Goal: Task Accomplishment & Management: Manage account settings

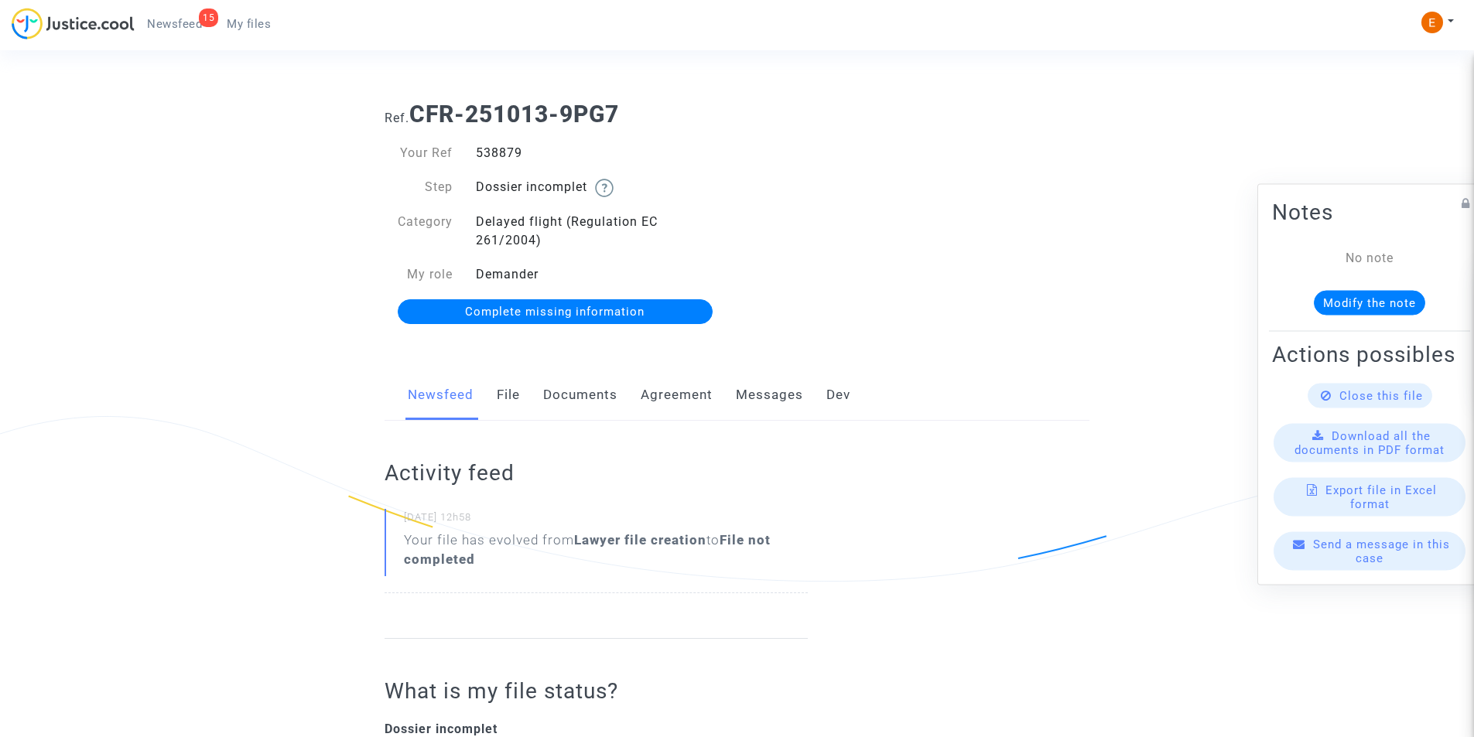
click at [593, 390] on link "Documents" at bounding box center [580, 395] width 74 height 51
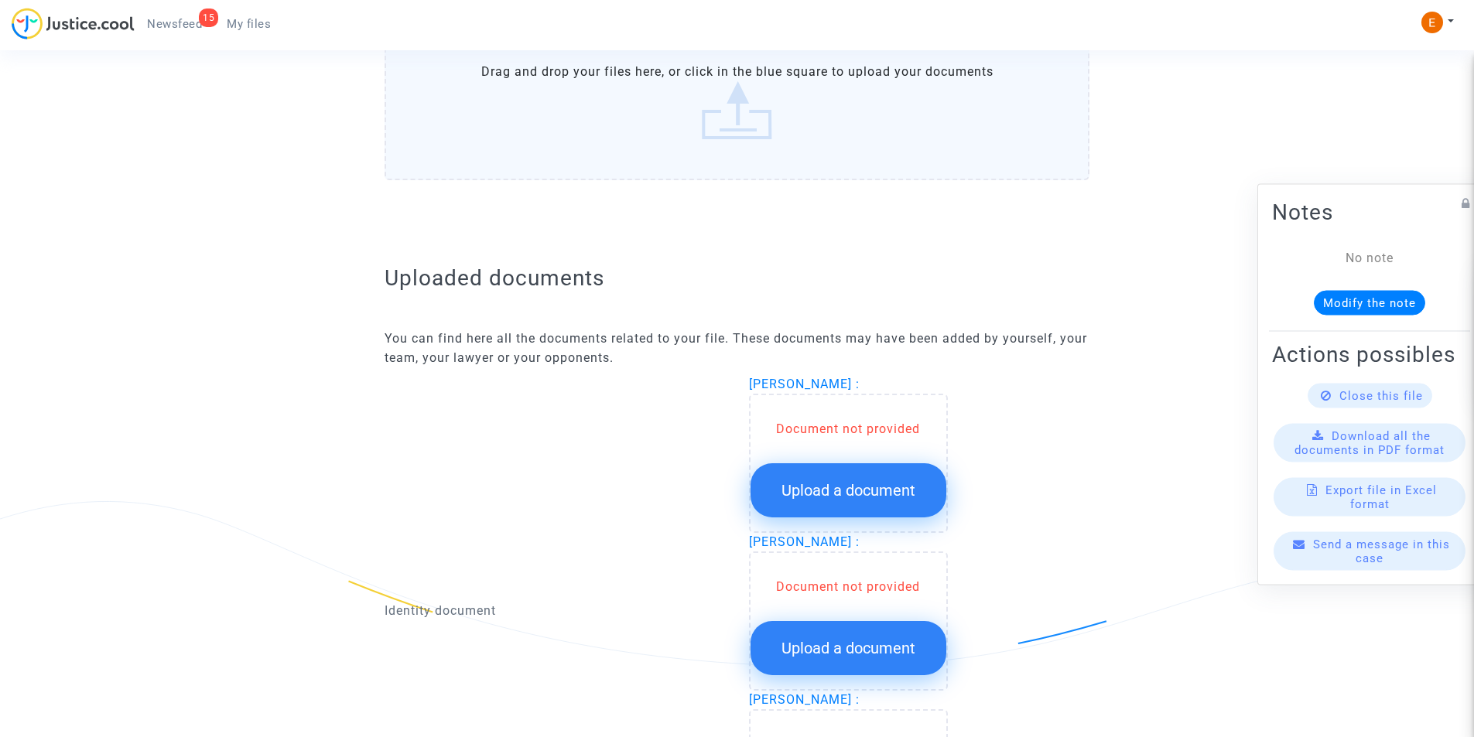
scroll to position [842, 0]
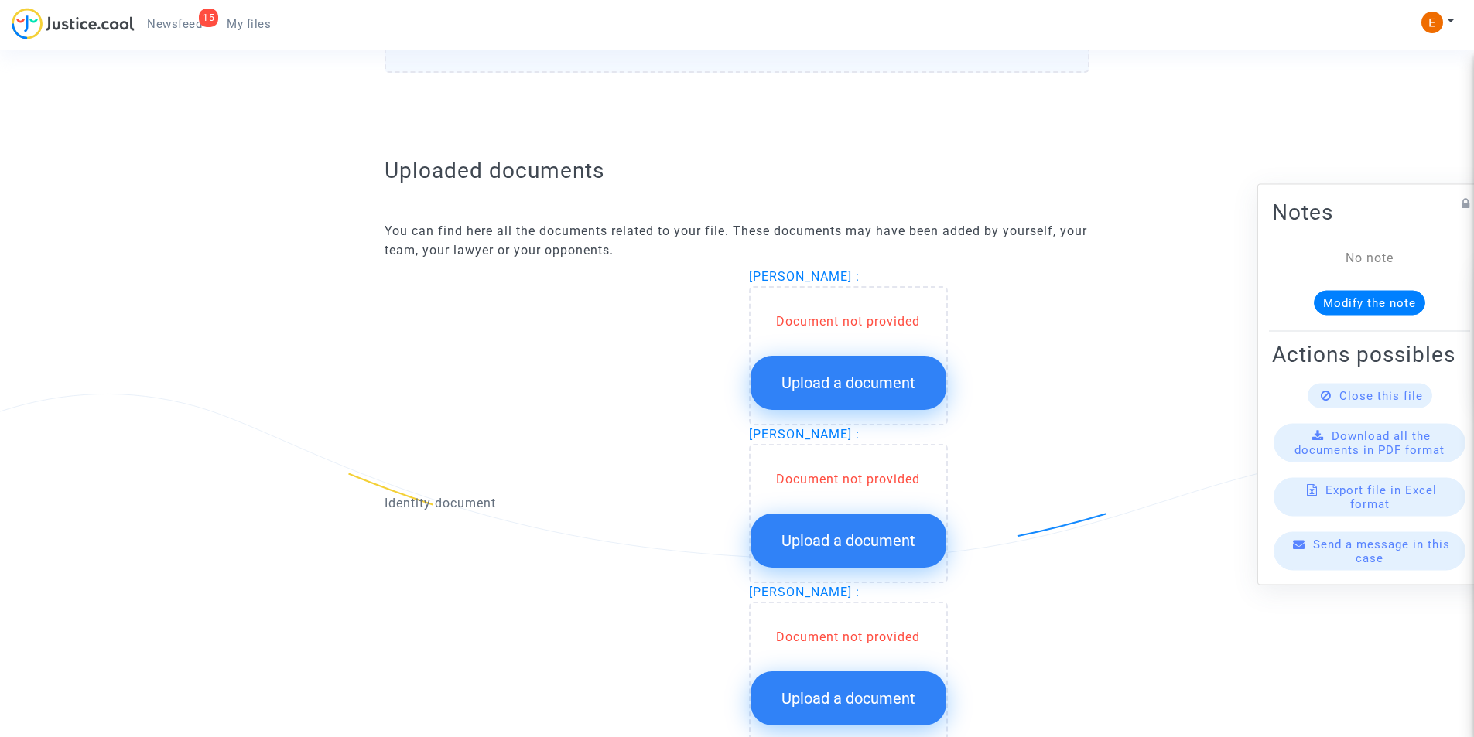
click at [803, 371] on button "Upload a document" at bounding box center [848, 383] width 196 height 54
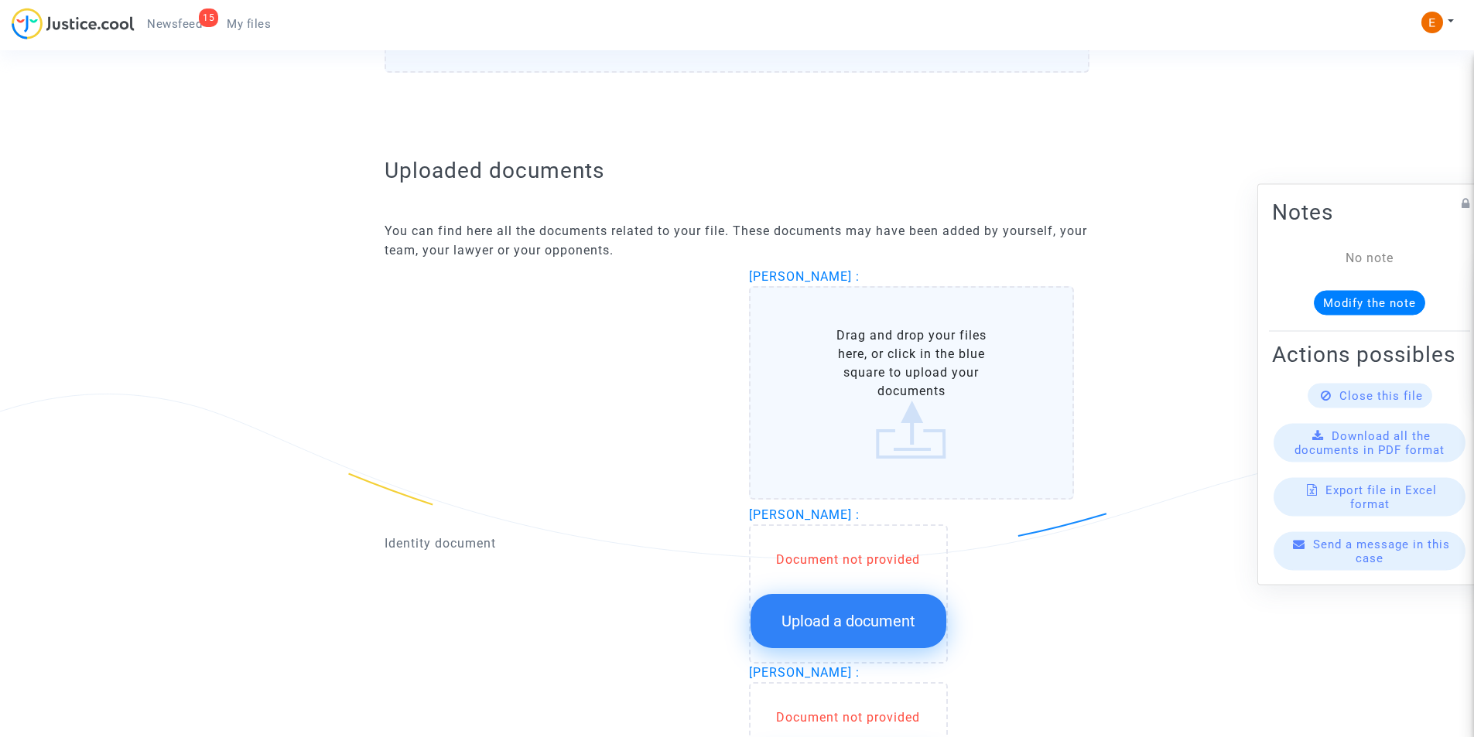
click at [936, 371] on label "Drag and drop your files here, or click in the blue square to upload your docum…" at bounding box center [912, 393] width 326 height 214
click at [0, 0] on input "Drag and drop your files here, or click in the blue square to upload your docum…" at bounding box center [0, 0] width 0 height 0
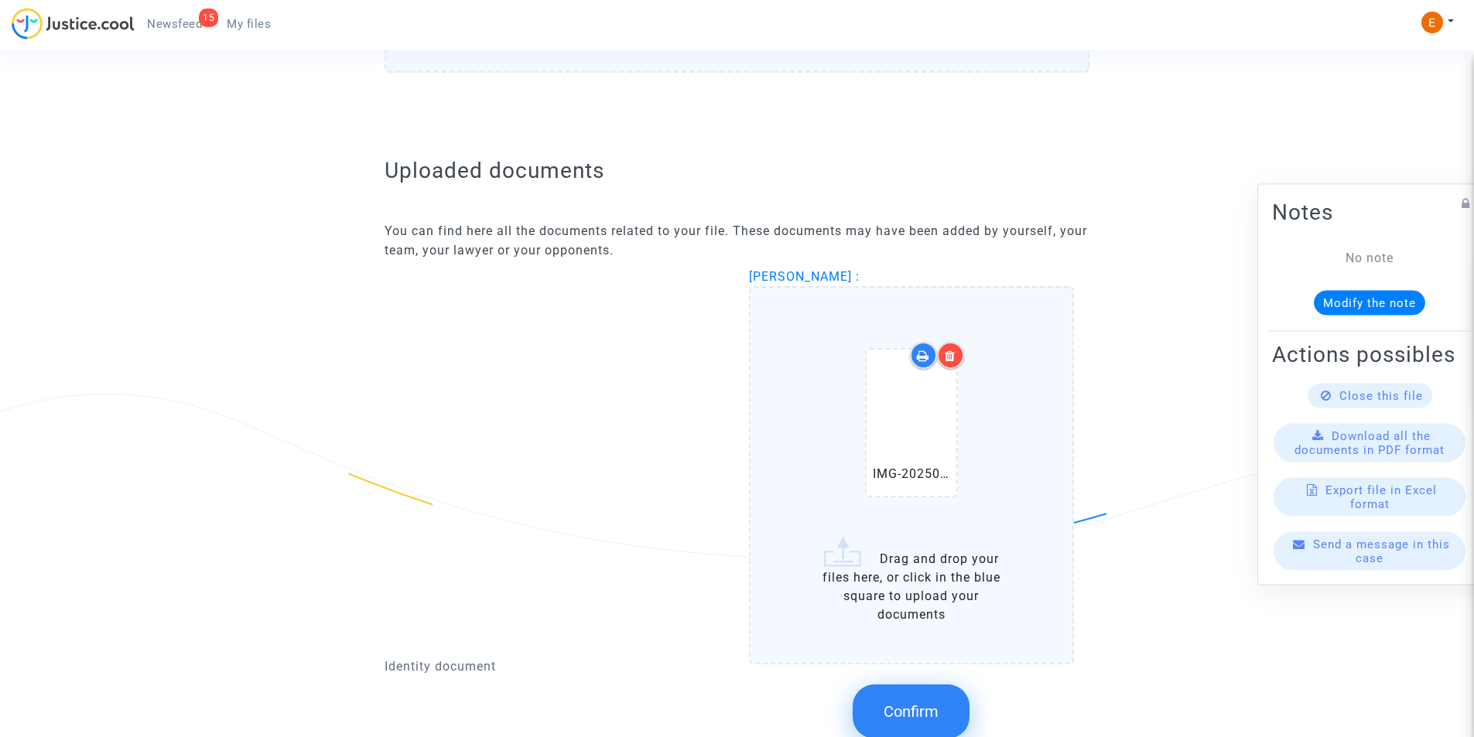
click at [898, 705] on span "Confirm" at bounding box center [910, 711] width 55 height 19
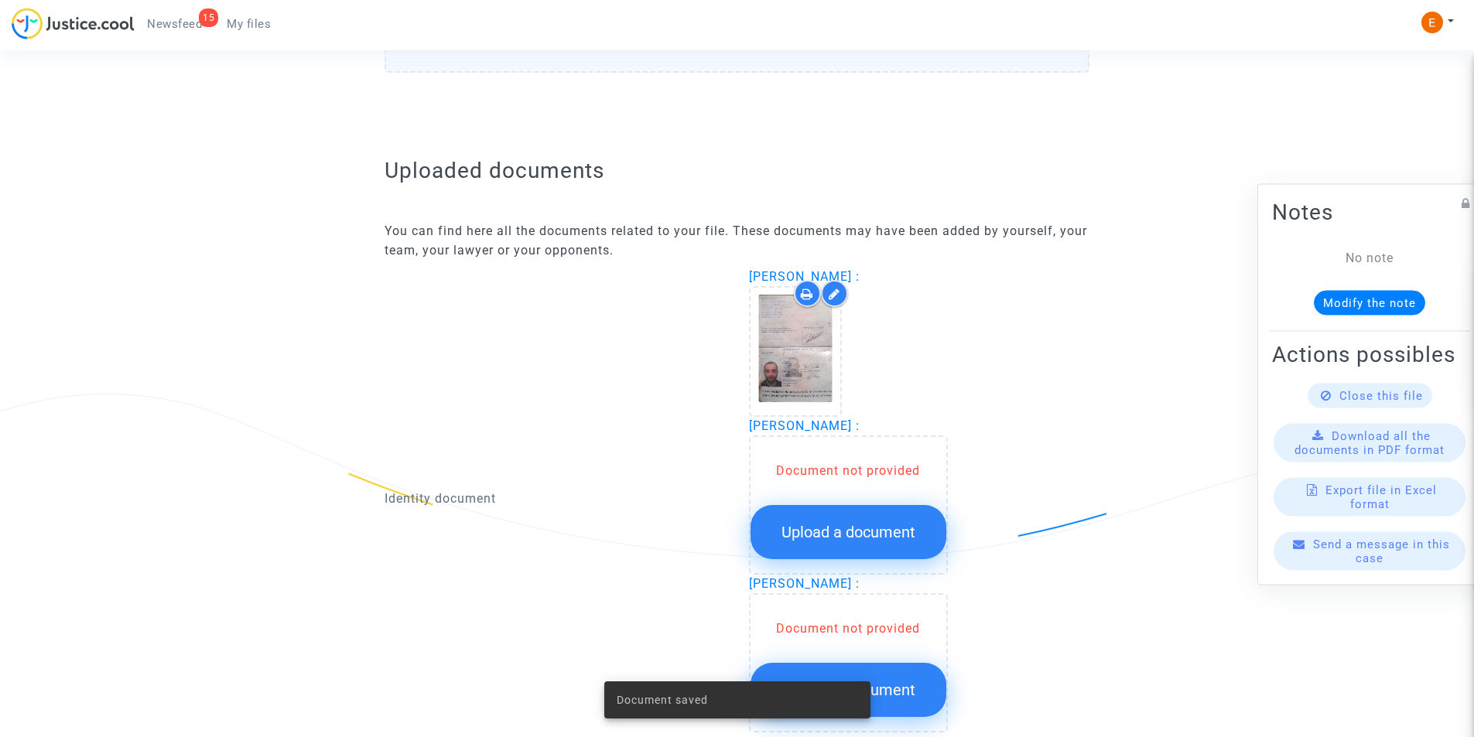
click at [877, 531] on span "Upload a document" at bounding box center [848, 532] width 134 height 19
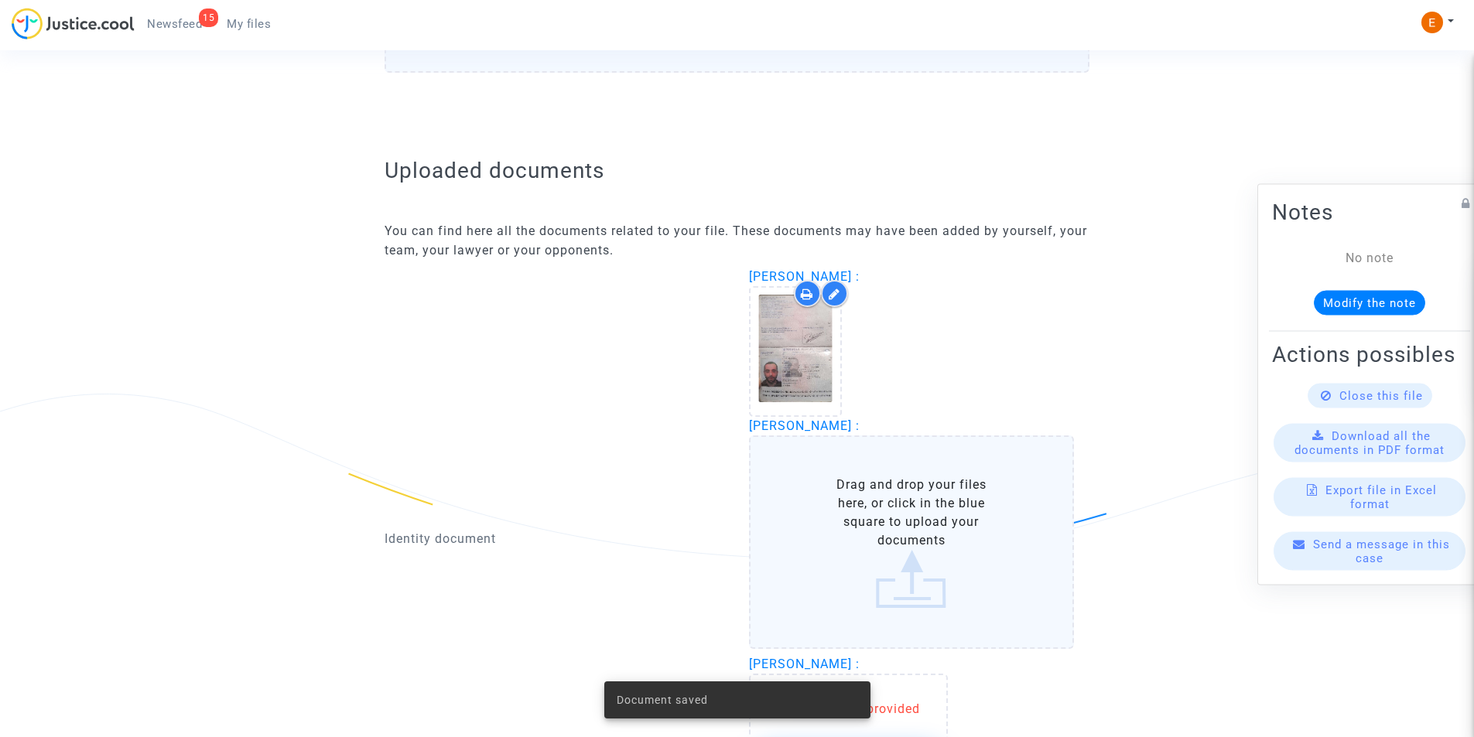
click at [880, 531] on label "Drag and drop your files here, or click in the blue square to upload your docum…" at bounding box center [912, 543] width 326 height 214
click at [0, 0] on input "Drag and drop your files here, or click in the blue square to upload your docum…" at bounding box center [0, 0] width 0 height 0
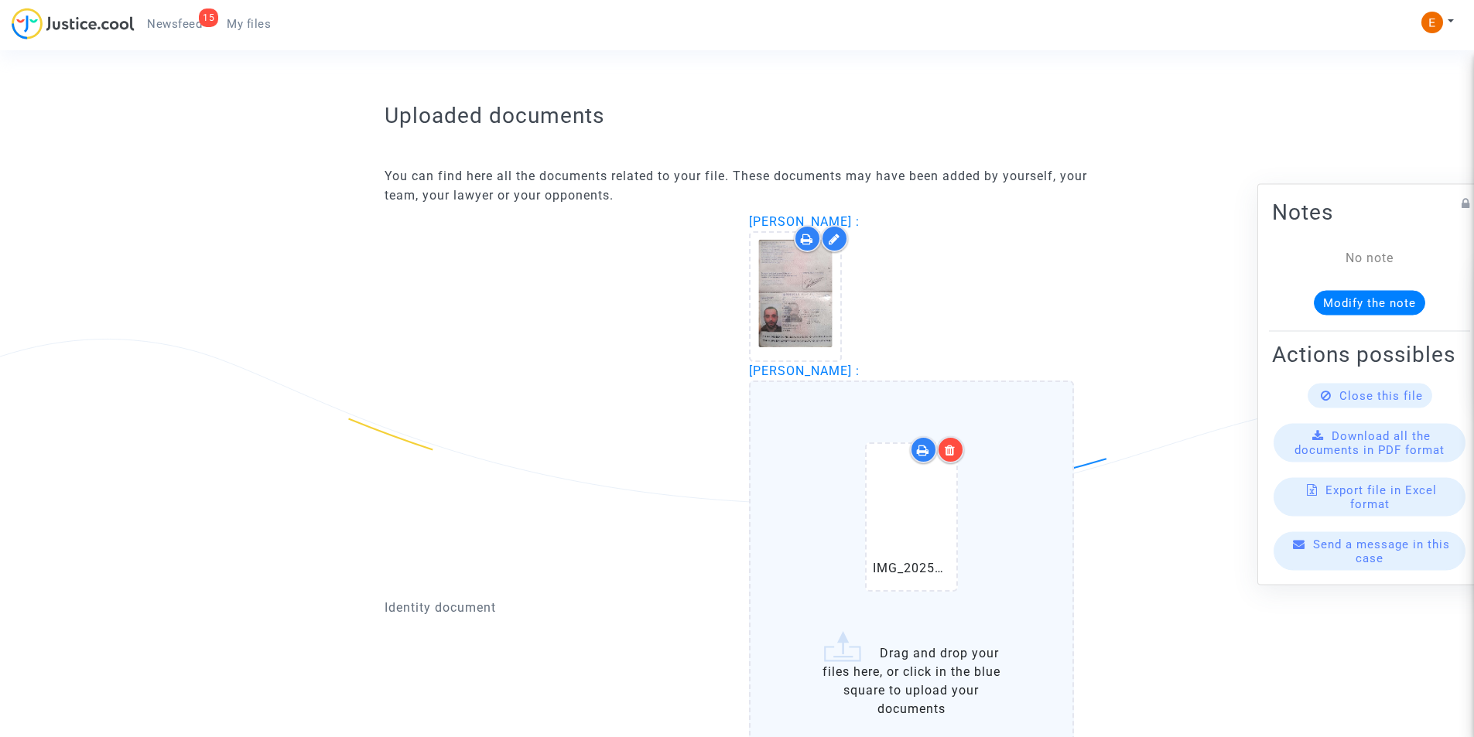
scroll to position [997, 0]
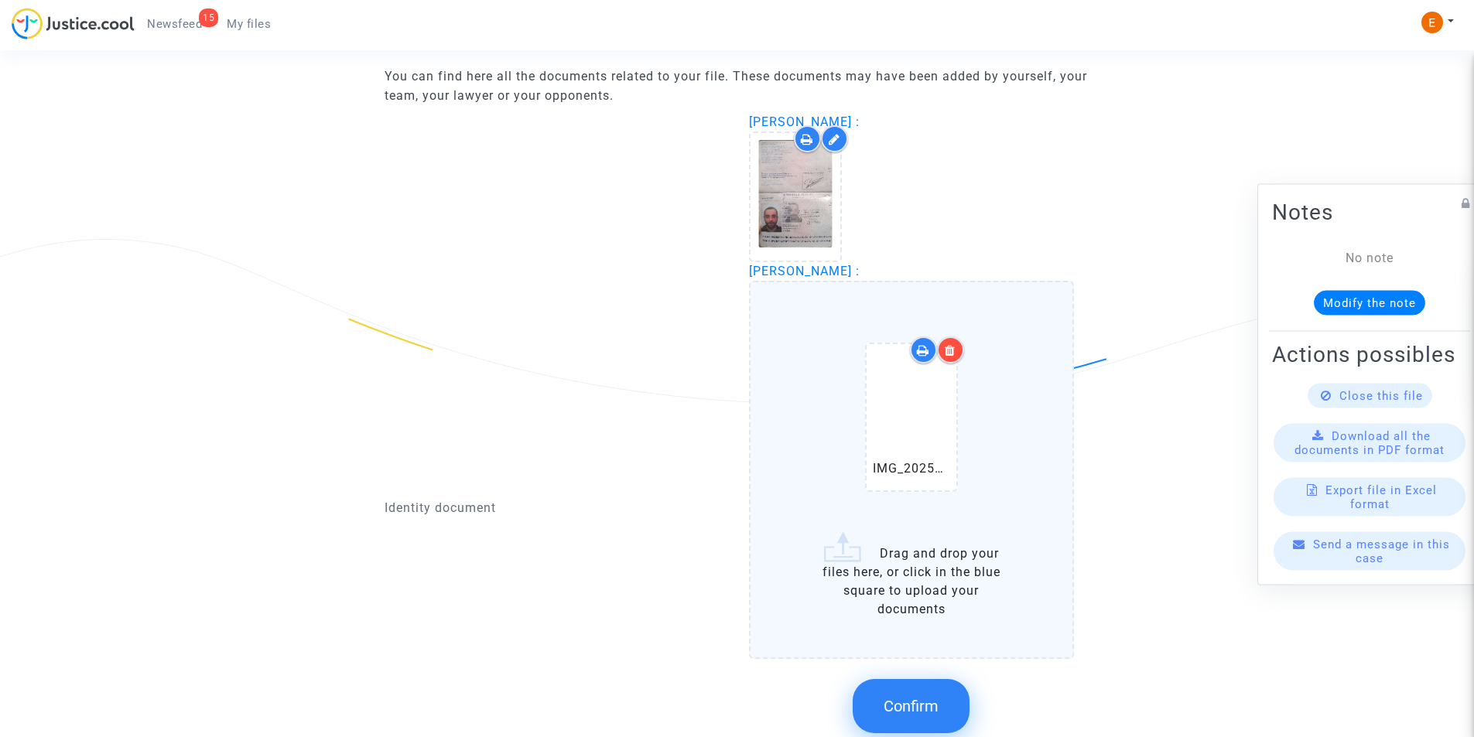
click at [904, 559] on label "IMG_20250828_125718_edit_283535906764026.pdf Drag and drop your files here, or …" at bounding box center [912, 470] width 326 height 378
click at [0, 0] on input "IMG_20250828_125718_edit_283535906764026.pdf Drag and drop your files here, or …" at bounding box center [0, 0] width 0 height 0
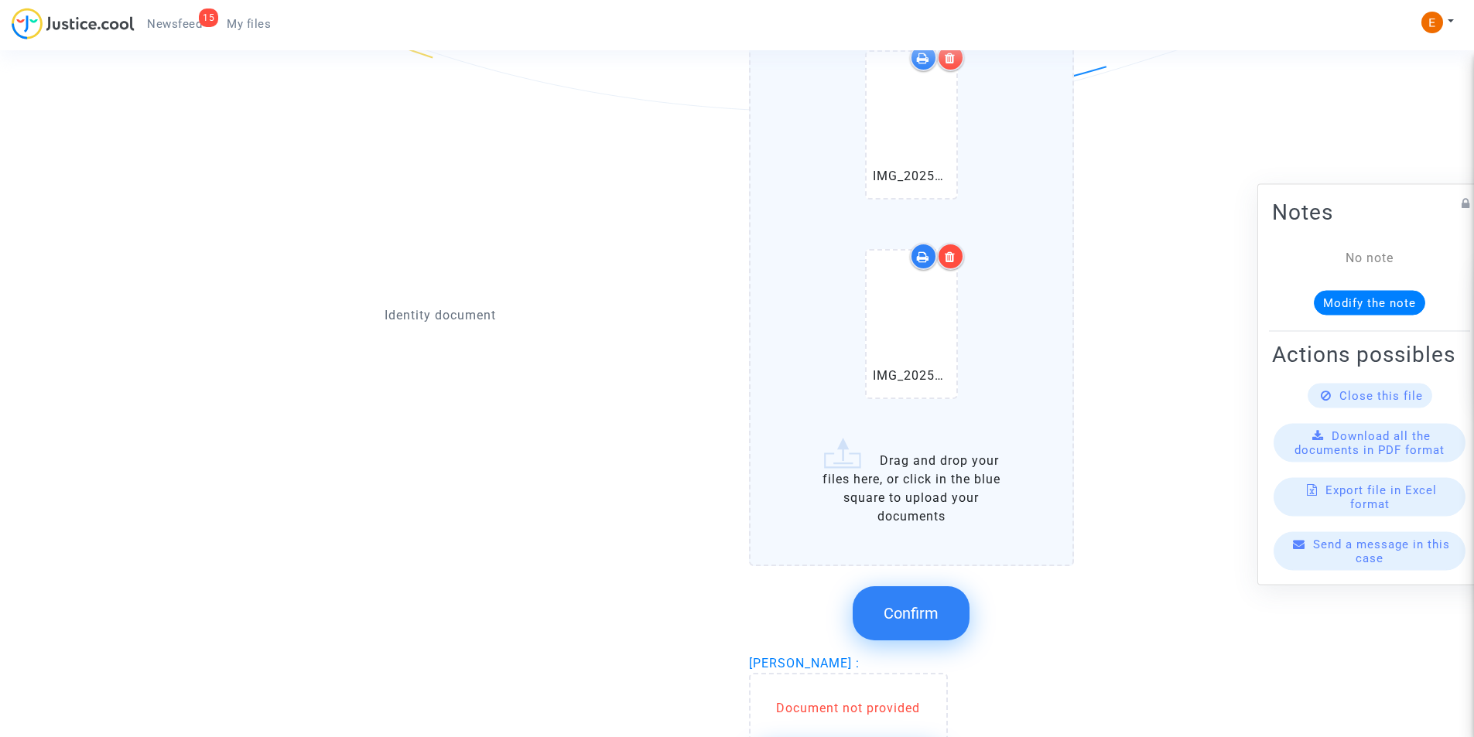
scroll to position [1307, 0]
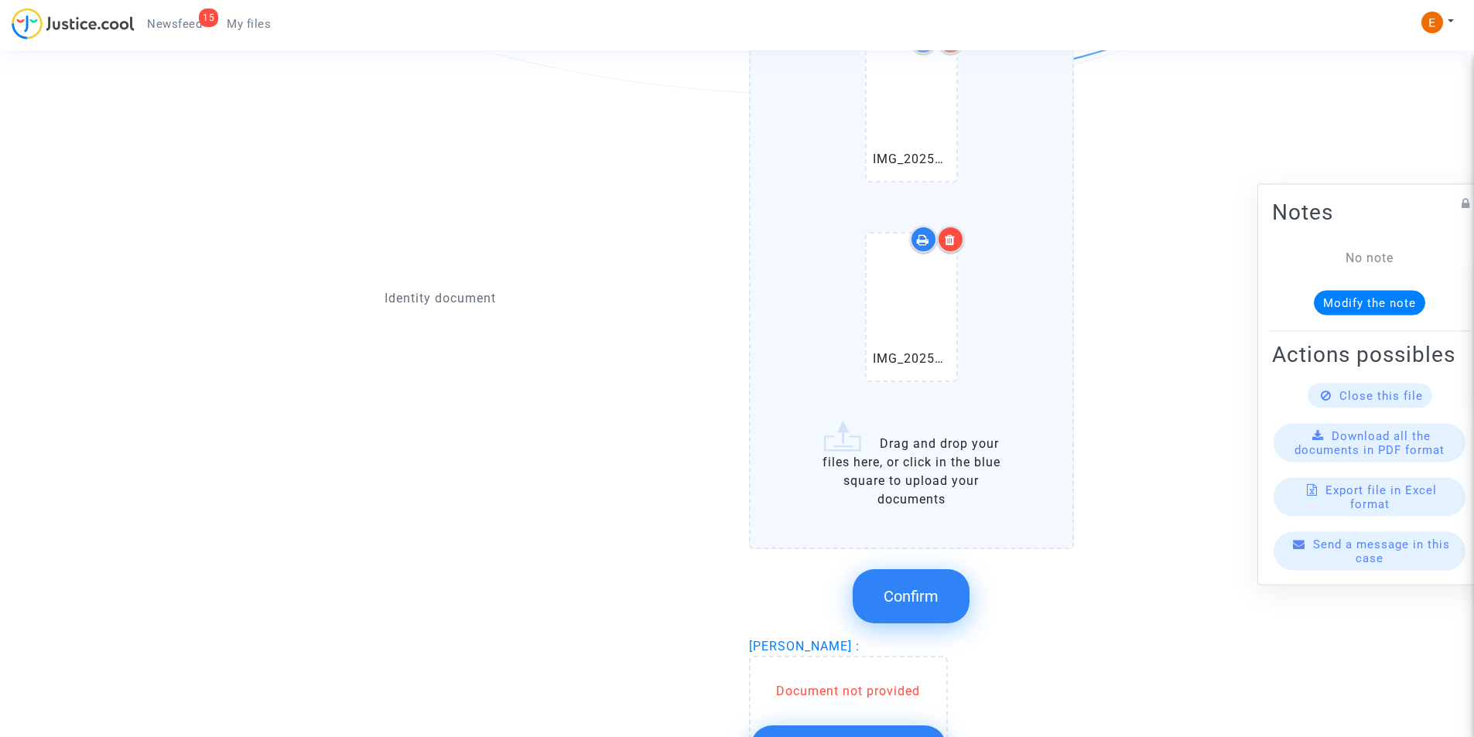
click at [922, 589] on span "Confirm" at bounding box center [910, 596] width 55 height 19
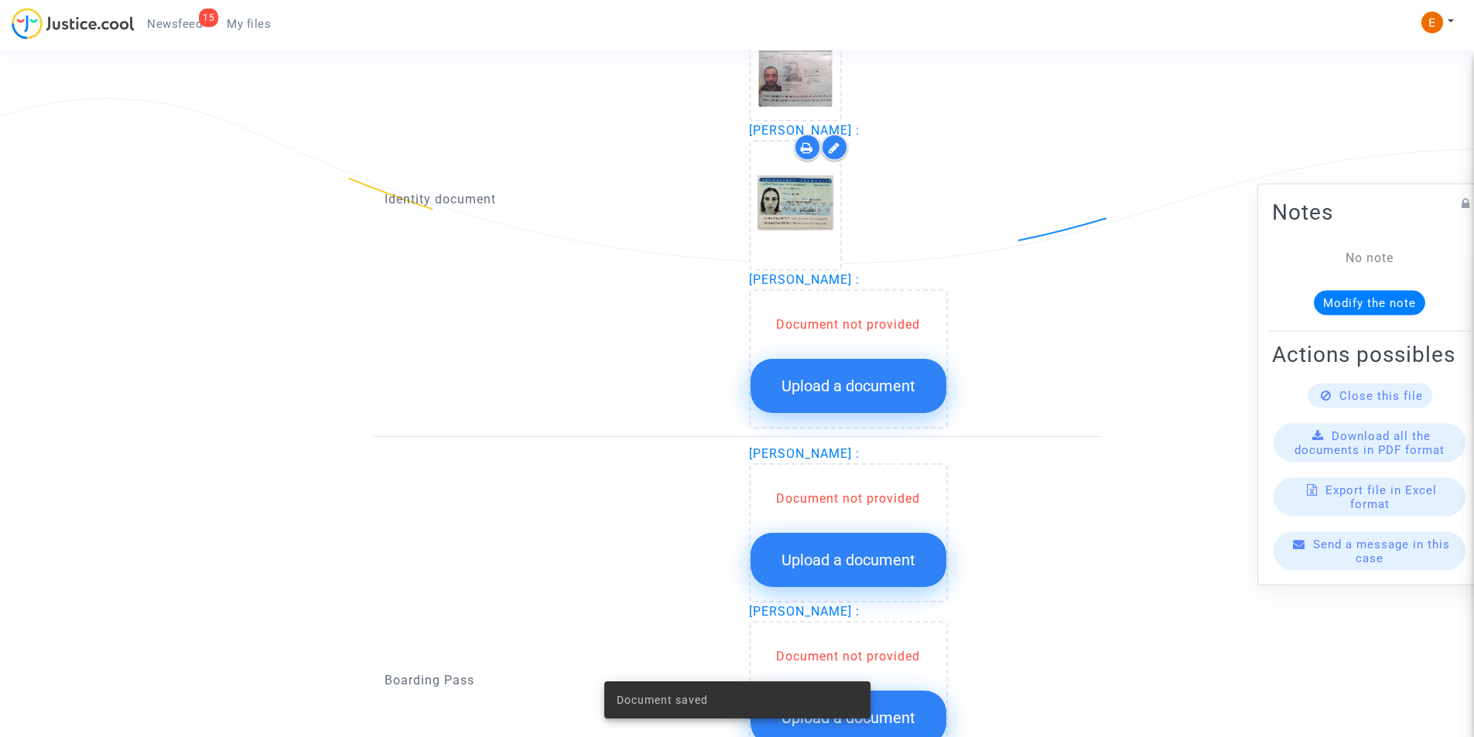
scroll to position [1074, 0]
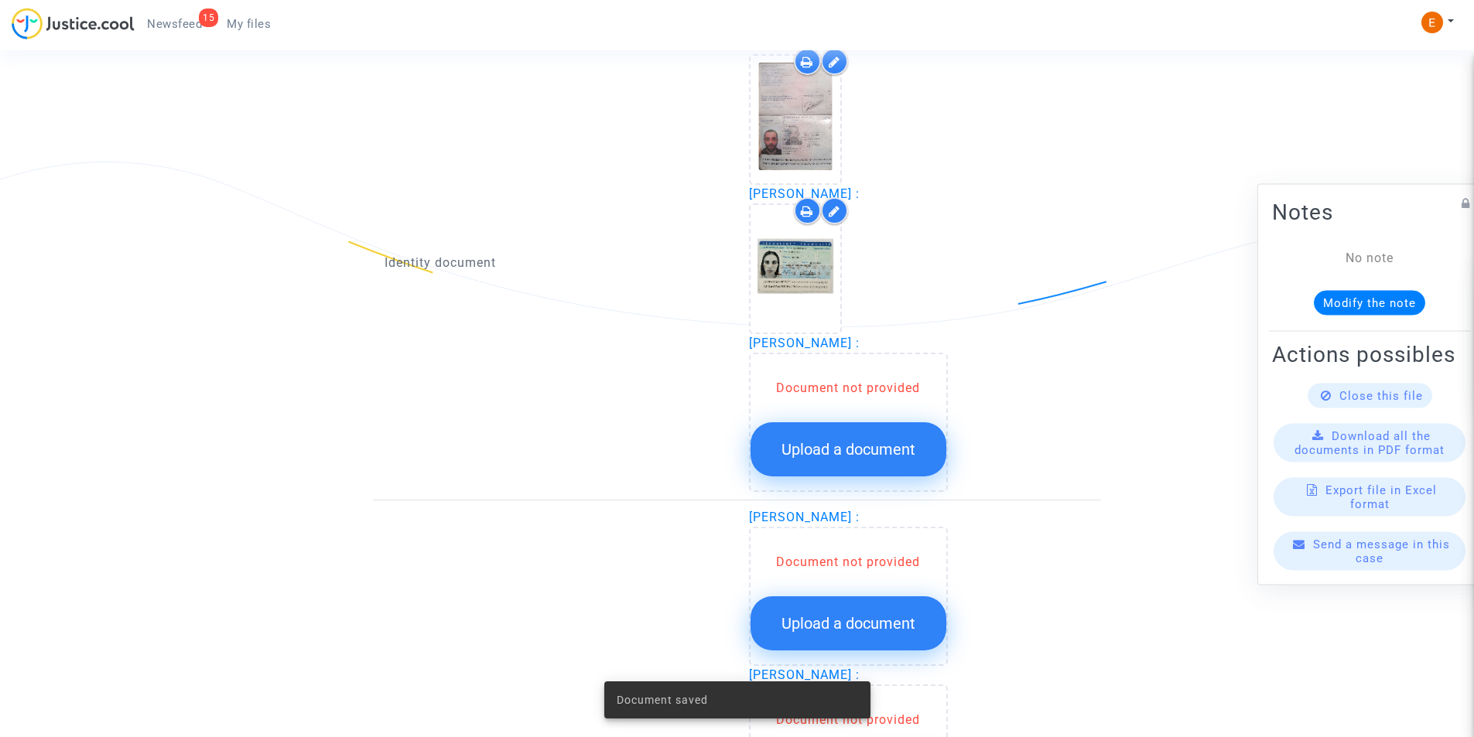
click at [870, 445] on span "Upload a document" at bounding box center [848, 449] width 134 height 19
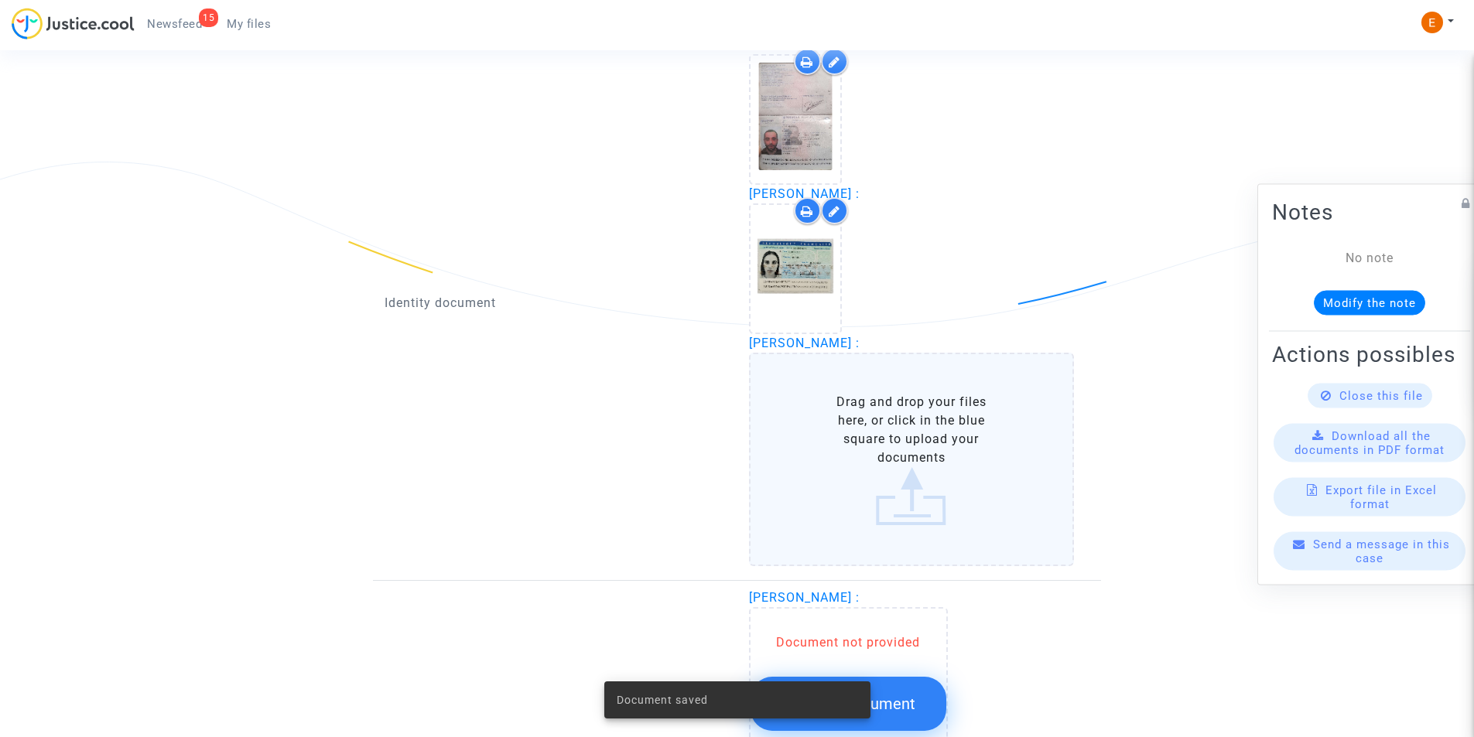
click at [852, 442] on label "Drag and drop your files here, or click in the blue square to upload your docum…" at bounding box center [912, 460] width 326 height 214
click at [0, 0] on input "Drag and drop your files here, or click in the blue square to upload your docum…" at bounding box center [0, 0] width 0 height 0
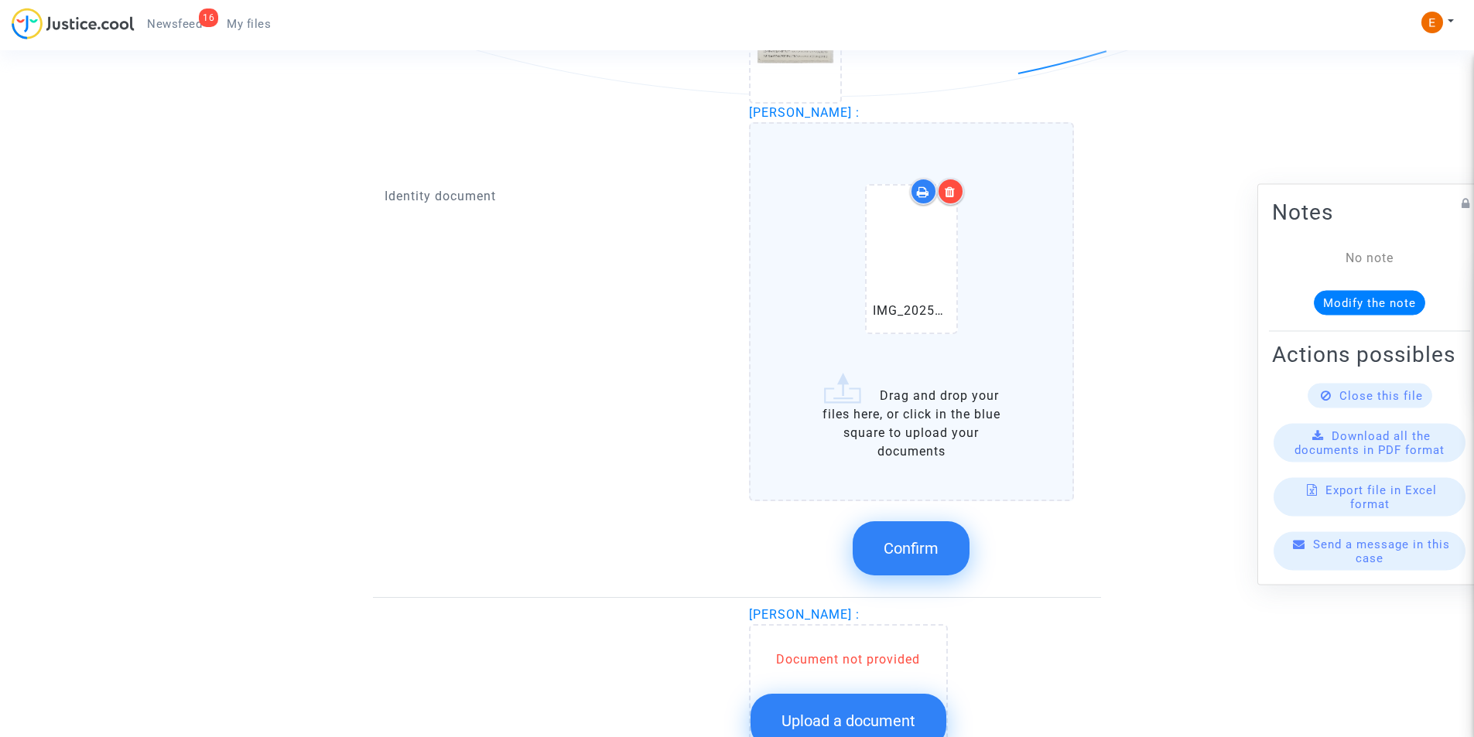
scroll to position [1307, 0]
click at [982, 425] on label "IMG_20250828_125746_edit_283461868766918.pdf Drag and drop your files here, or …" at bounding box center [912, 310] width 326 height 378
click at [0, 0] on input "IMG_20250828_125746_edit_283461868766918.pdf Drag and drop your files here, or …" at bounding box center [0, 0] width 0 height 0
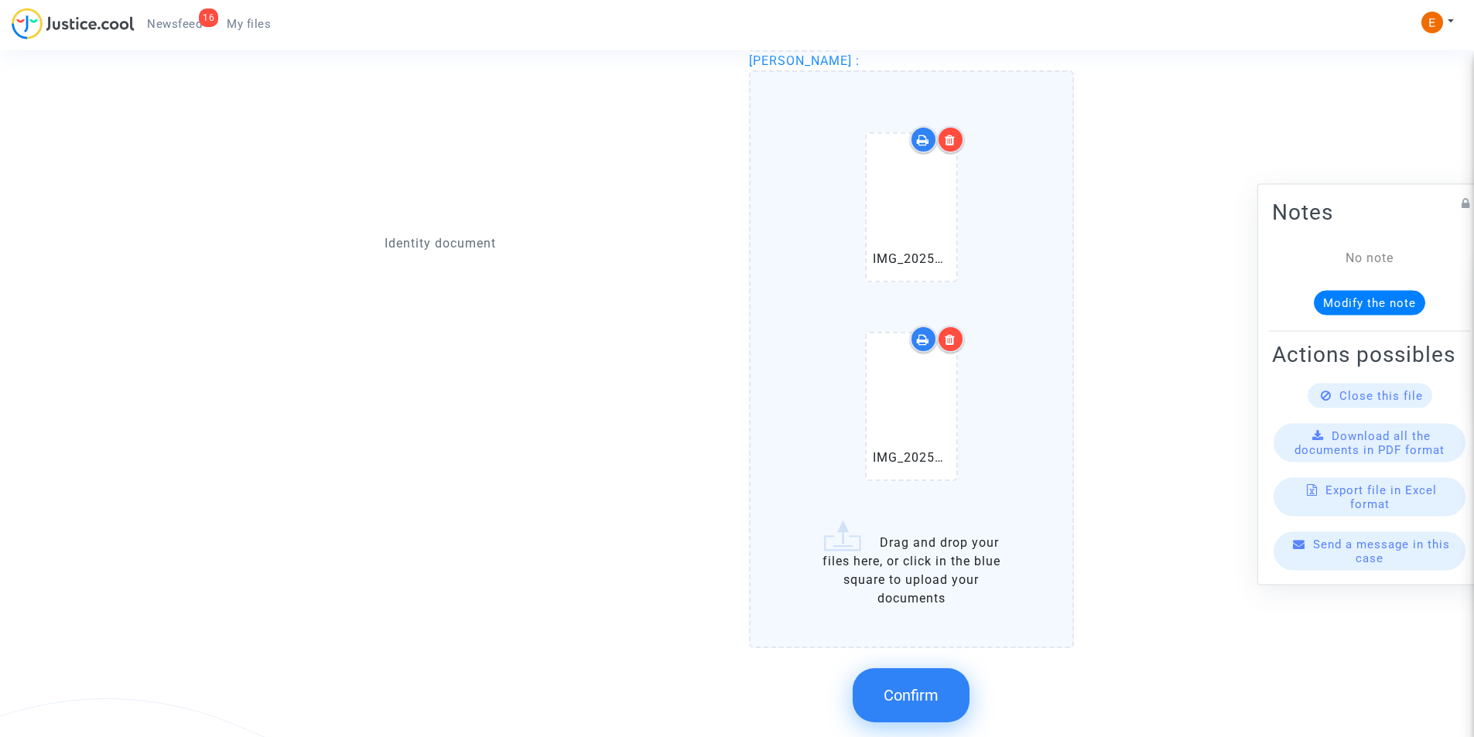
scroll to position [1384, 0]
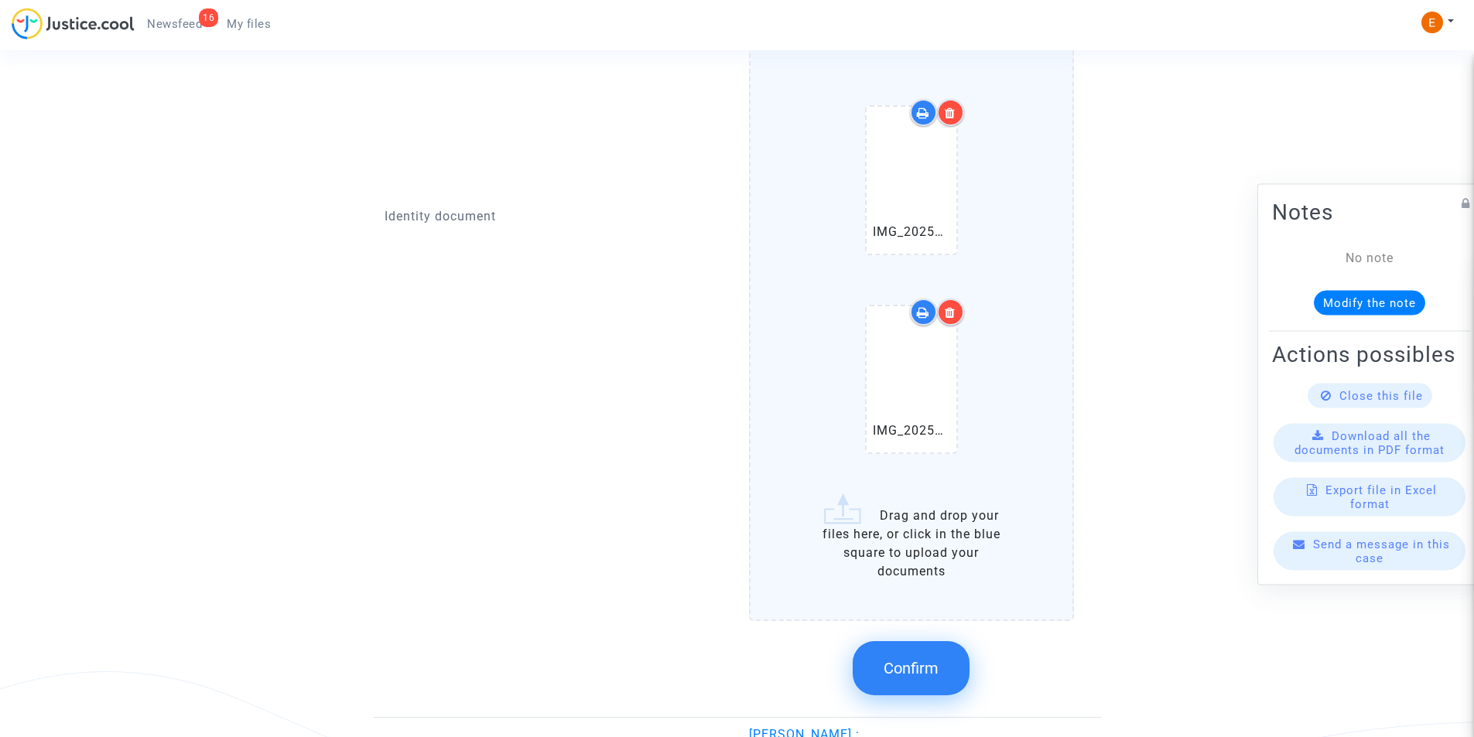
click at [950, 306] on icon at bounding box center [950, 312] width 11 height 12
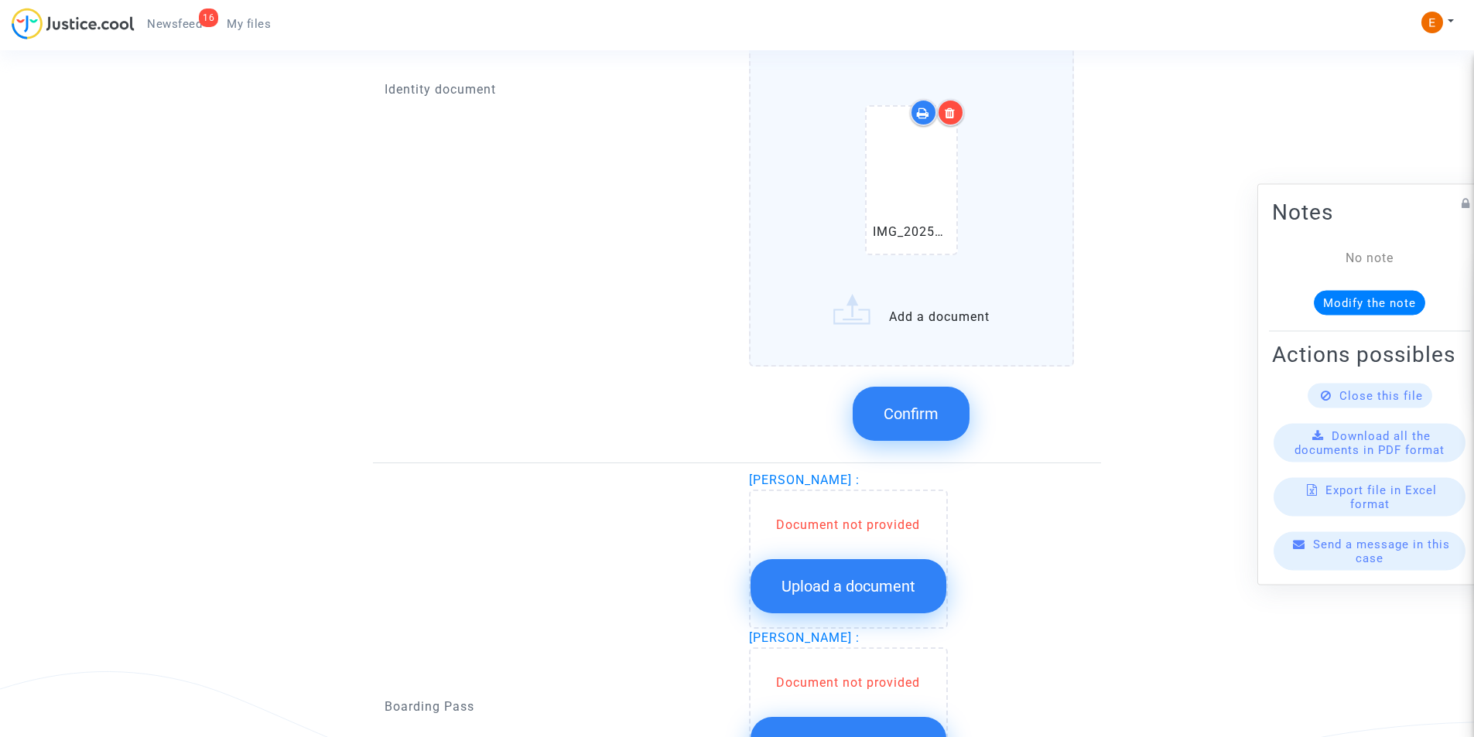
click at [916, 412] on span "Confirm" at bounding box center [910, 414] width 55 height 19
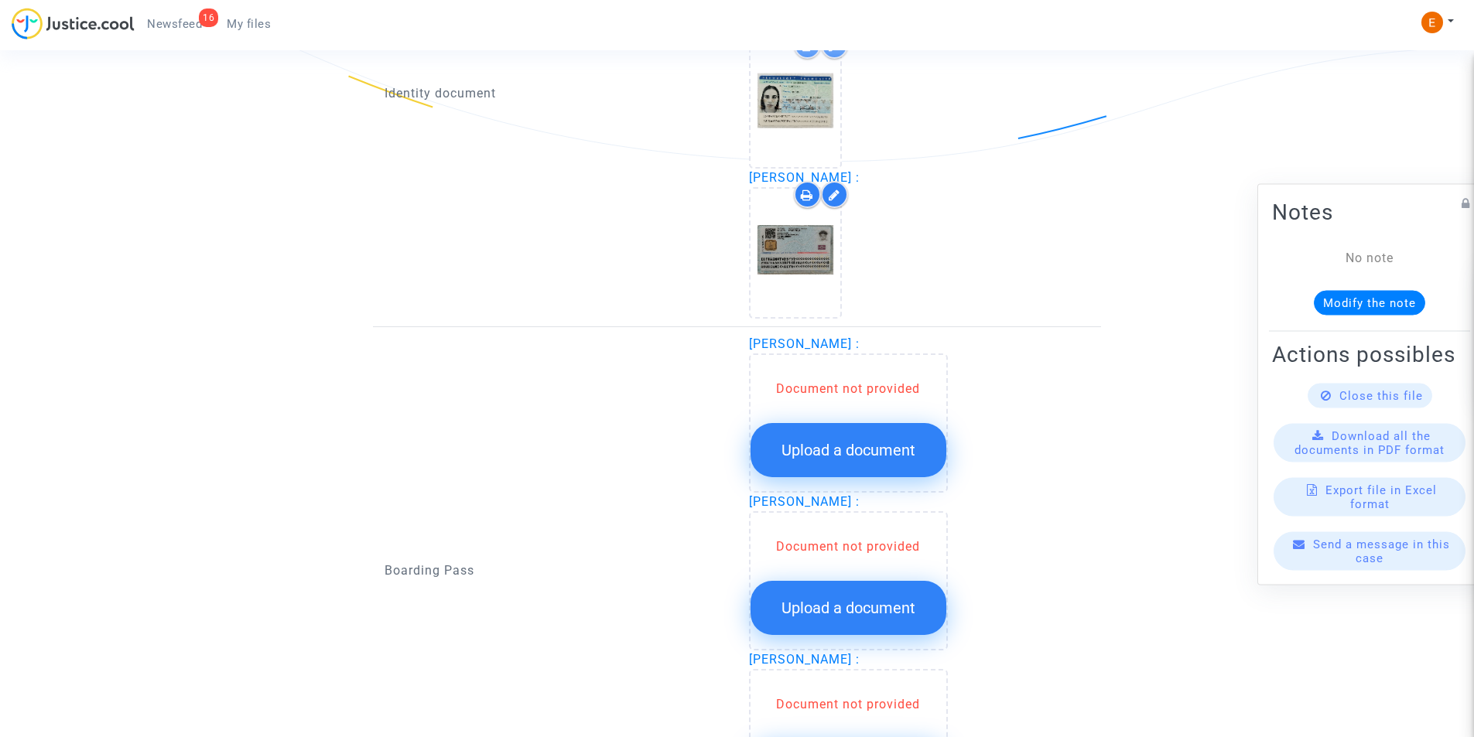
scroll to position [1127, 0]
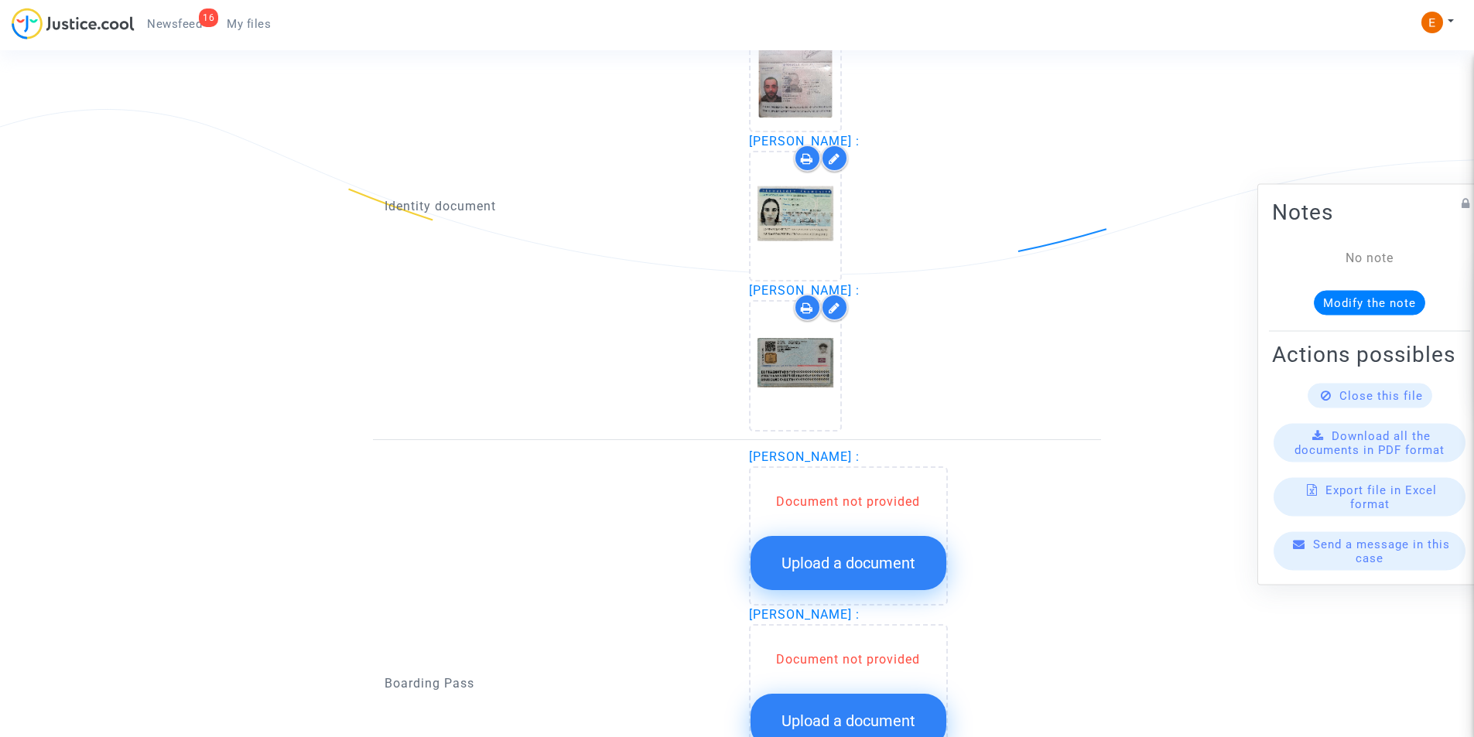
click at [829, 309] on icon at bounding box center [834, 308] width 12 height 12
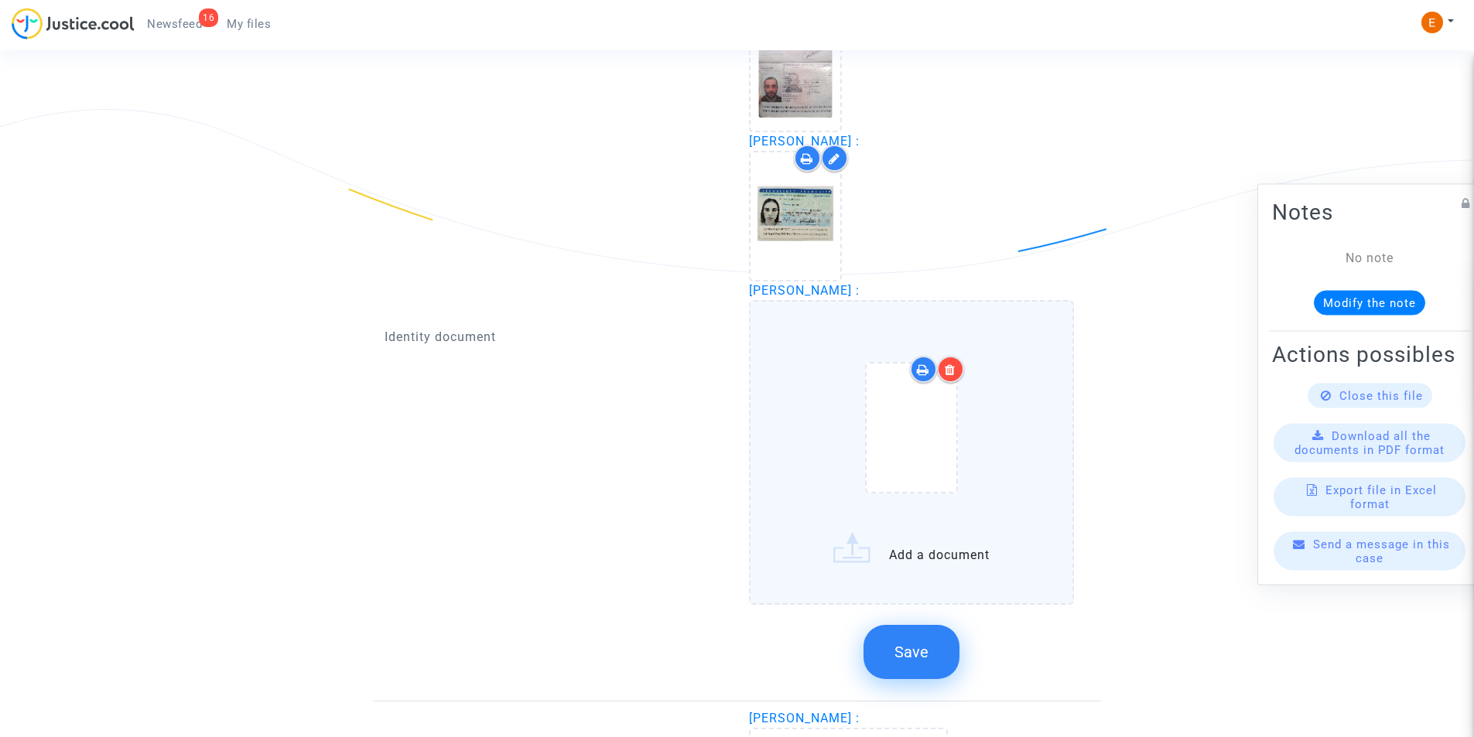
click at [929, 543] on label "Add a document" at bounding box center [912, 452] width 326 height 304
click at [0, 0] on input "Add a document" at bounding box center [0, 0] width 0 height 0
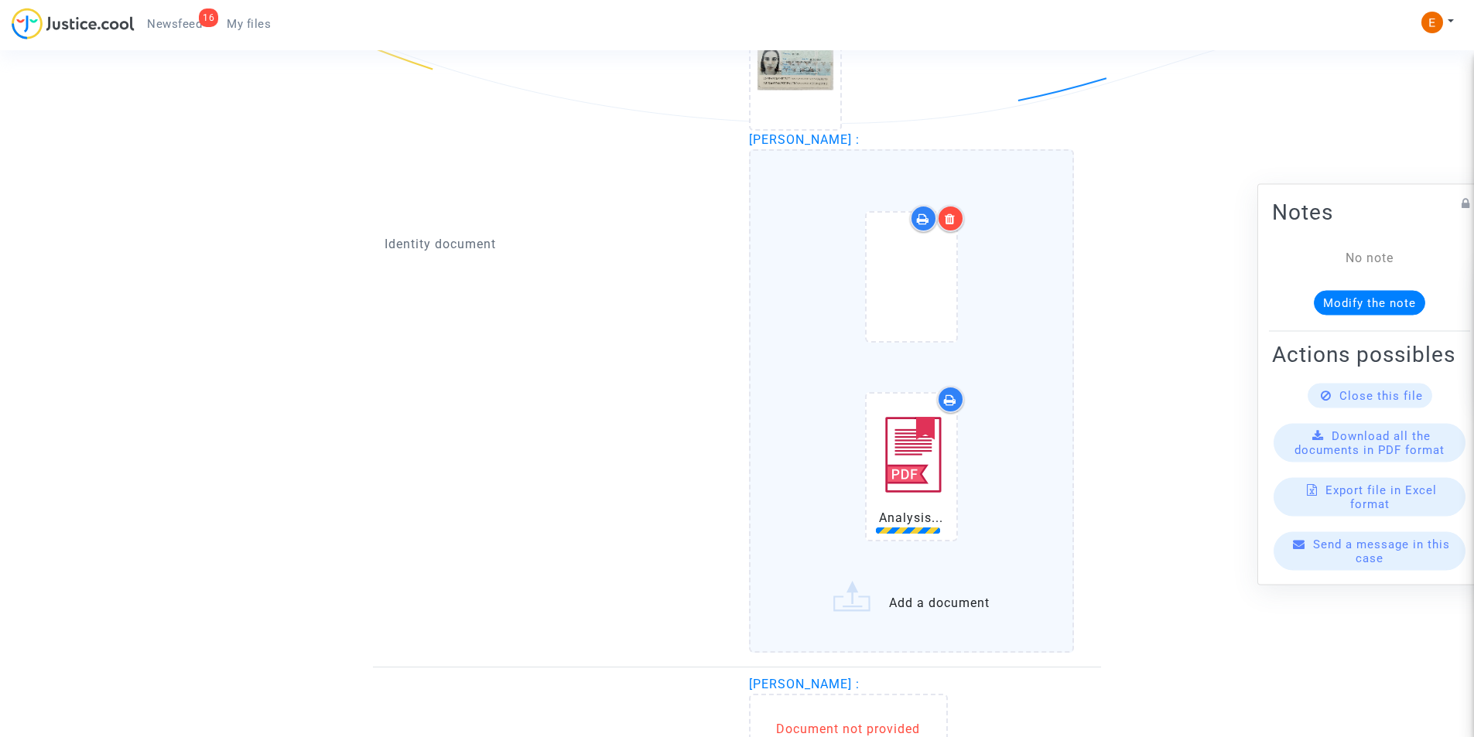
scroll to position [1282, 0]
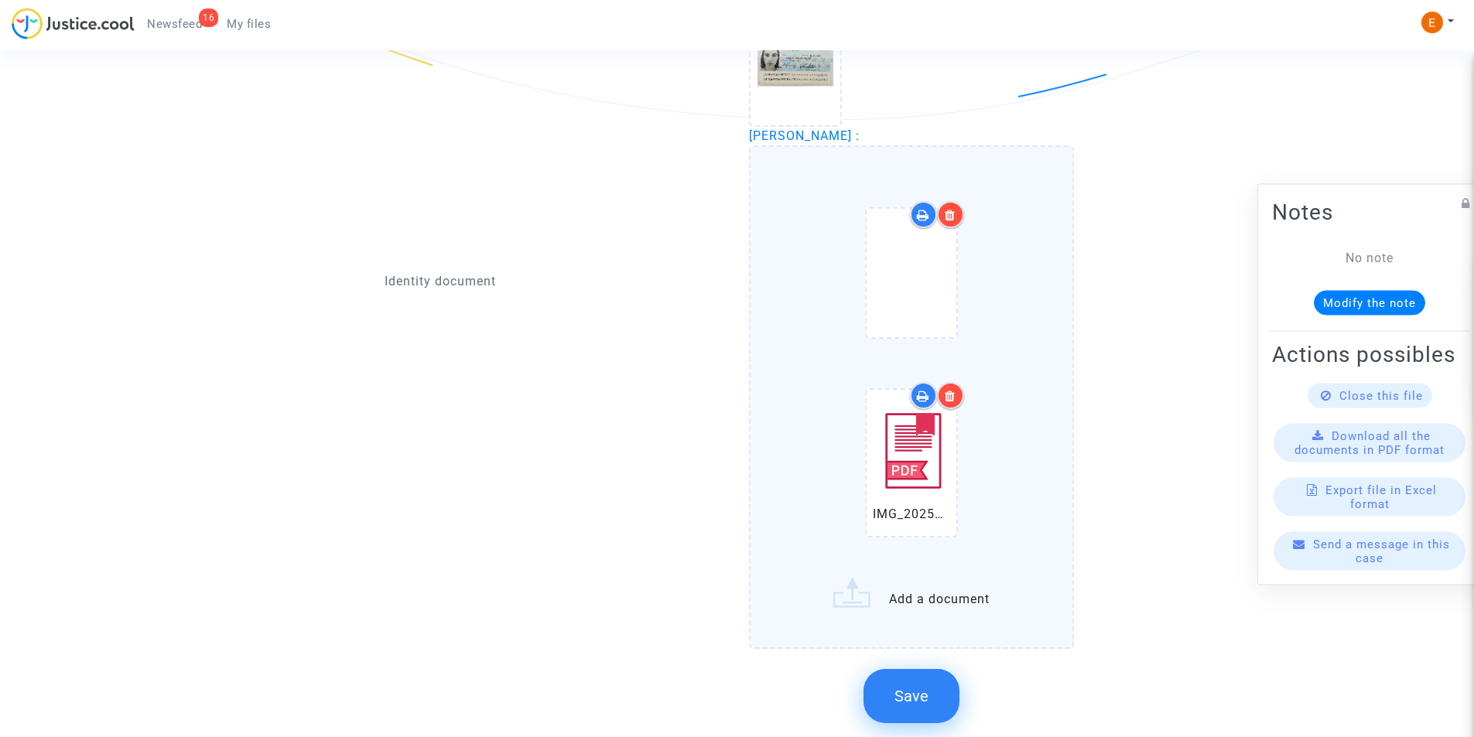
click at [948, 395] on icon at bounding box center [950, 396] width 11 height 12
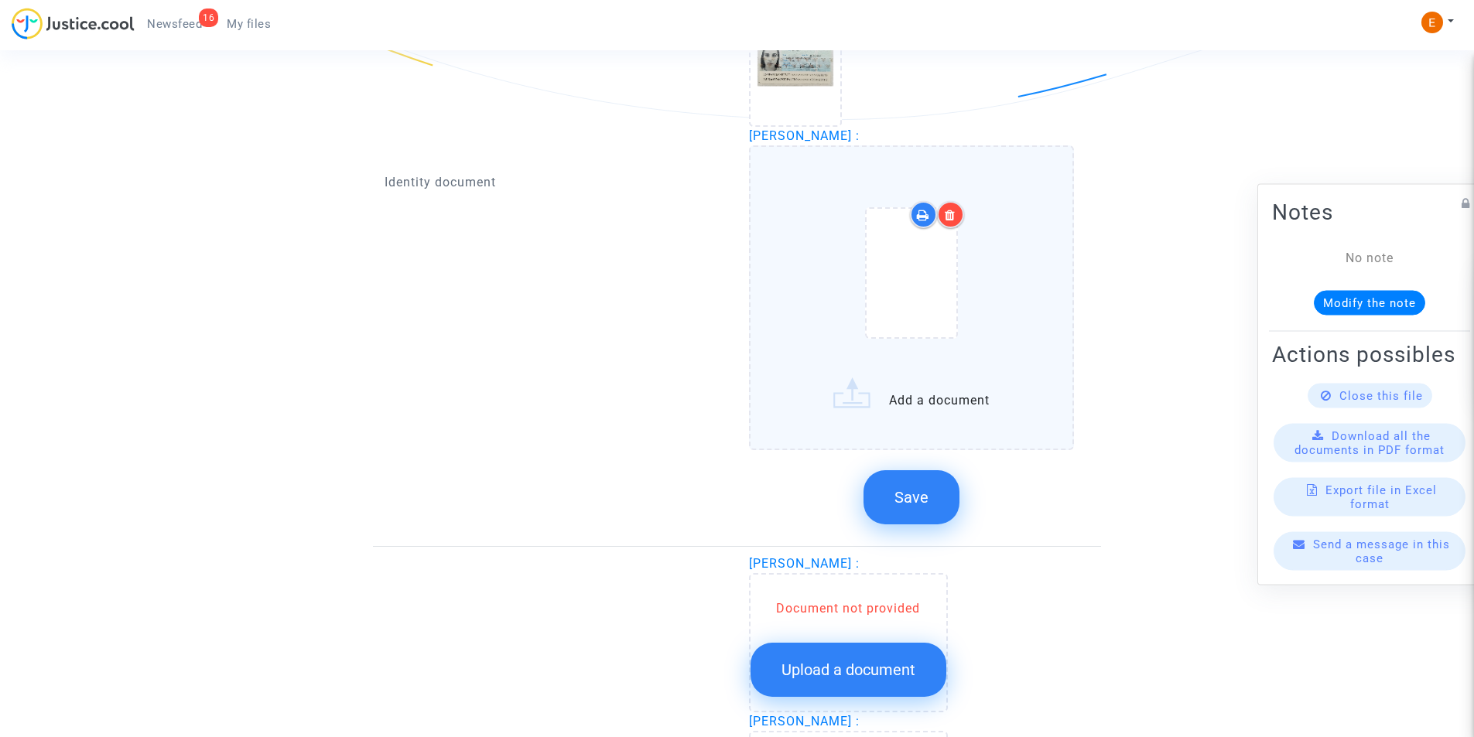
click at [898, 436] on label "Add a document" at bounding box center [912, 297] width 326 height 304
click at [0, 0] on input "Add a document" at bounding box center [0, 0] width 0 height 0
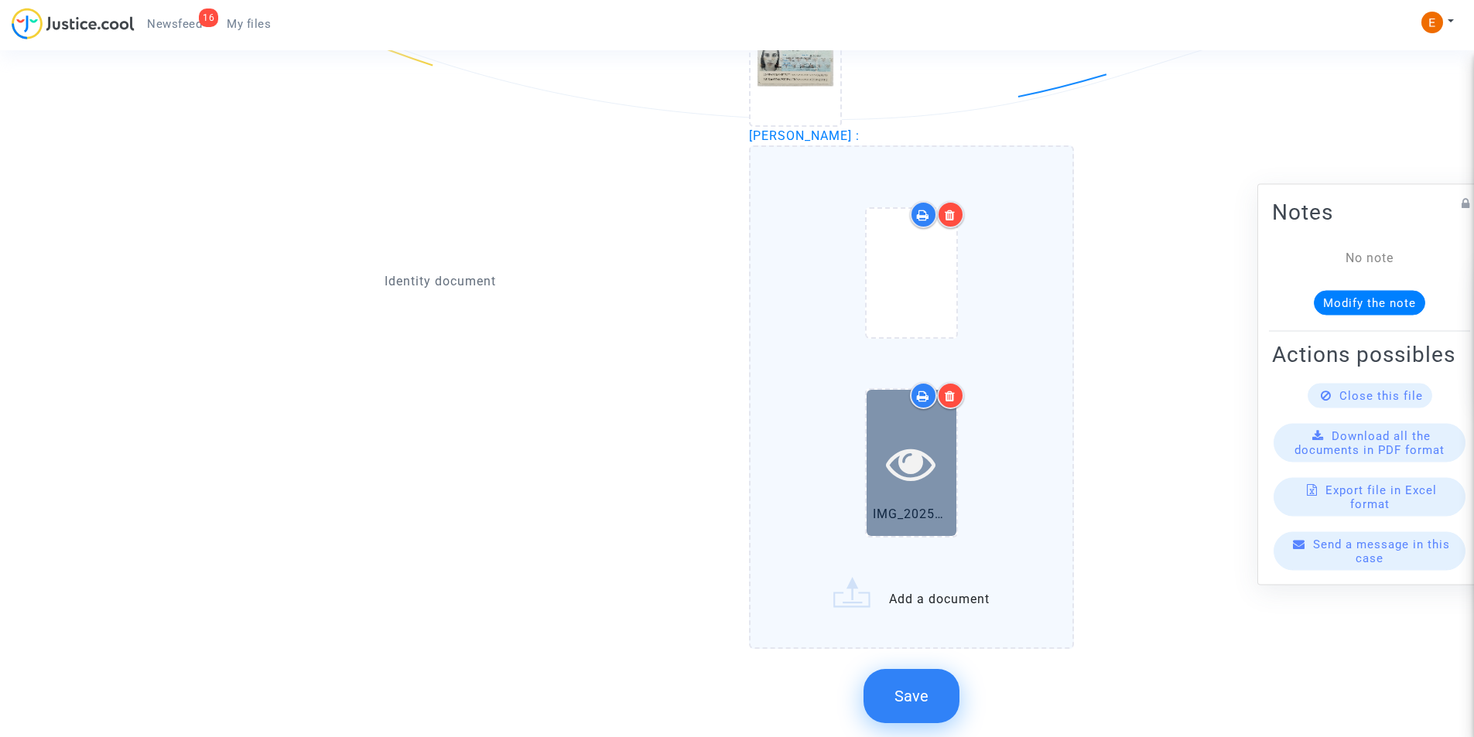
click at [914, 442] on icon at bounding box center [911, 464] width 50 height 50
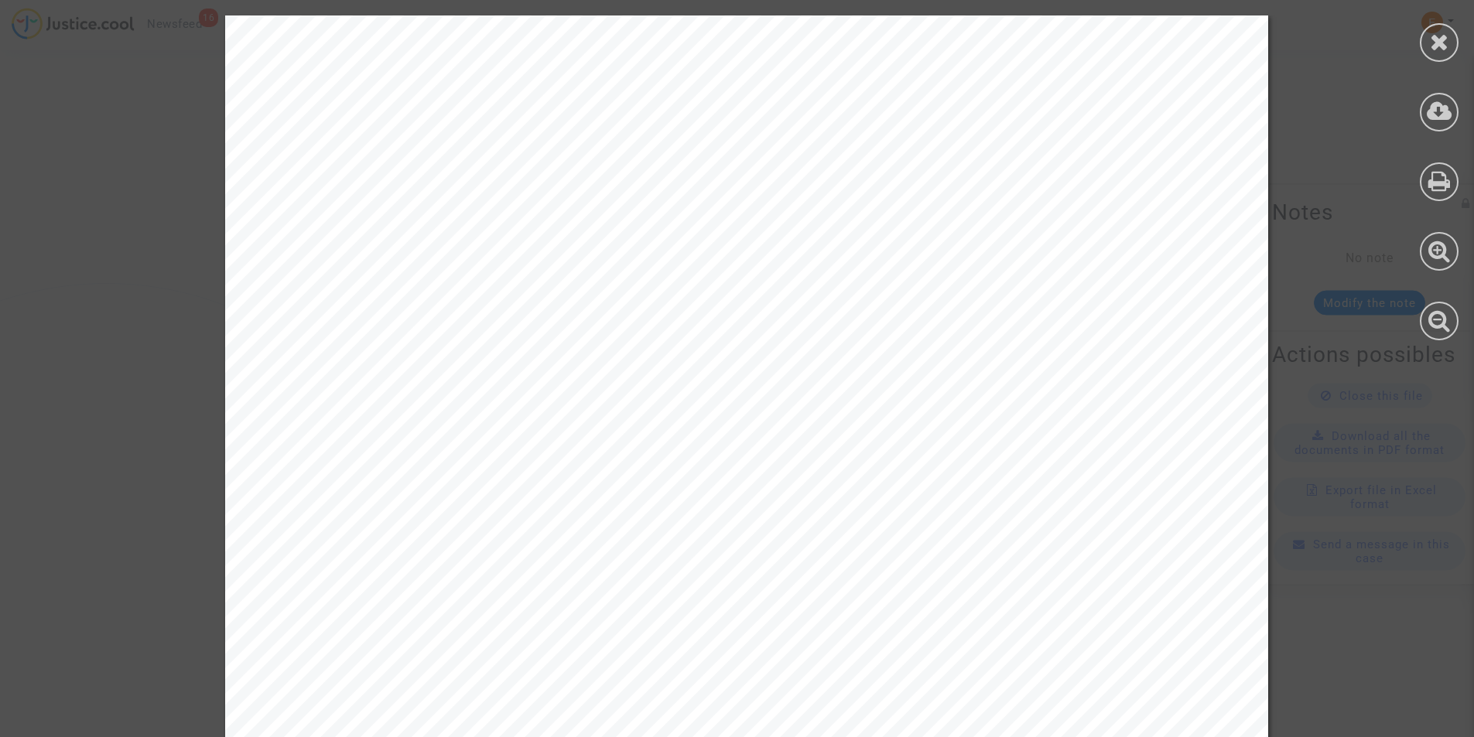
scroll to position [818, 0]
click at [1452, 39] on div at bounding box center [1438, 42] width 39 height 39
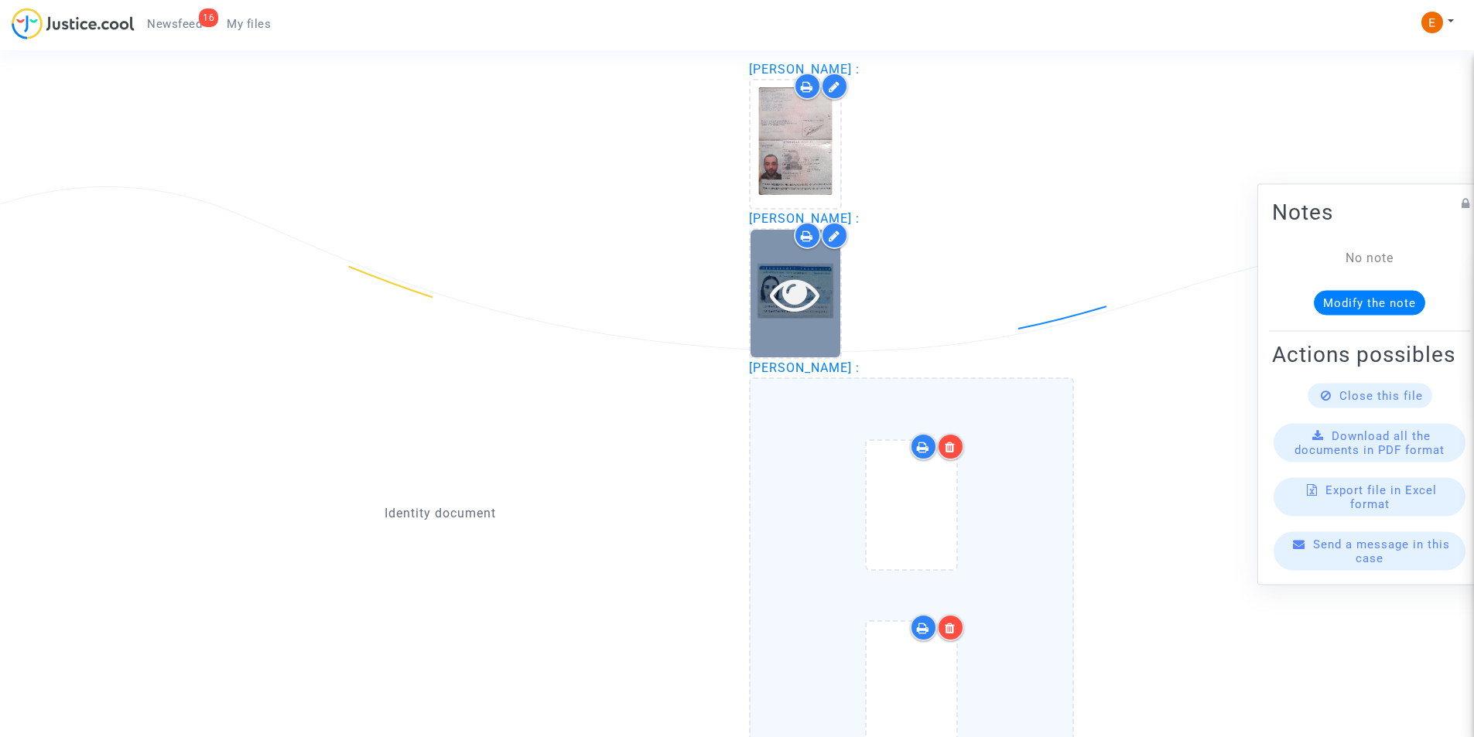
scroll to position [1204, 0]
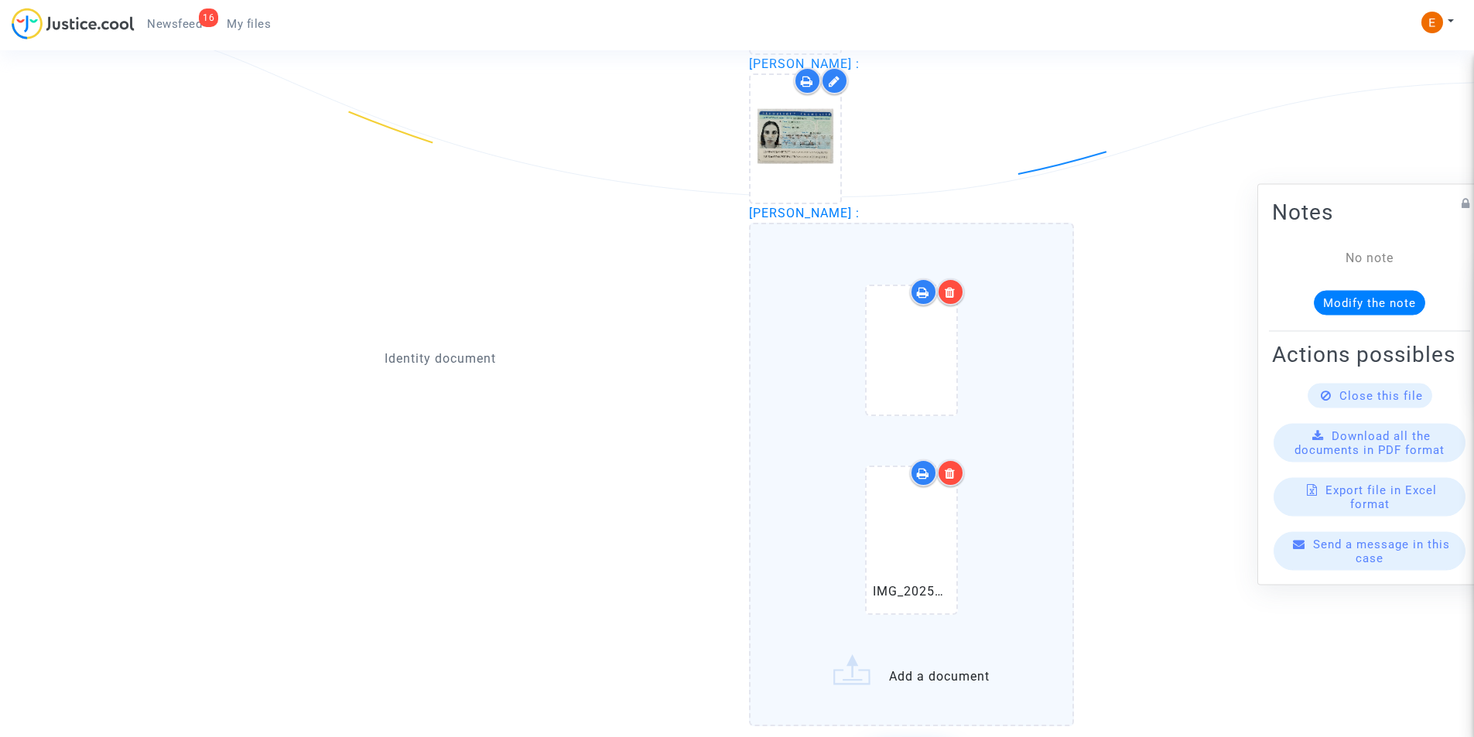
click at [900, 452] on div "IMG_20250828_125736_edit_283490561069616.pdf" at bounding box center [911, 543] width 136 height 199
click at [0, 0] on input "IMG_20250828_125736_edit_283490561069616.pdf Add a document" at bounding box center [0, 0] width 0 height 0
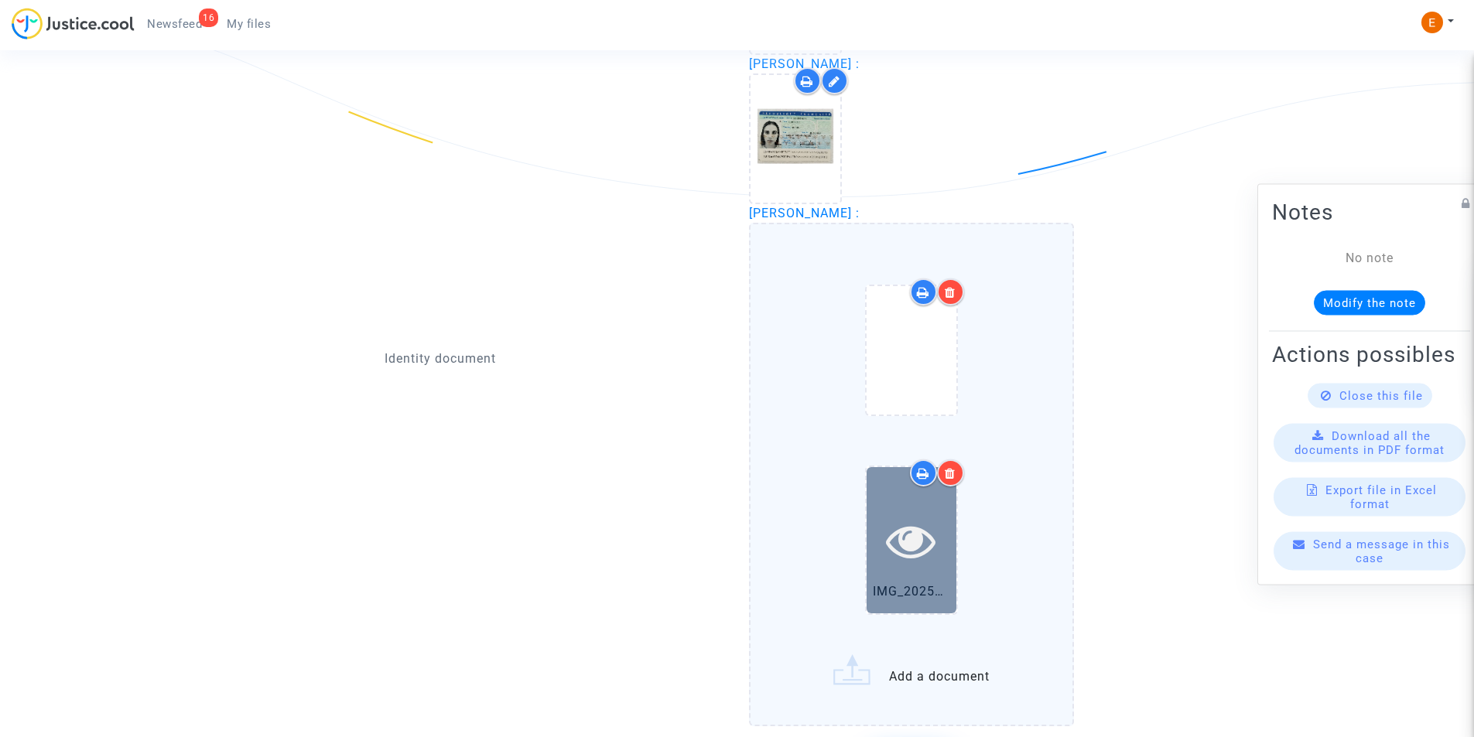
click at [909, 545] on icon at bounding box center [911, 541] width 50 height 50
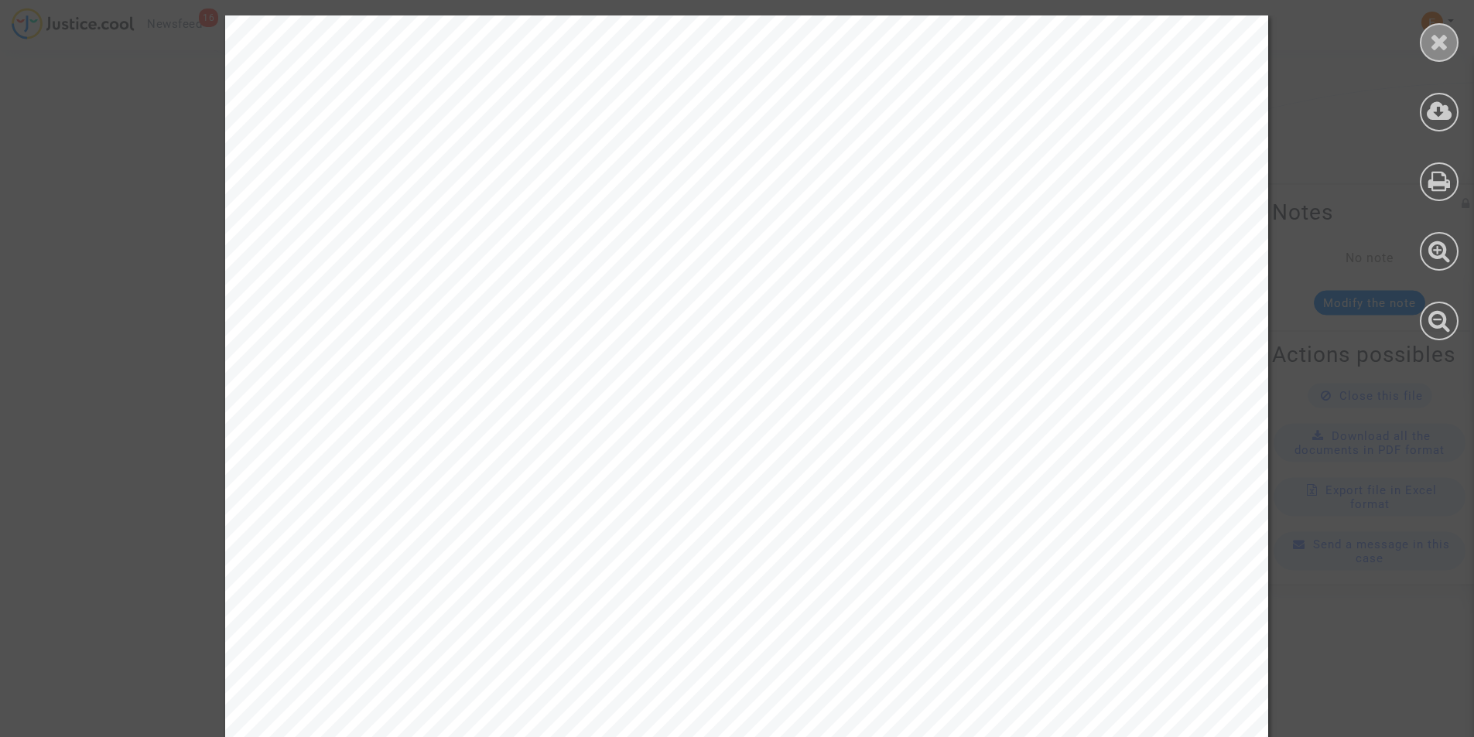
click at [1448, 49] on icon at bounding box center [1439, 41] width 19 height 23
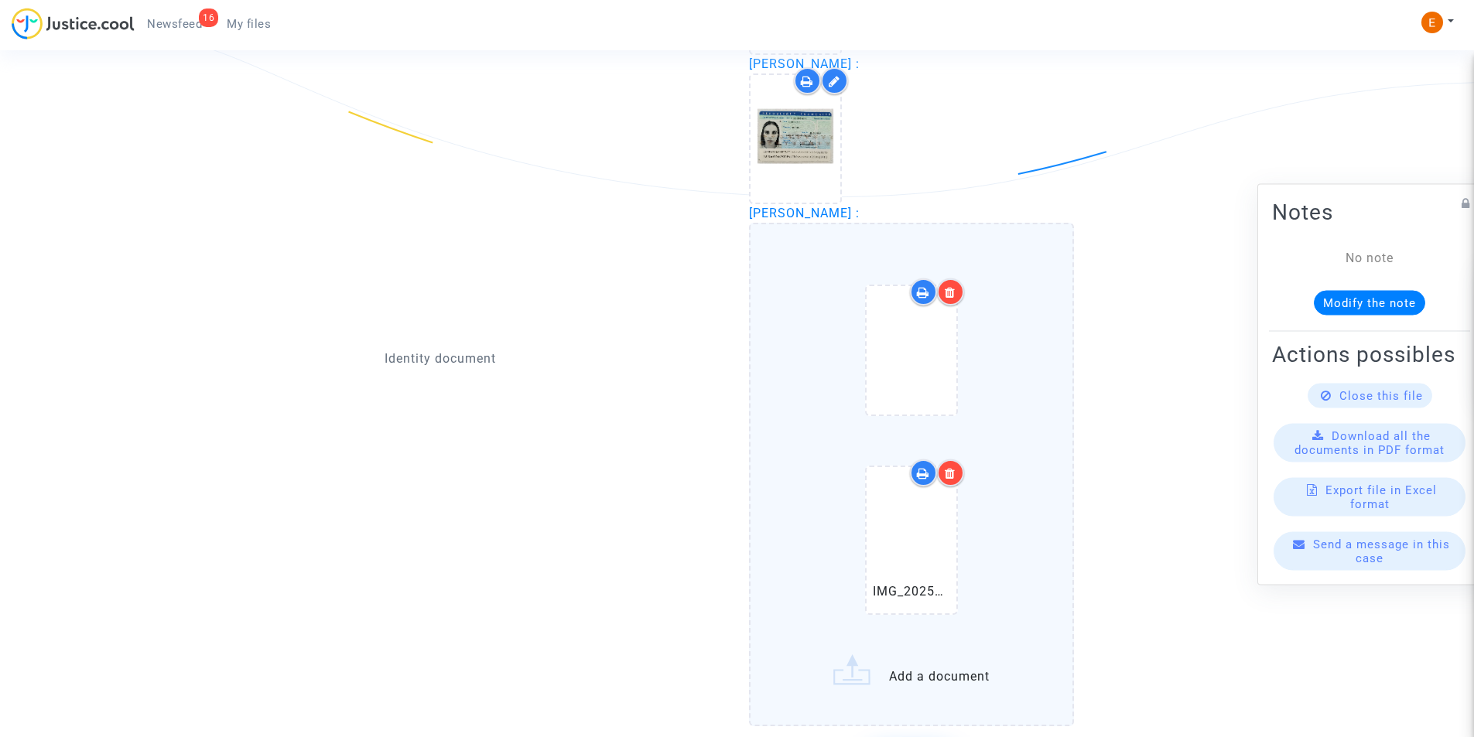
click at [960, 466] on div at bounding box center [950, 472] width 27 height 27
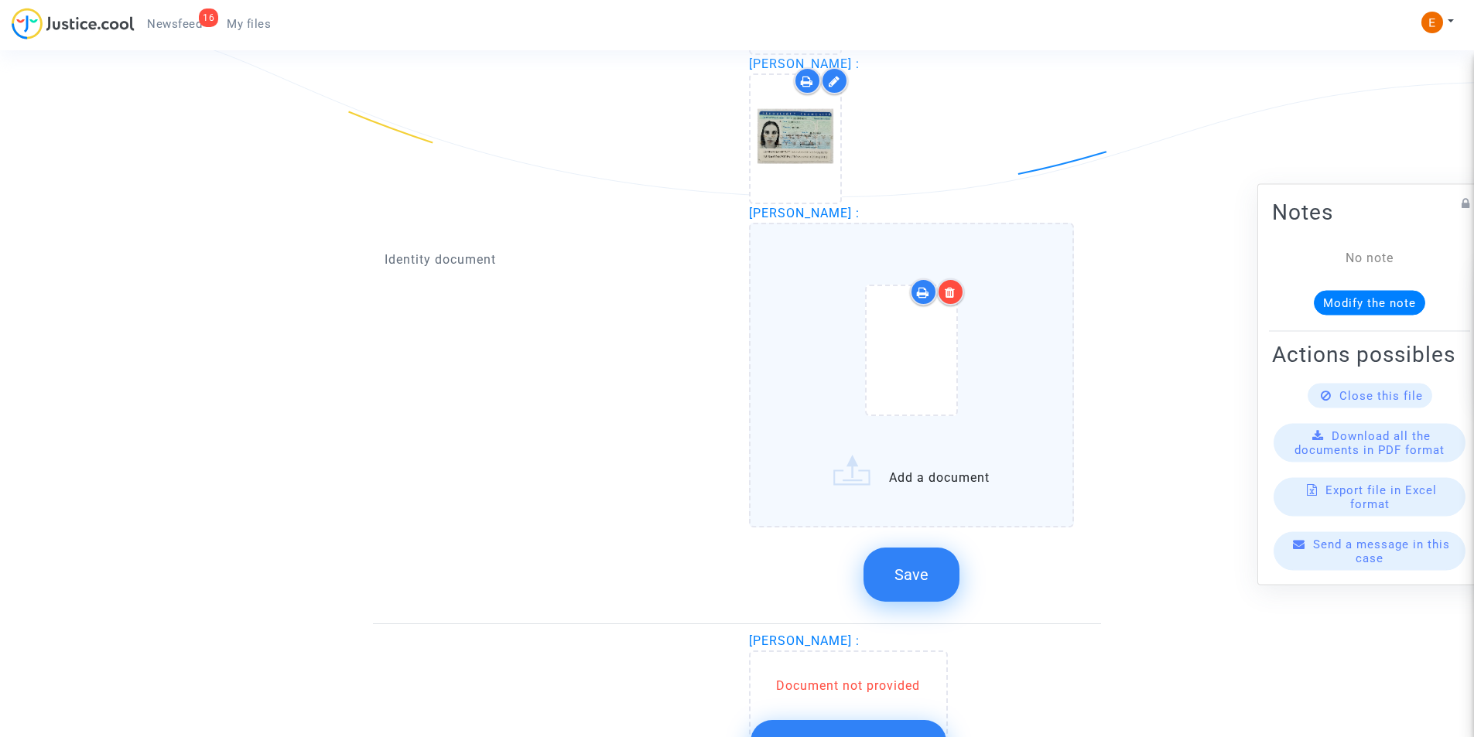
click at [929, 466] on label "Add a document" at bounding box center [912, 375] width 326 height 304
click at [0, 0] on input "Add a document" at bounding box center [0, 0] width 0 height 0
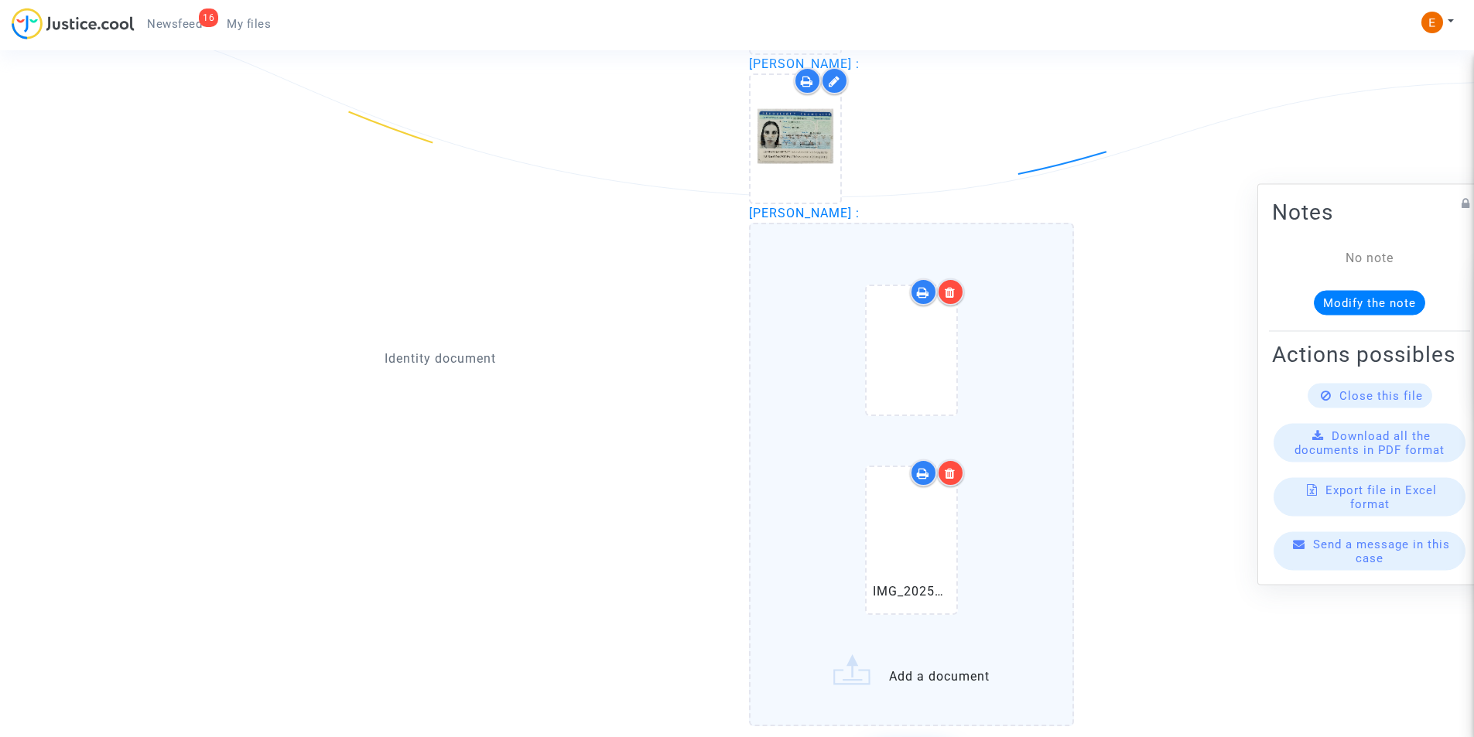
click at [950, 476] on icon at bounding box center [950, 473] width 11 height 12
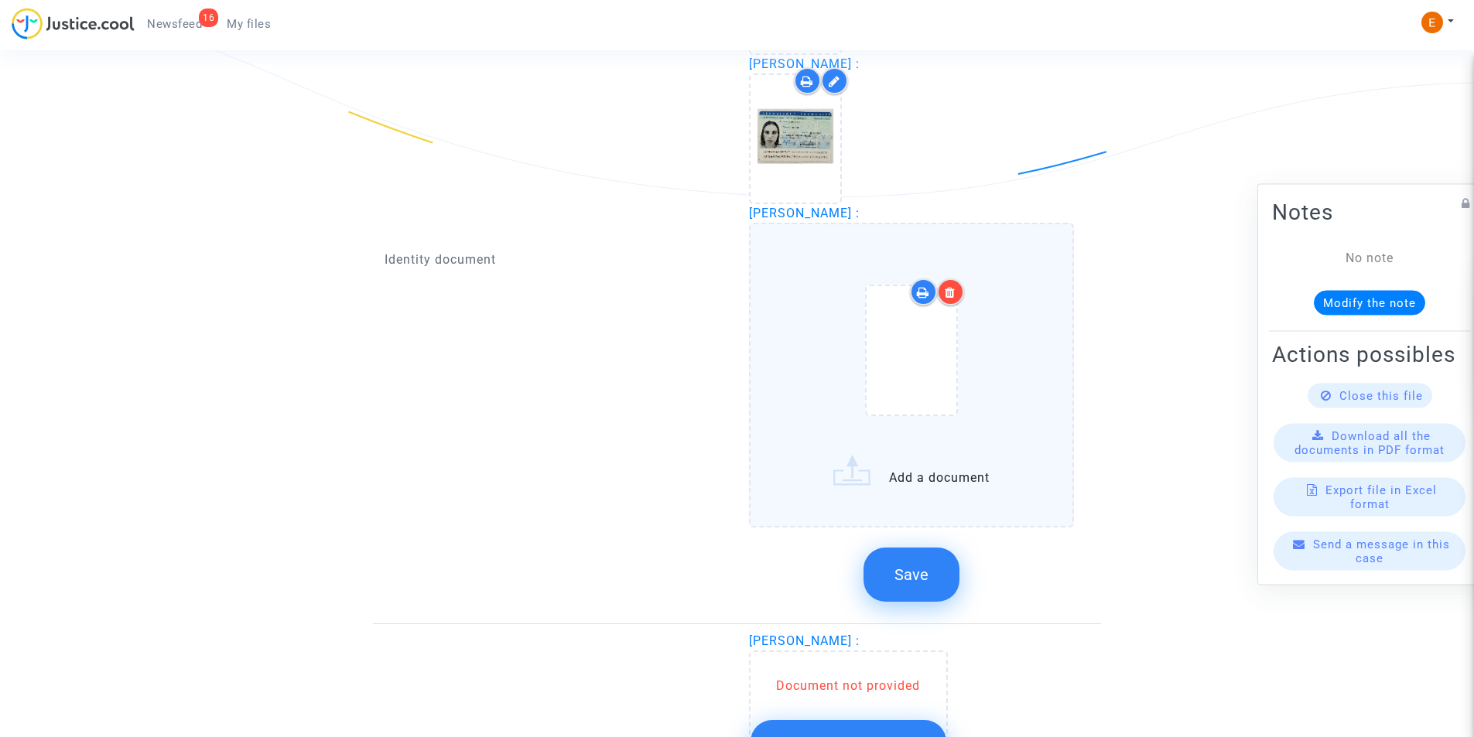
click at [945, 464] on label "Add a document" at bounding box center [912, 375] width 326 height 304
click at [0, 0] on input "Add a document" at bounding box center [0, 0] width 0 height 0
click at [971, 457] on label "Add a document" at bounding box center [912, 375] width 326 height 304
click at [0, 0] on input "Add a document" at bounding box center [0, 0] width 0 height 0
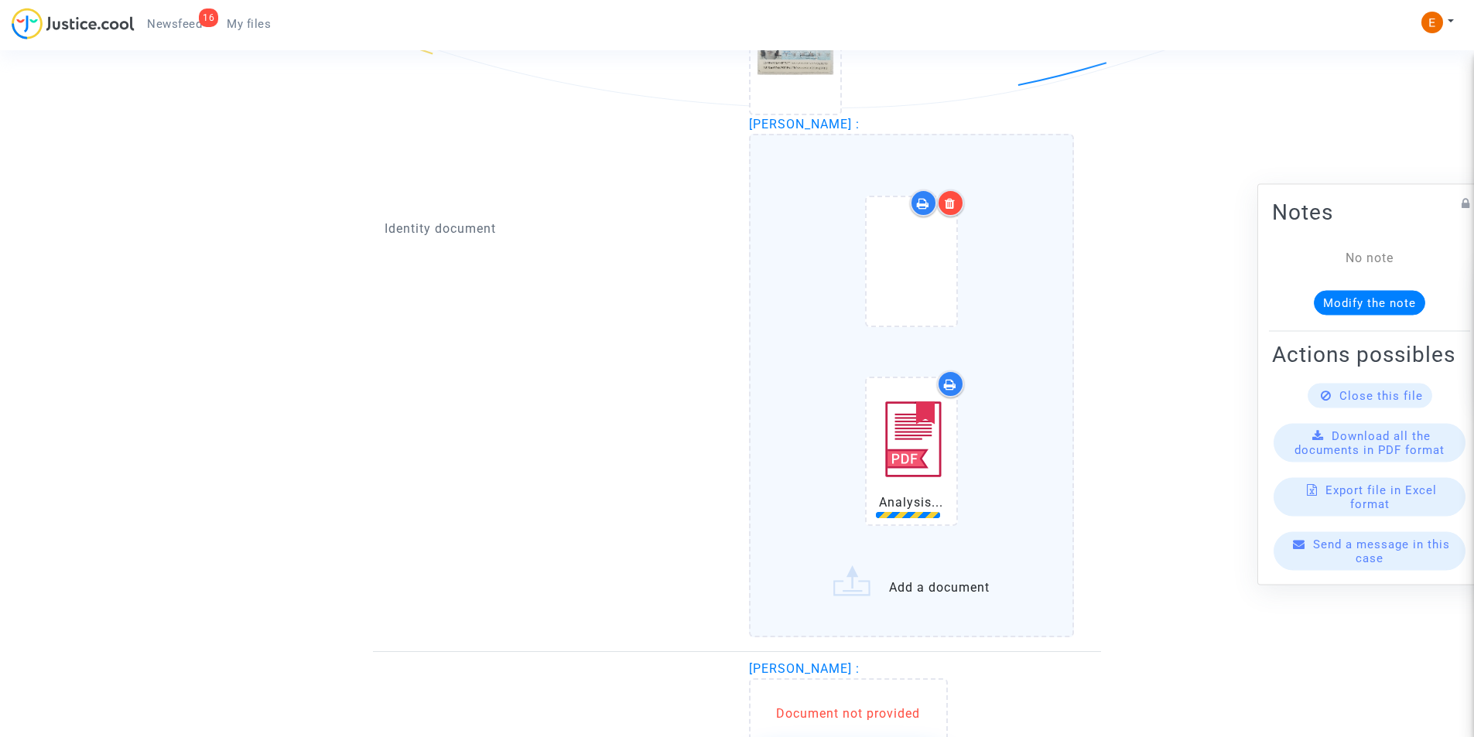
scroll to position [1359, 0]
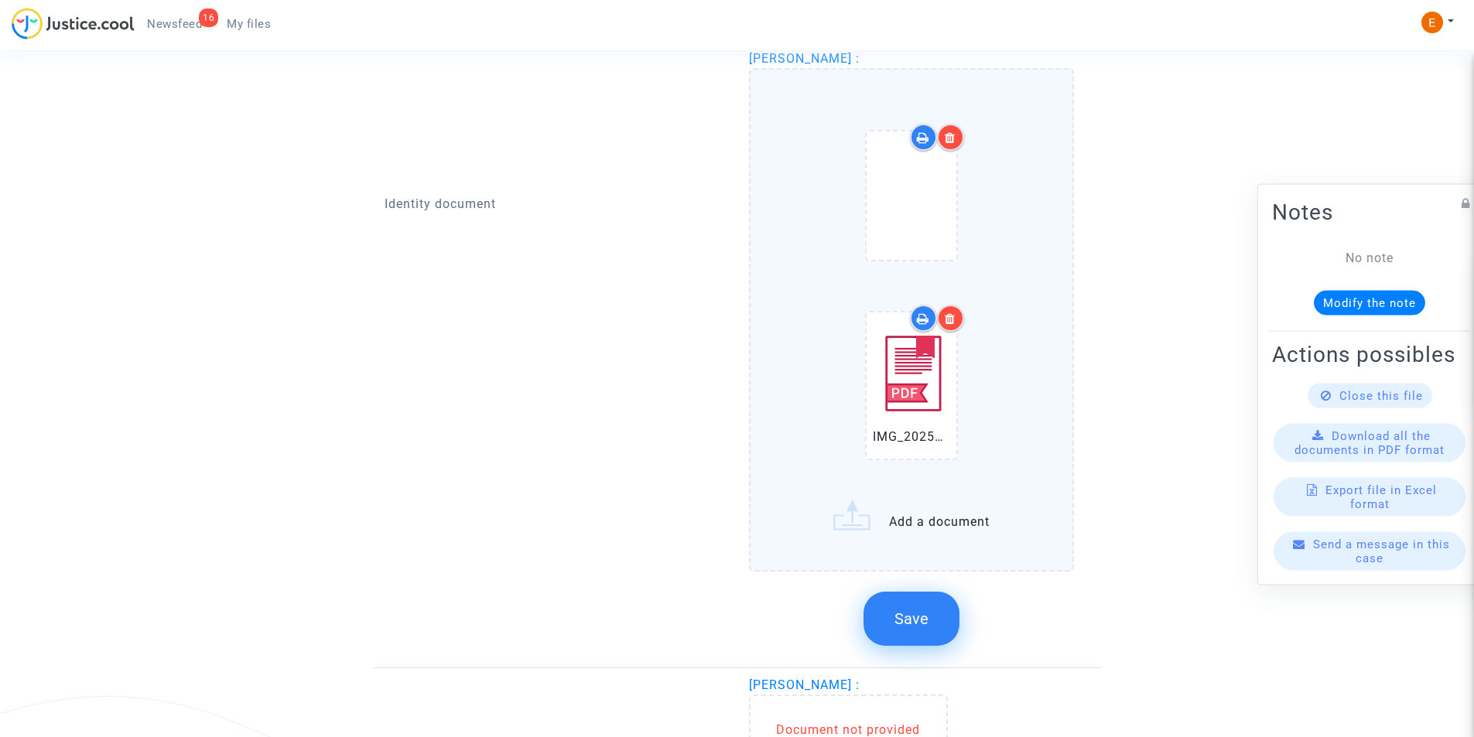
click at [936, 522] on label "IMG_20250828_125736_edit_283490561069616 (1).pdf Add a document" at bounding box center [912, 320] width 326 height 504
click at [0, 0] on input "IMG_20250828_125736_edit_283490561069616 (1).pdf Add a document" at bounding box center [0, 0] width 0 height 0
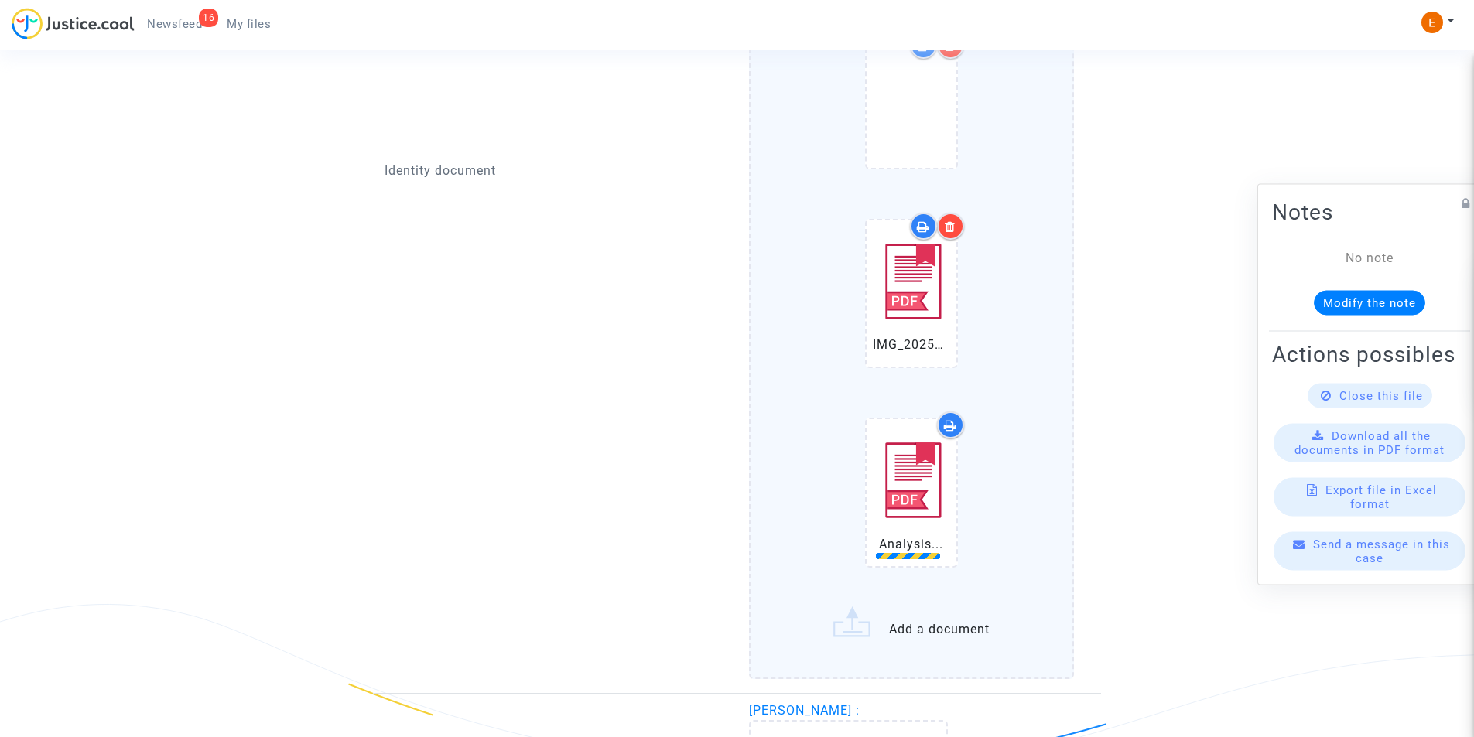
scroll to position [1591, 0]
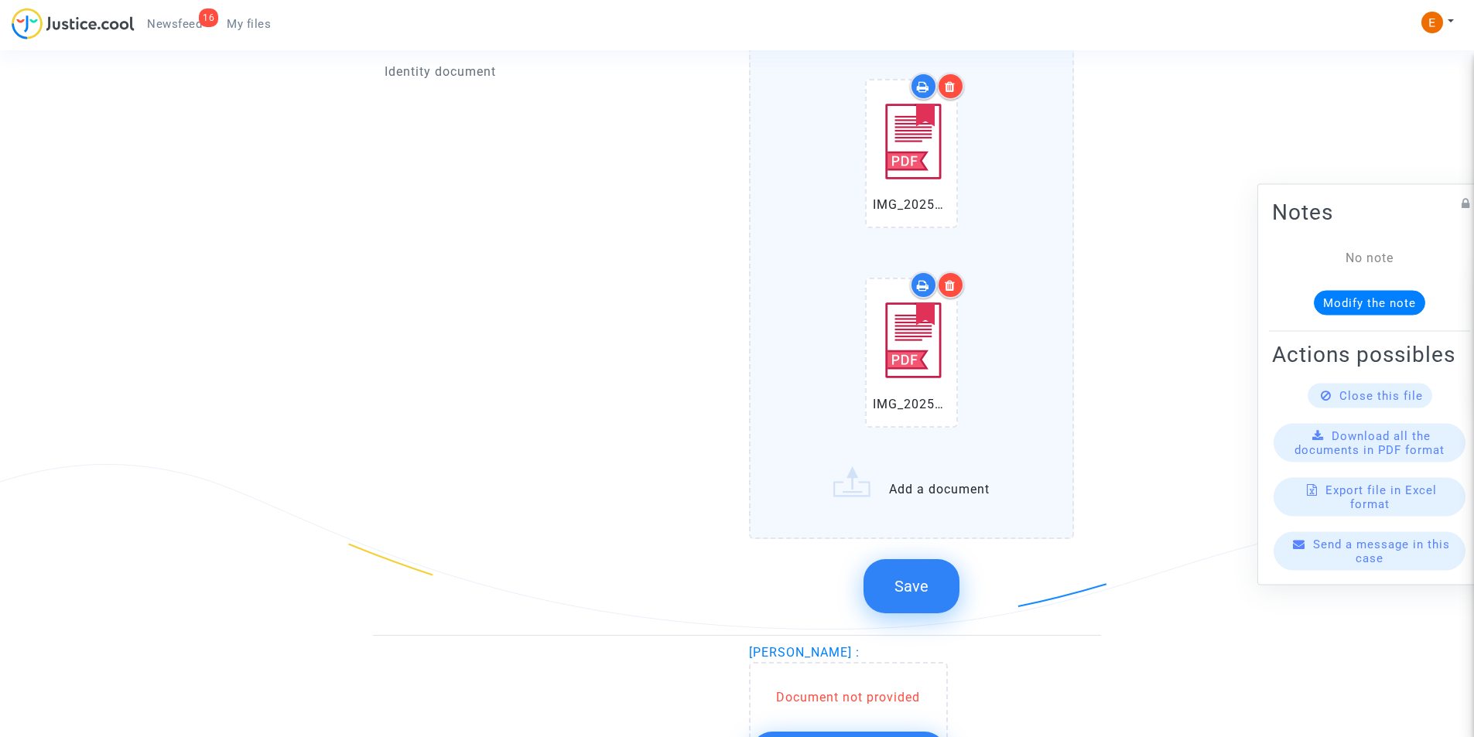
click at [914, 477] on label "IMG_20250828_125736_edit_283490561069616 (1).pdf IMG_20250828_125539_edit_28359…" at bounding box center [912, 187] width 326 height 702
click at [0, 0] on input "IMG_20250828_125736_edit_283490561069616 (1).pdf IMG_20250828_125539_edit_28359…" at bounding box center [0, 0] width 0 height 0
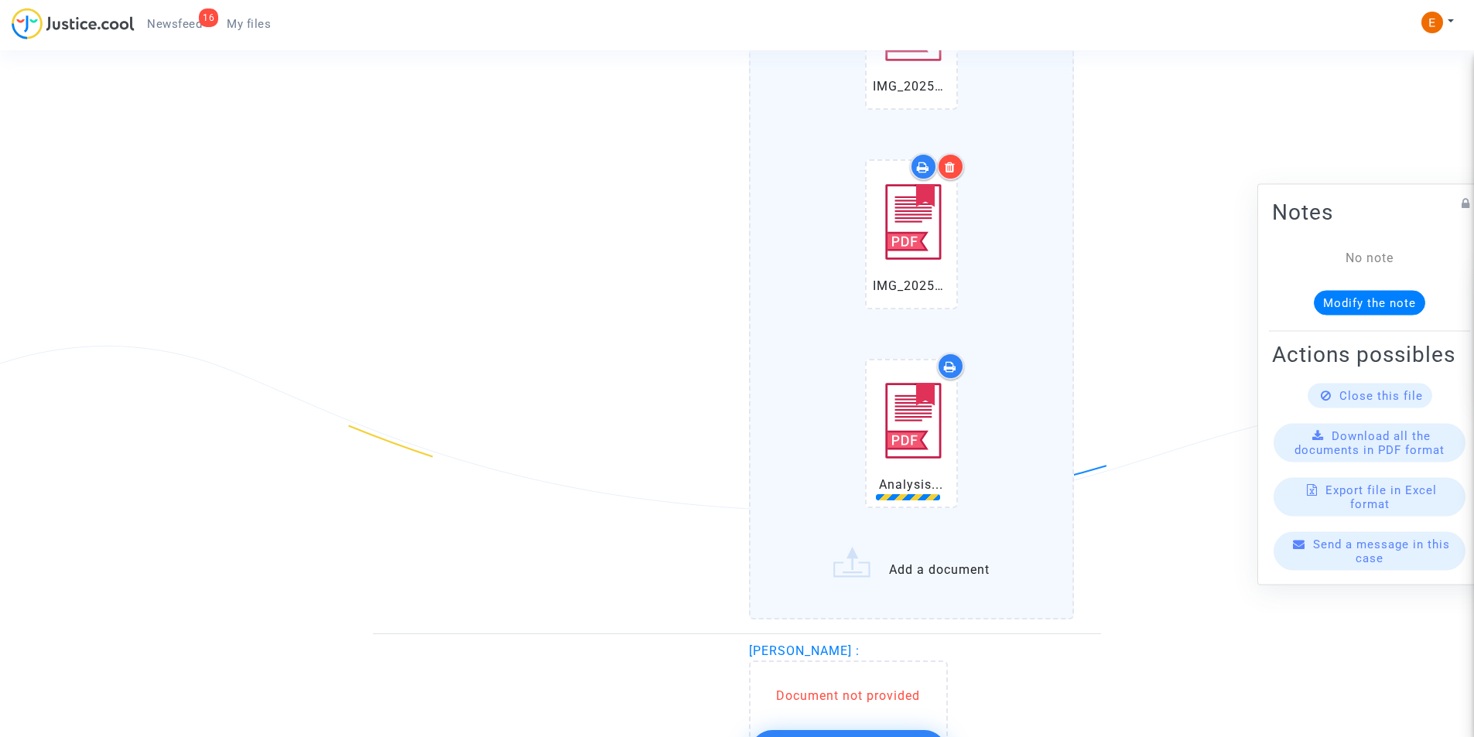
scroll to position [1823, 0]
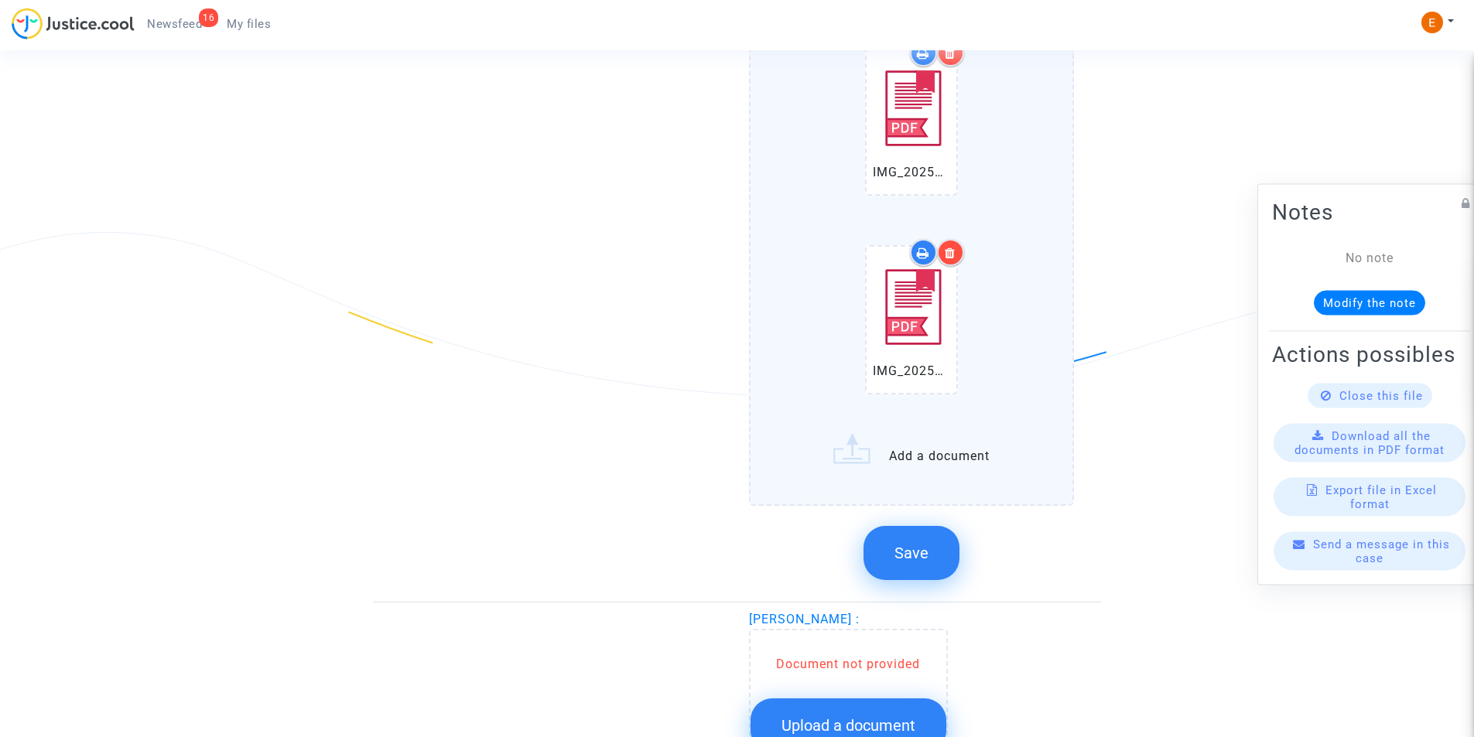
click at [923, 553] on span "Save" at bounding box center [911, 553] width 34 height 19
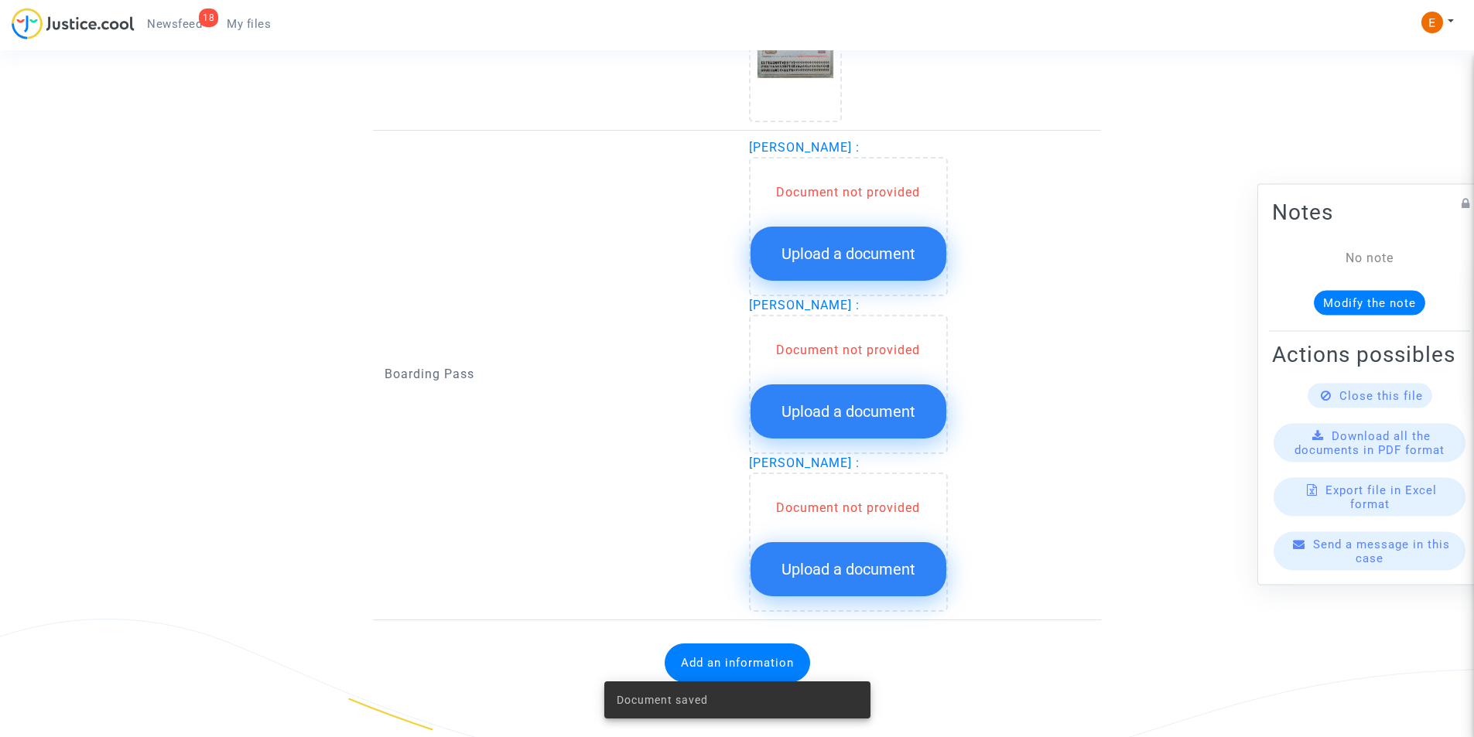
click at [806, 248] on span "Upload a document" at bounding box center [848, 253] width 134 height 19
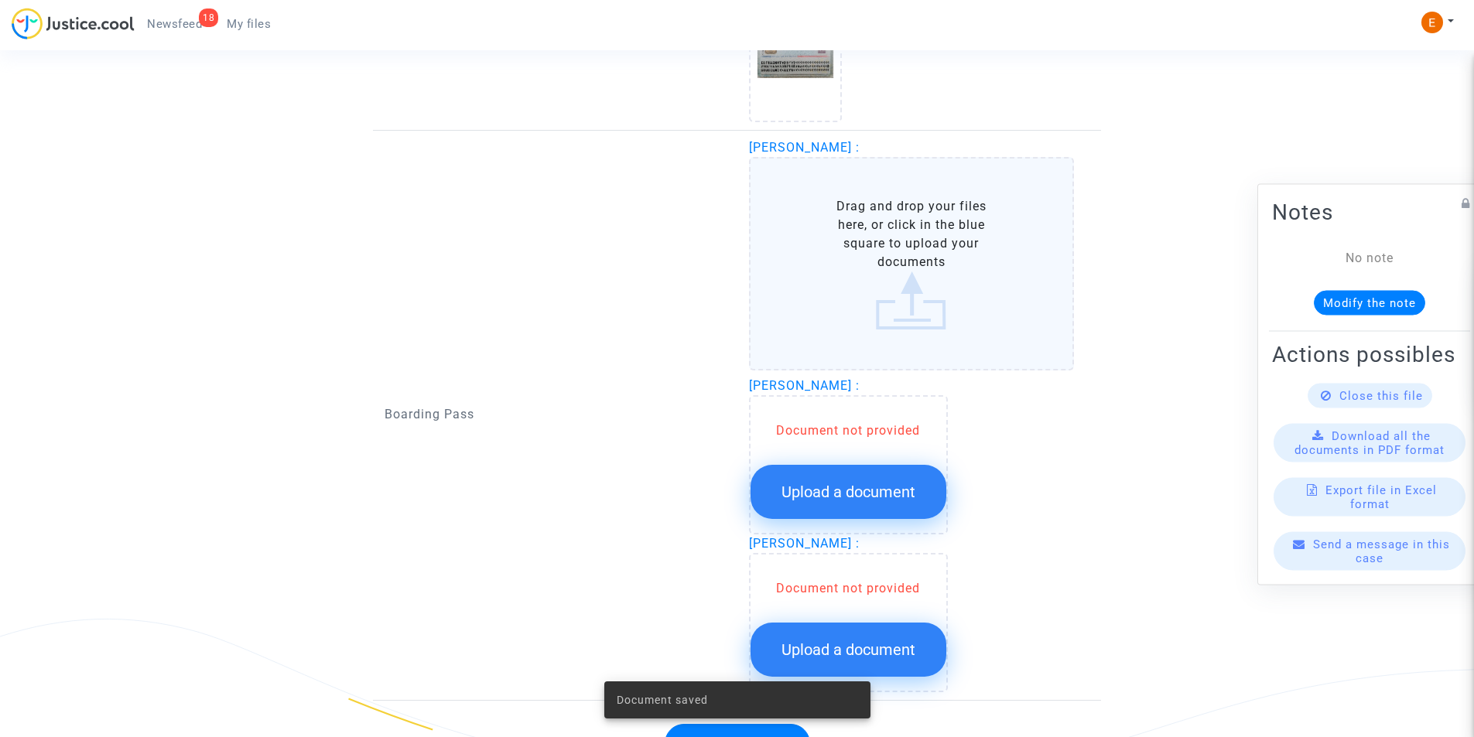
click at [893, 237] on label "Drag and drop your files here, or click in the blue square to upload your docum…" at bounding box center [912, 264] width 326 height 214
click at [0, 0] on input "Drag and drop your files here, or click in the blue square to upload your docum…" at bounding box center [0, 0] width 0 height 0
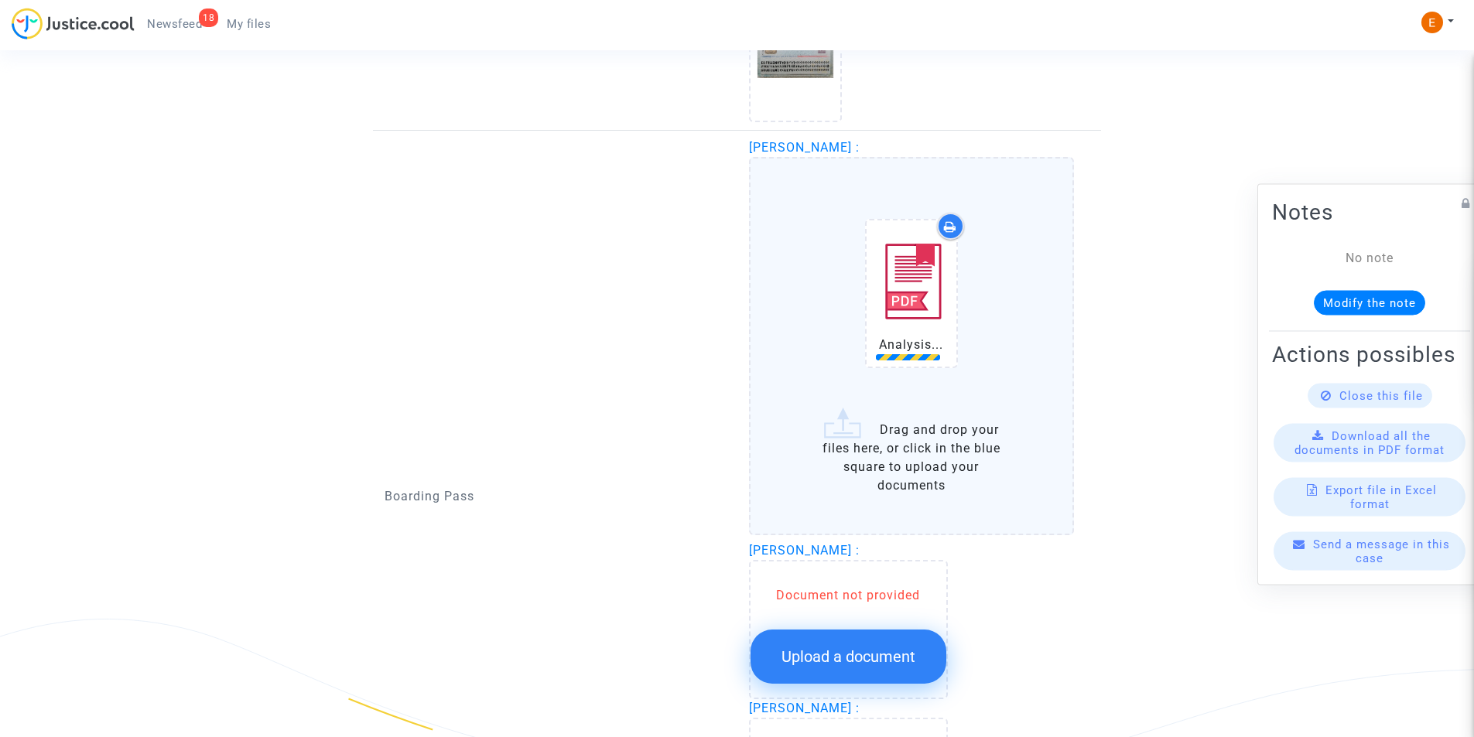
scroll to position [1669, 0]
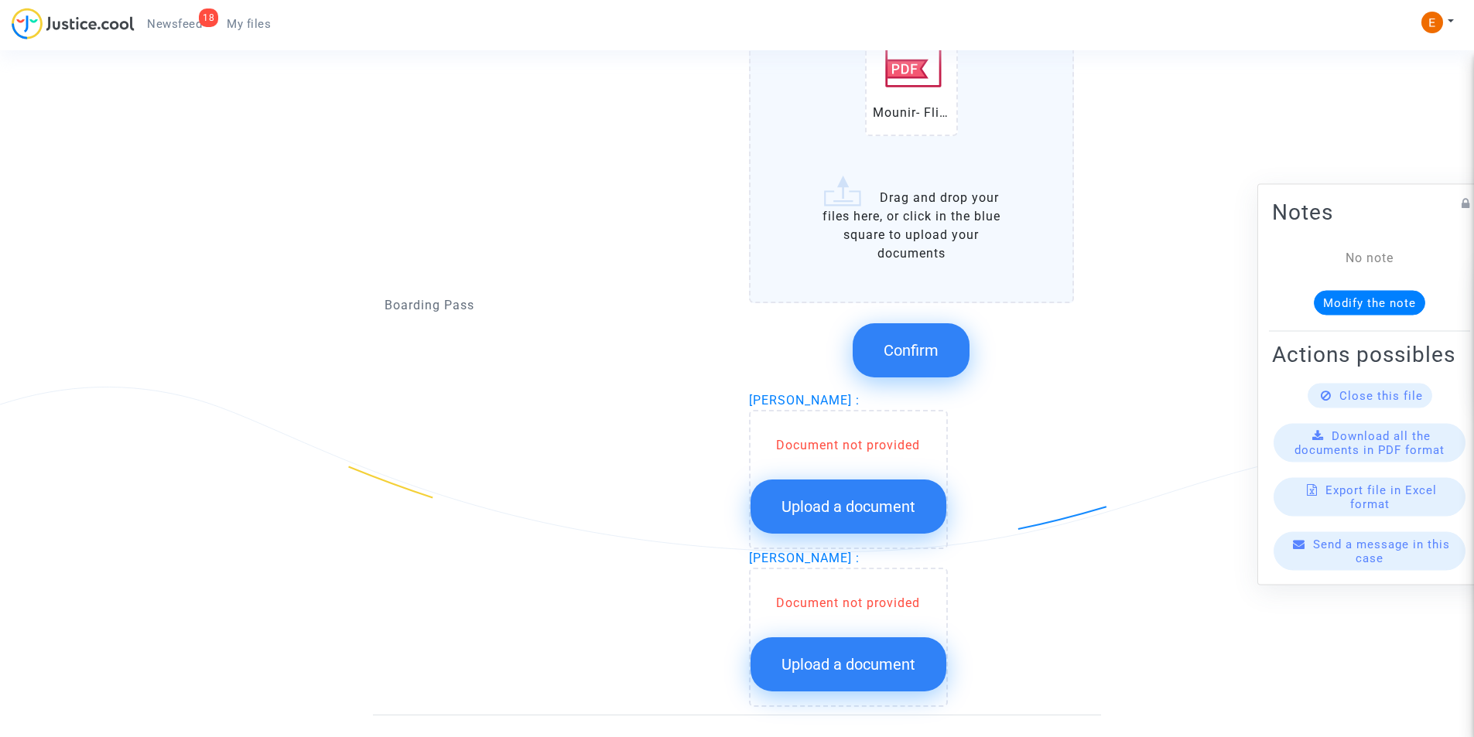
click at [931, 331] on button "Confirm" at bounding box center [910, 350] width 117 height 54
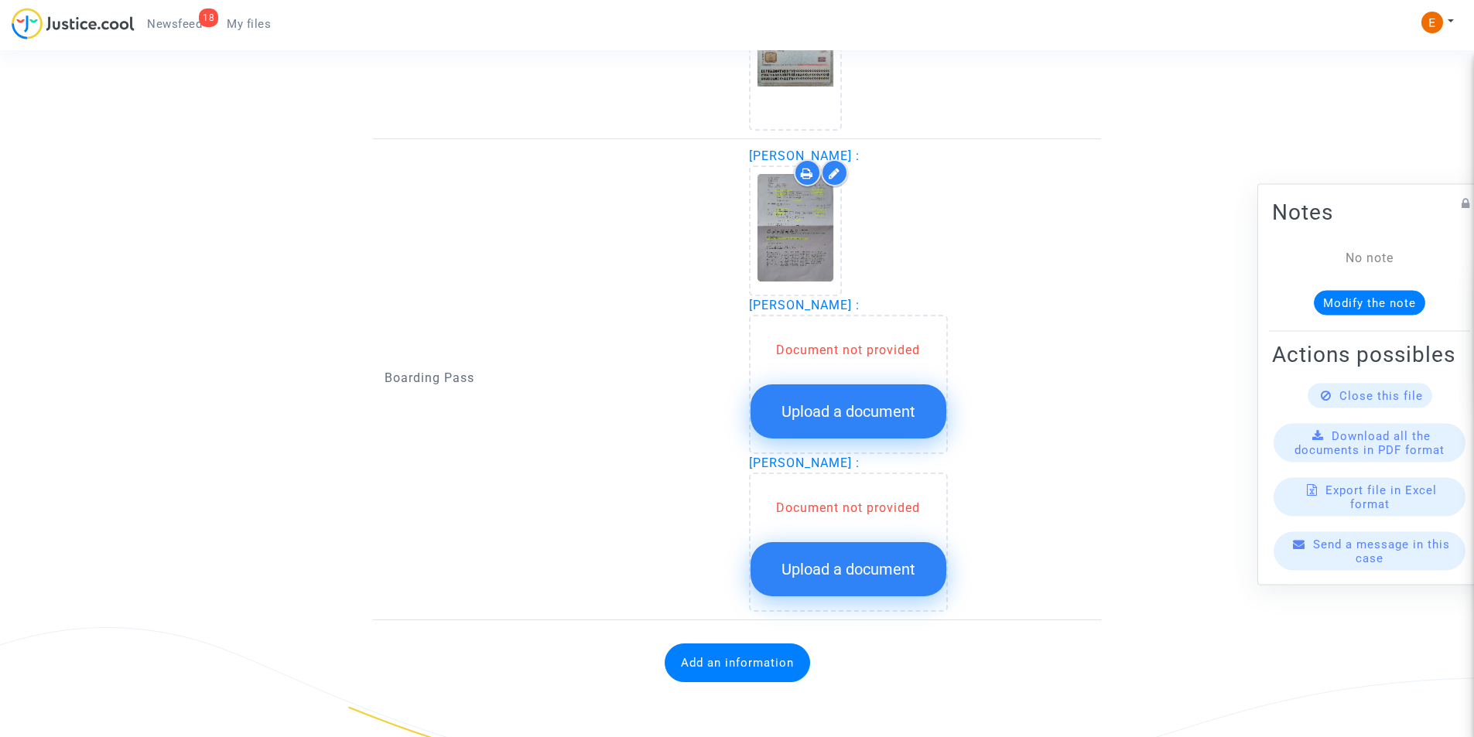
click at [862, 396] on button "Upload a document" at bounding box center [848, 411] width 196 height 54
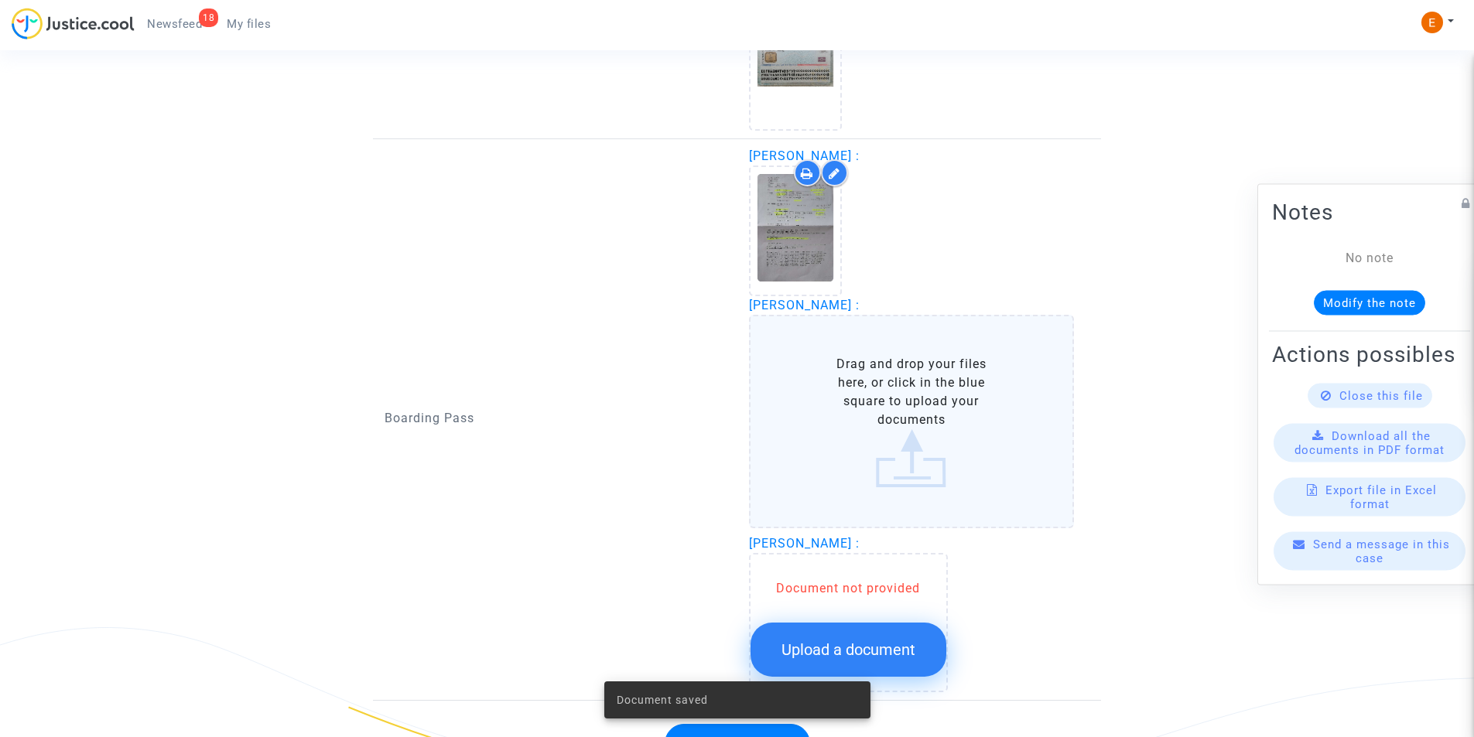
click at [941, 391] on label "Drag and drop your files here, or click in the blue square to upload your docum…" at bounding box center [912, 422] width 326 height 214
click at [0, 0] on input "Drag and drop your files here, or click in the blue square to upload your docum…" at bounding box center [0, 0] width 0 height 0
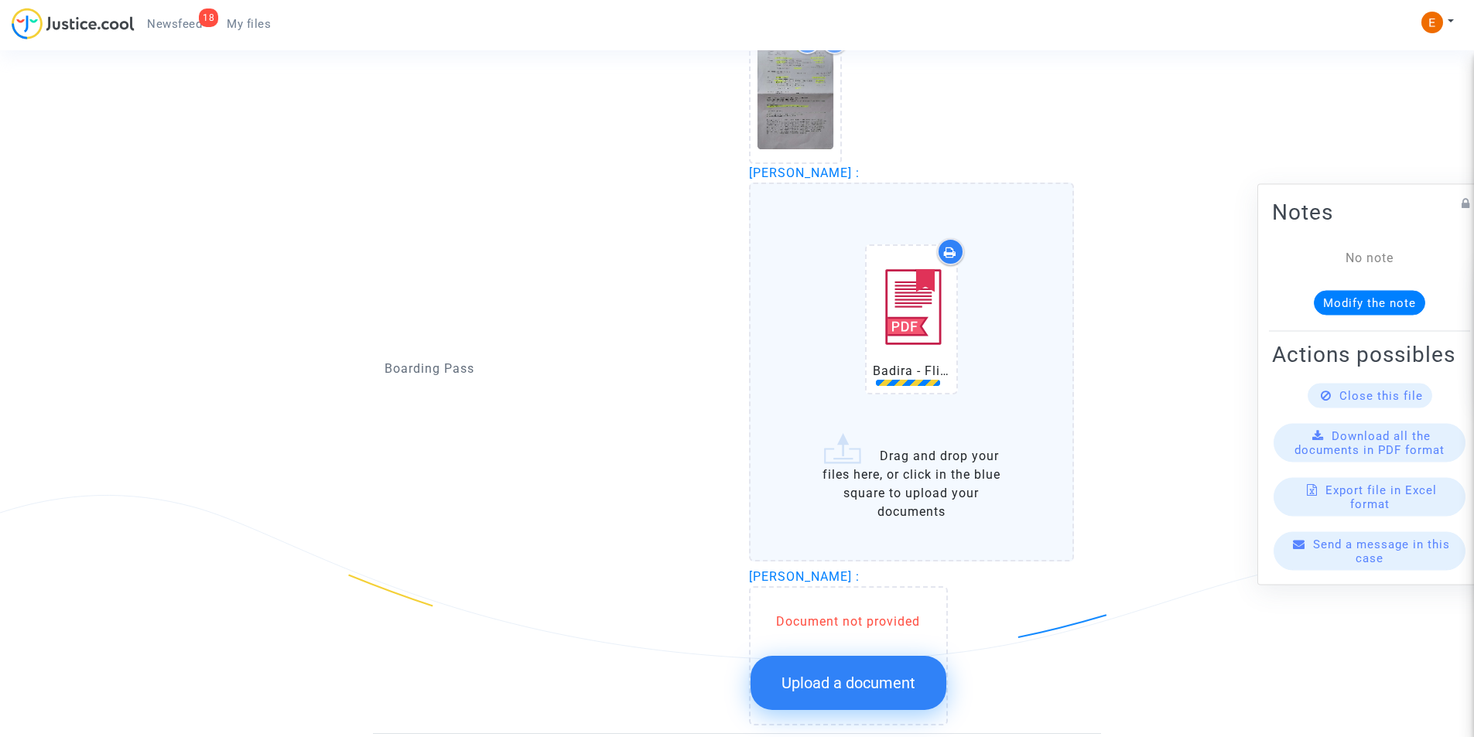
scroll to position [1660, 0]
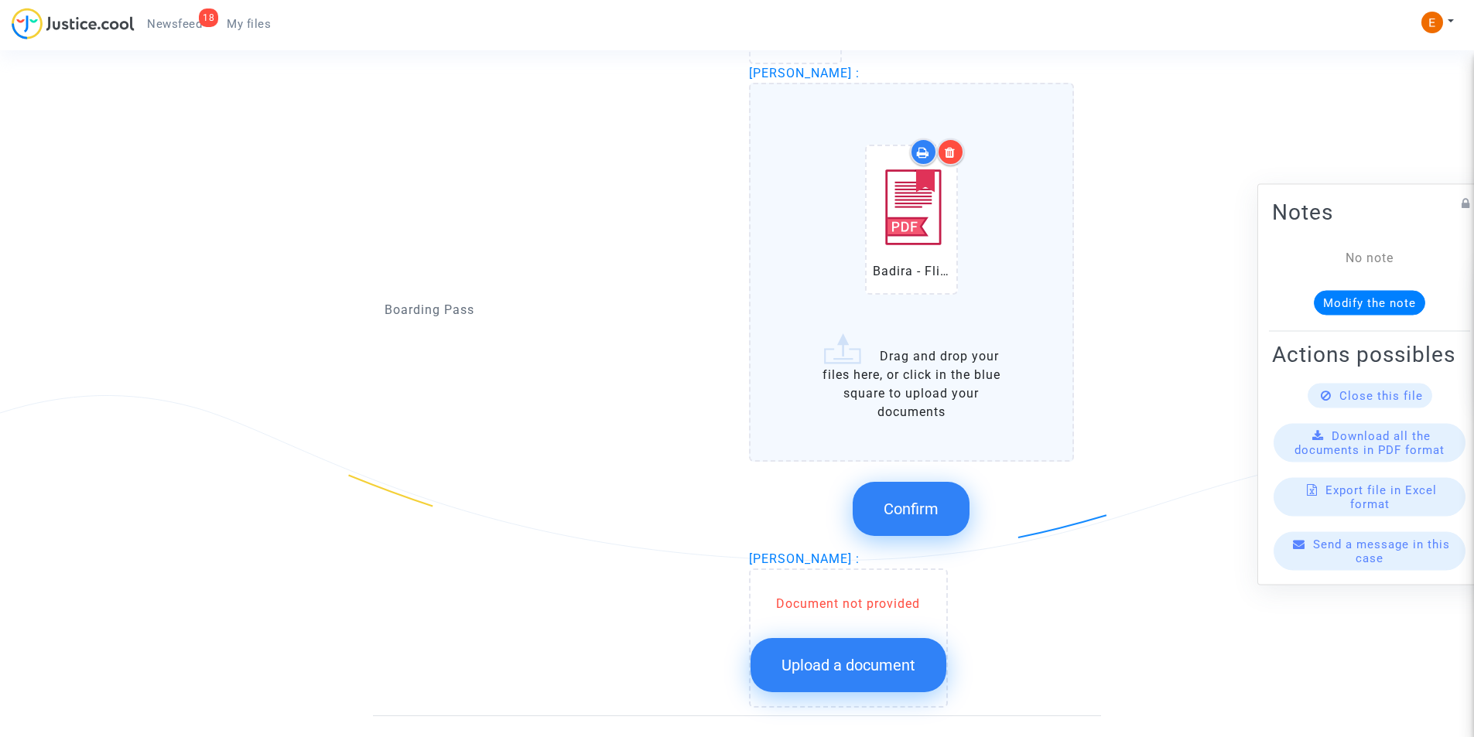
click at [921, 495] on button "Confirm" at bounding box center [910, 509] width 117 height 54
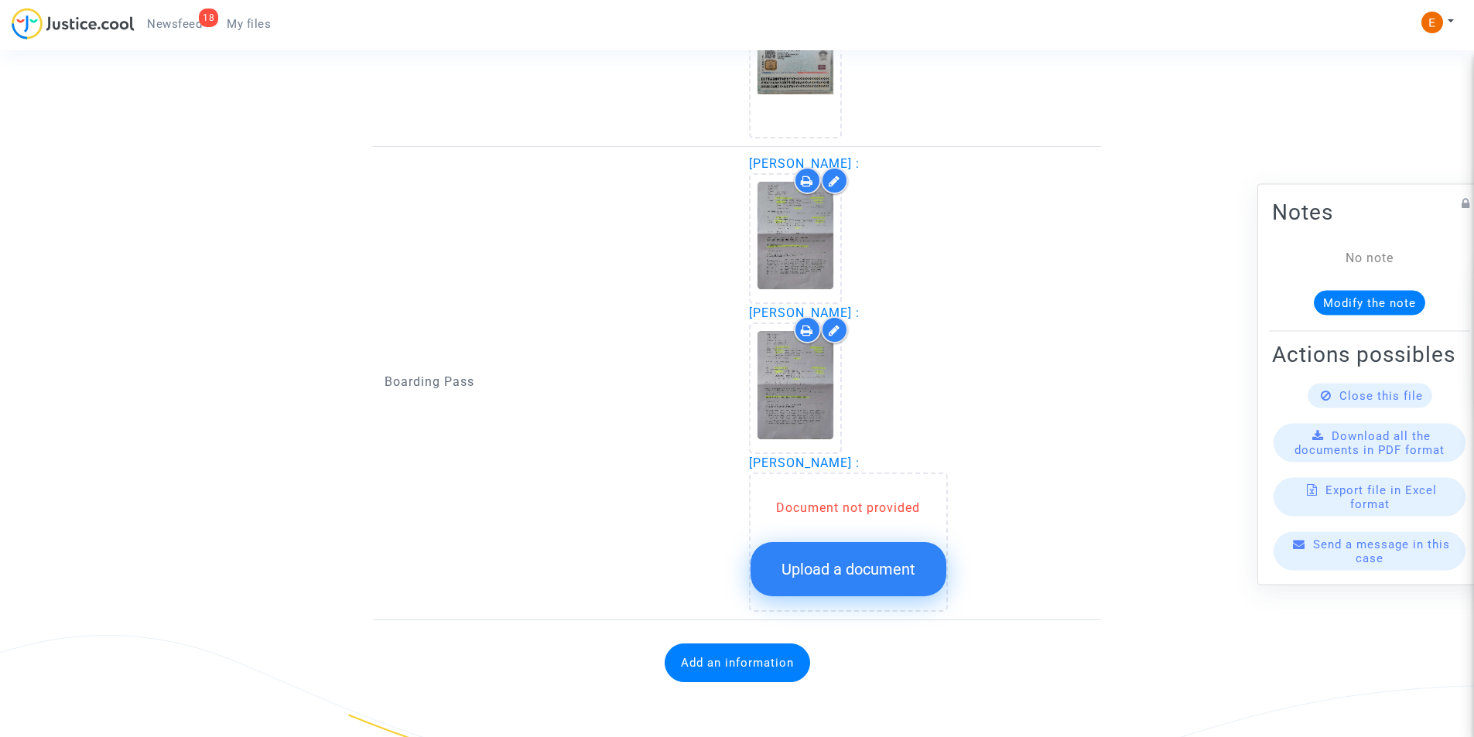
scroll to position [1420, 0]
click at [856, 555] on button "Upload a document" at bounding box center [848, 569] width 196 height 54
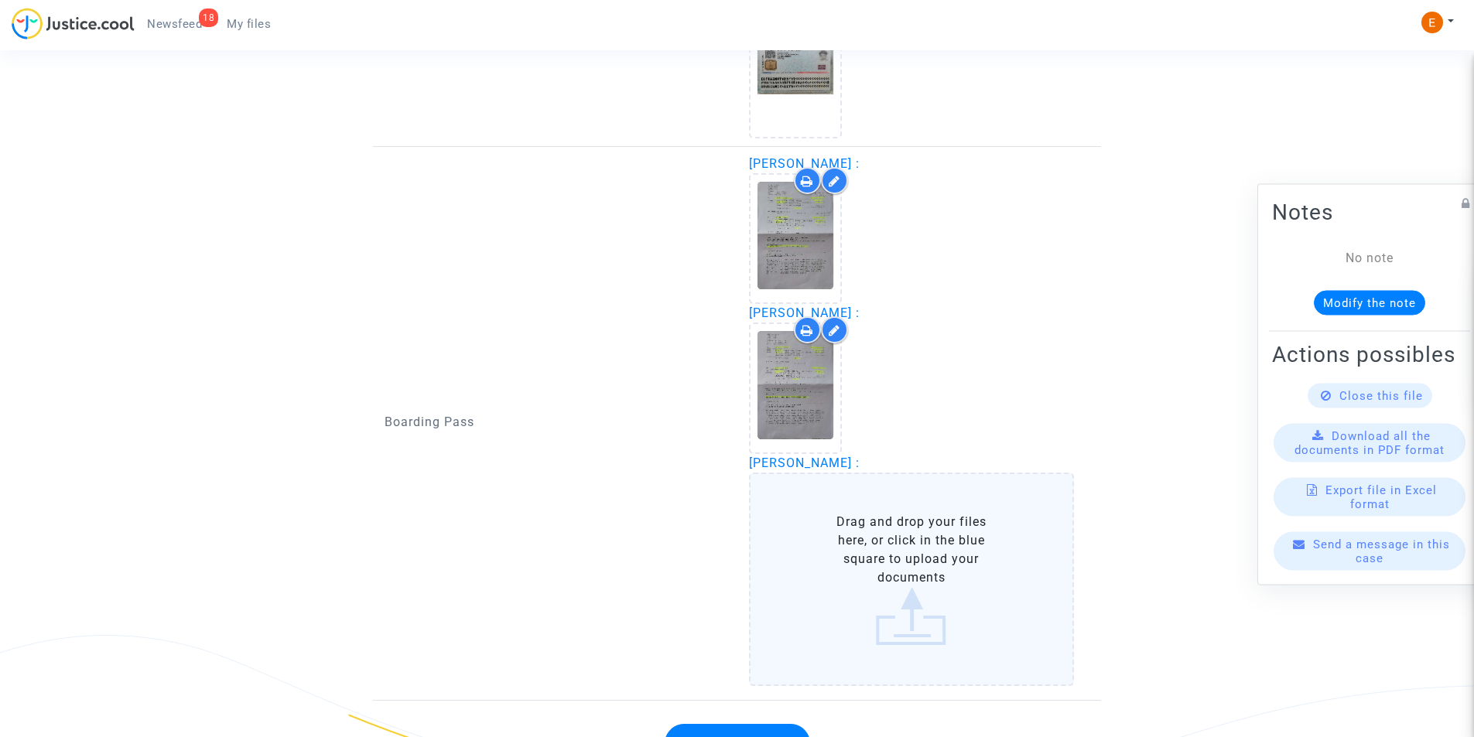
click at [872, 535] on label "Drag and drop your files here, or click in the blue square to upload your docum…" at bounding box center [912, 580] width 326 height 214
click at [0, 0] on input "Drag and drop your files here, or click in the blue square to upload your docum…" at bounding box center [0, 0] width 0 height 0
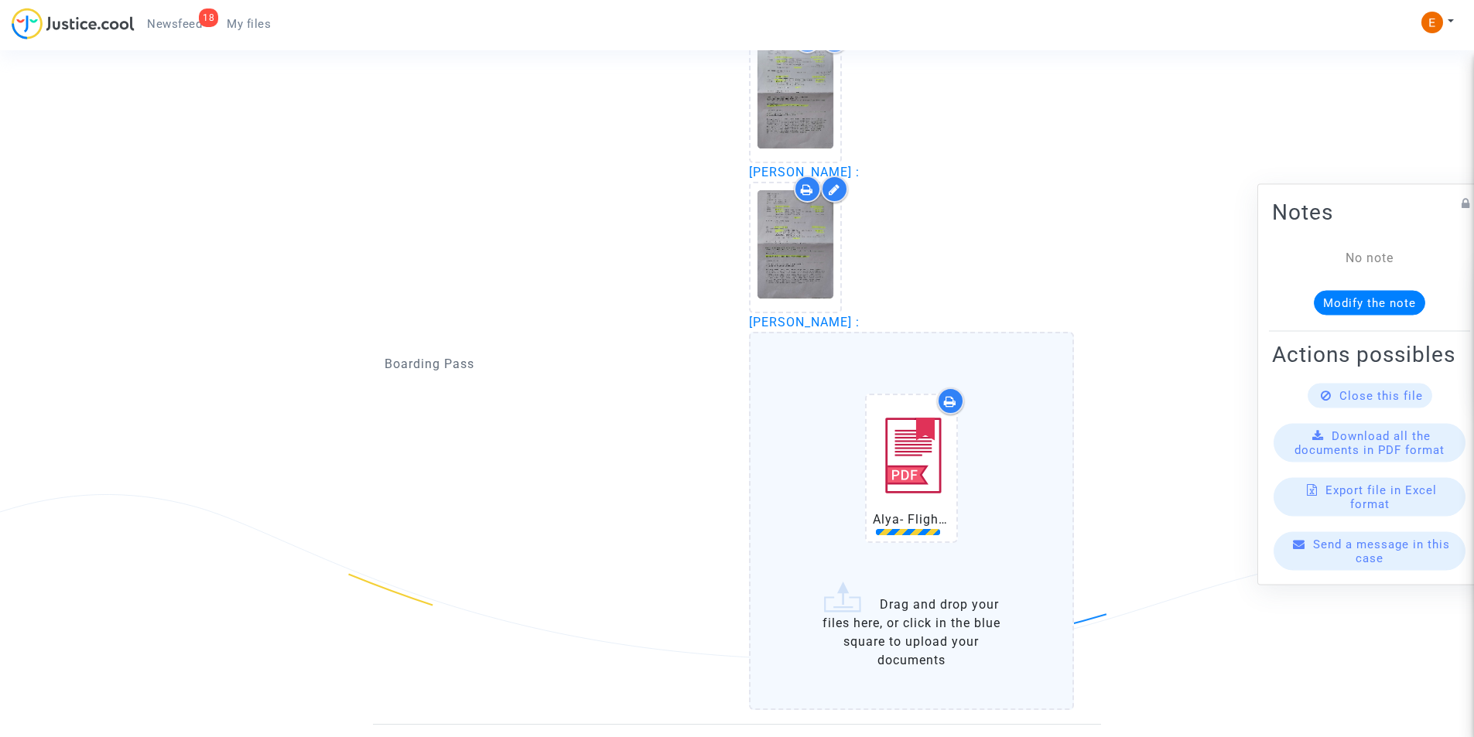
scroll to position [1665, 0]
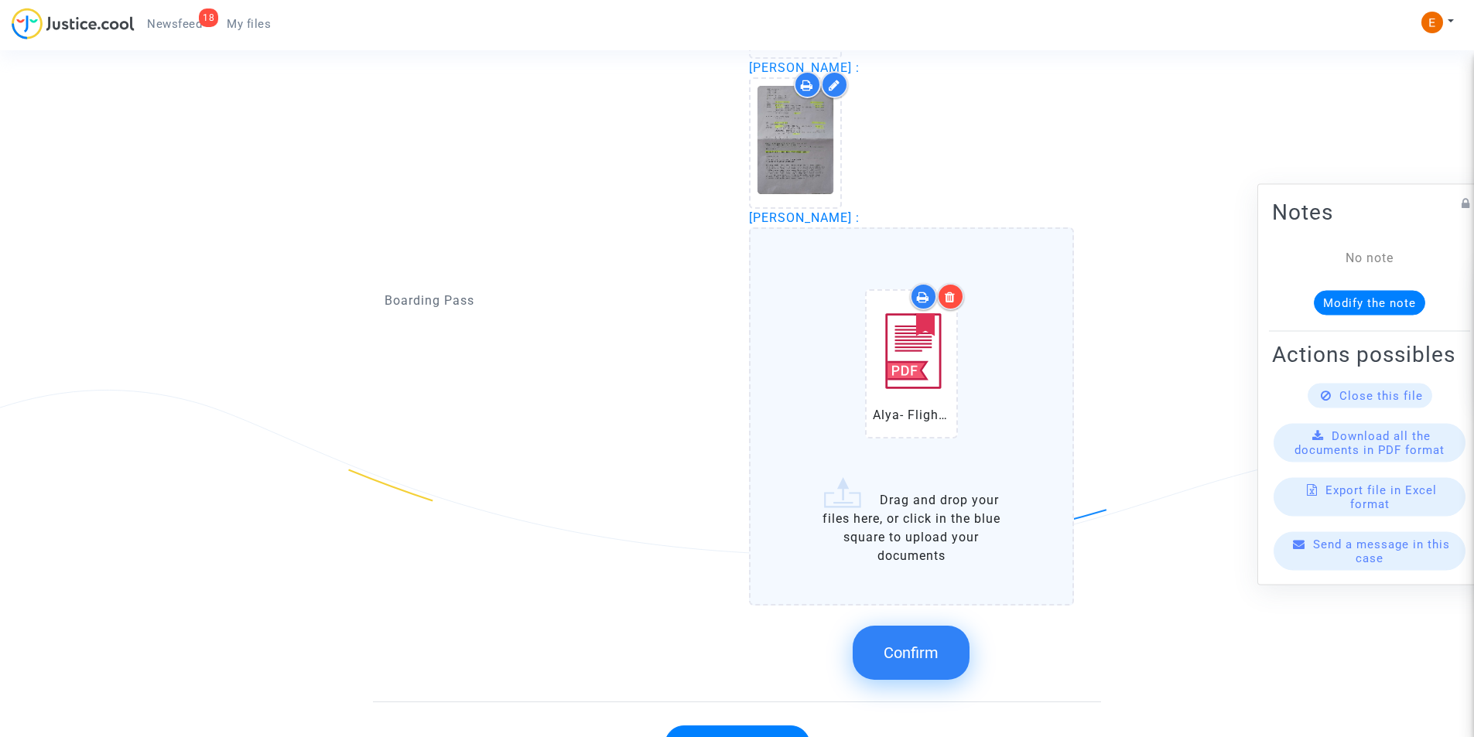
click at [932, 647] on span "Confirm" at bounding box center [910, 653] width 55 height 19
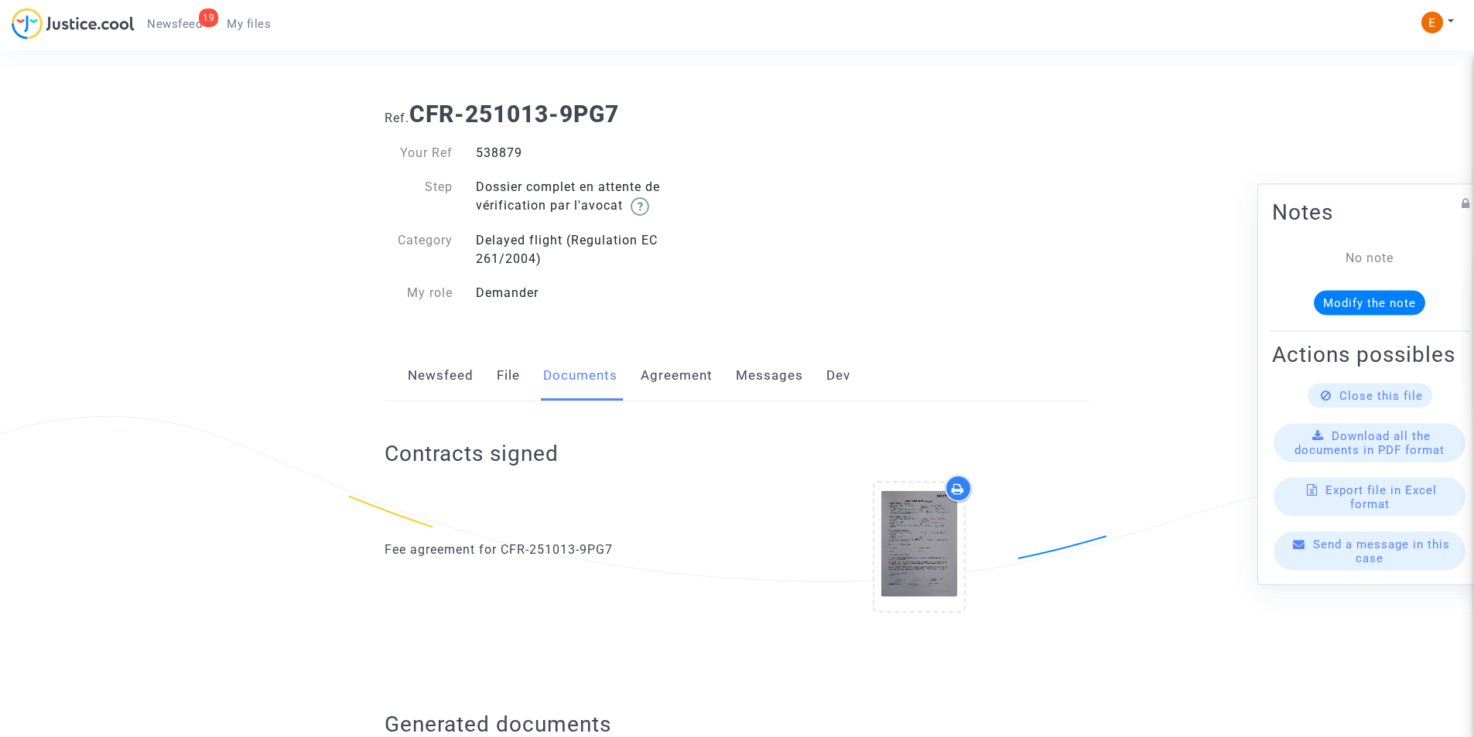
click at [510, 152] on div "538879" at bounding box center [600, 153] width 273 height 19
click at [183, 29] on span "Newsfeed" at bounding box center [174, 24] width 55 height 14
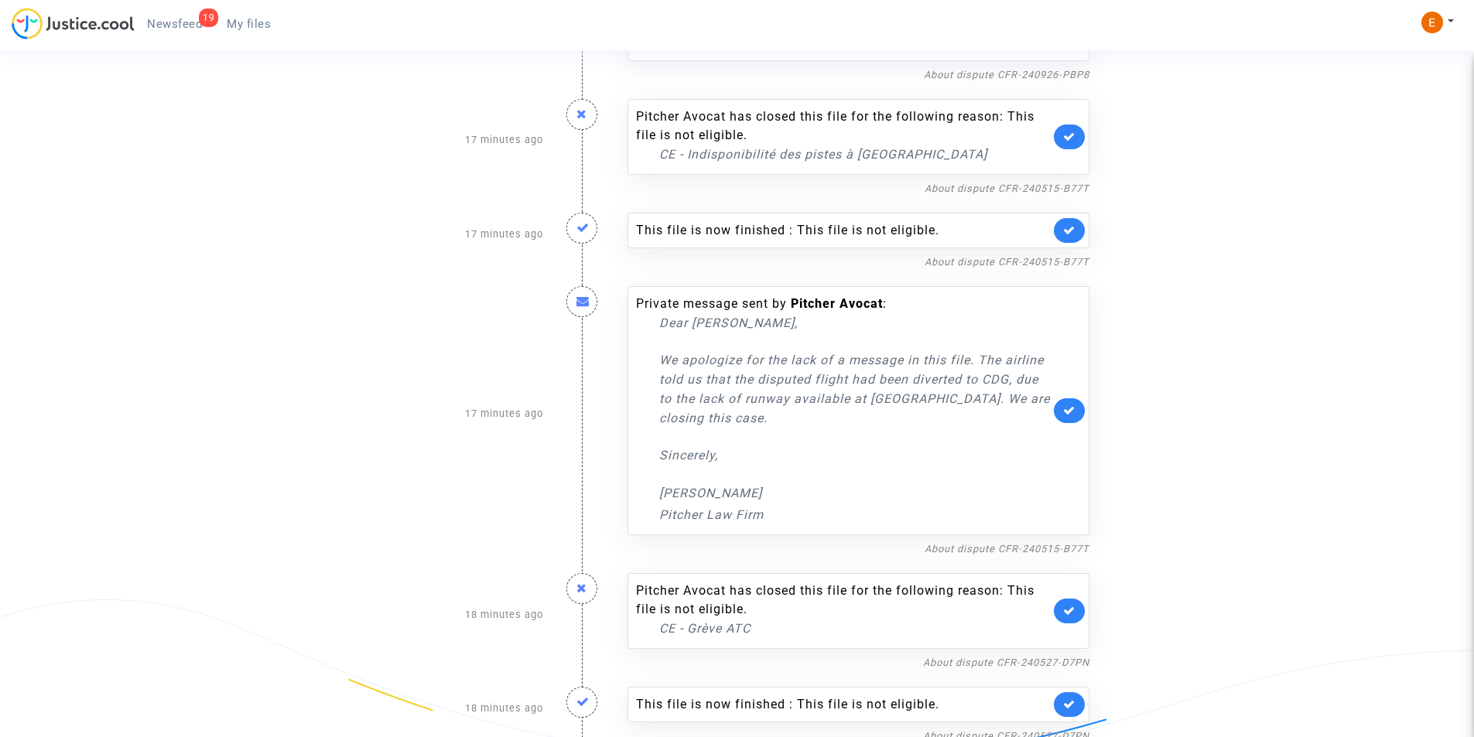
scroll to position [1913, 0]
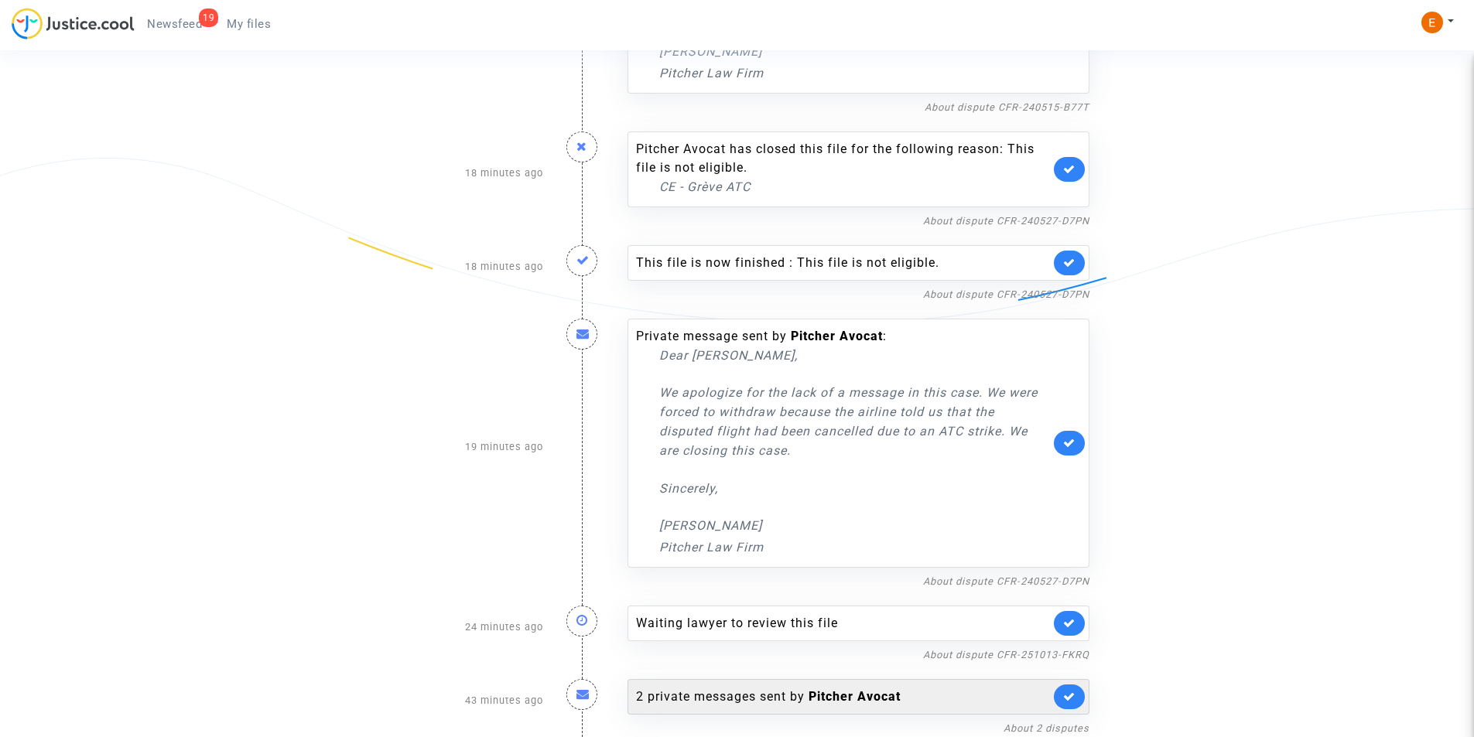
click at [874, 695] on b "Pitcher Avocat" at bounding box center [854, 696] width 92 height 15
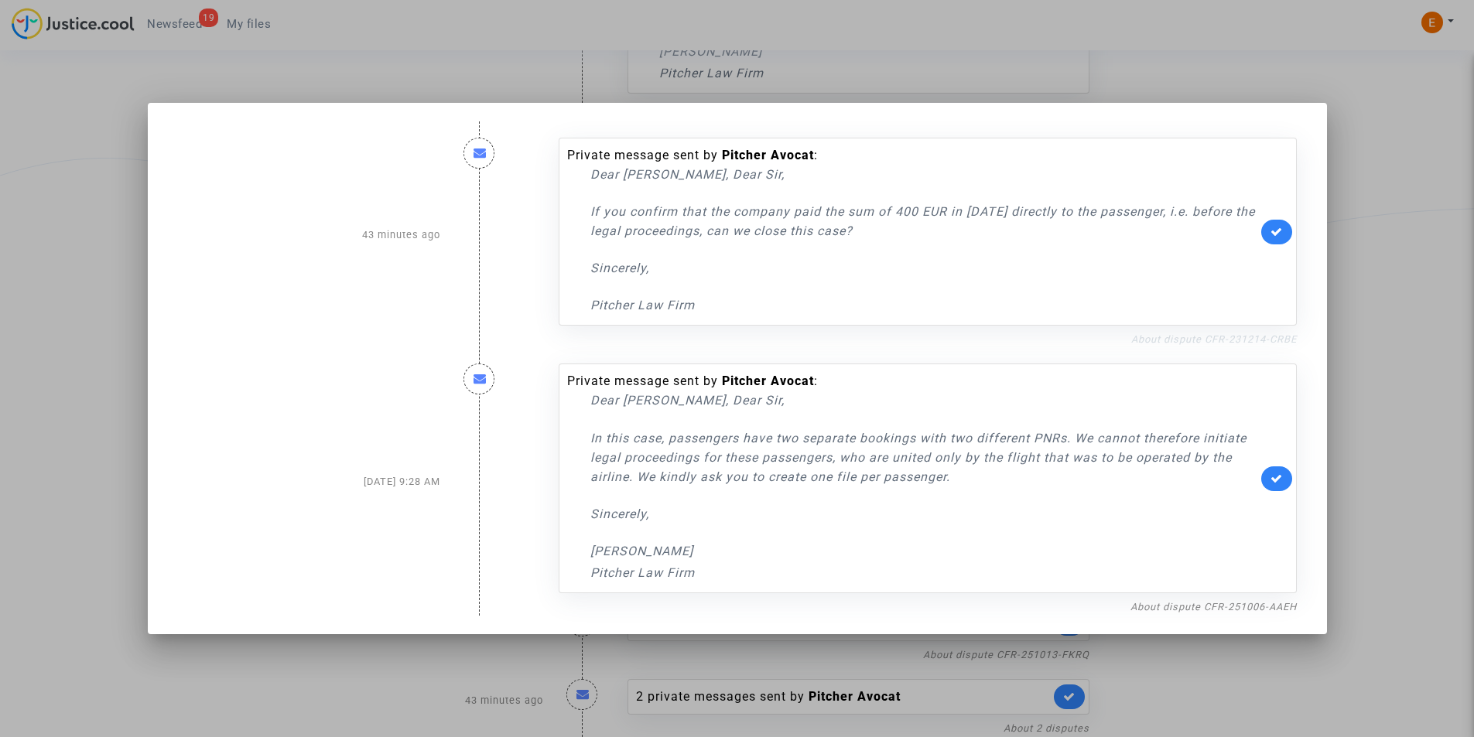
click at [1201, 343] on link "About dispute CFR-231214-CRBE" at bounding box center [1214, 339] width 166 height 12
click at [114, 296] on div at bounding box center [737, 368] width 1474 height 737
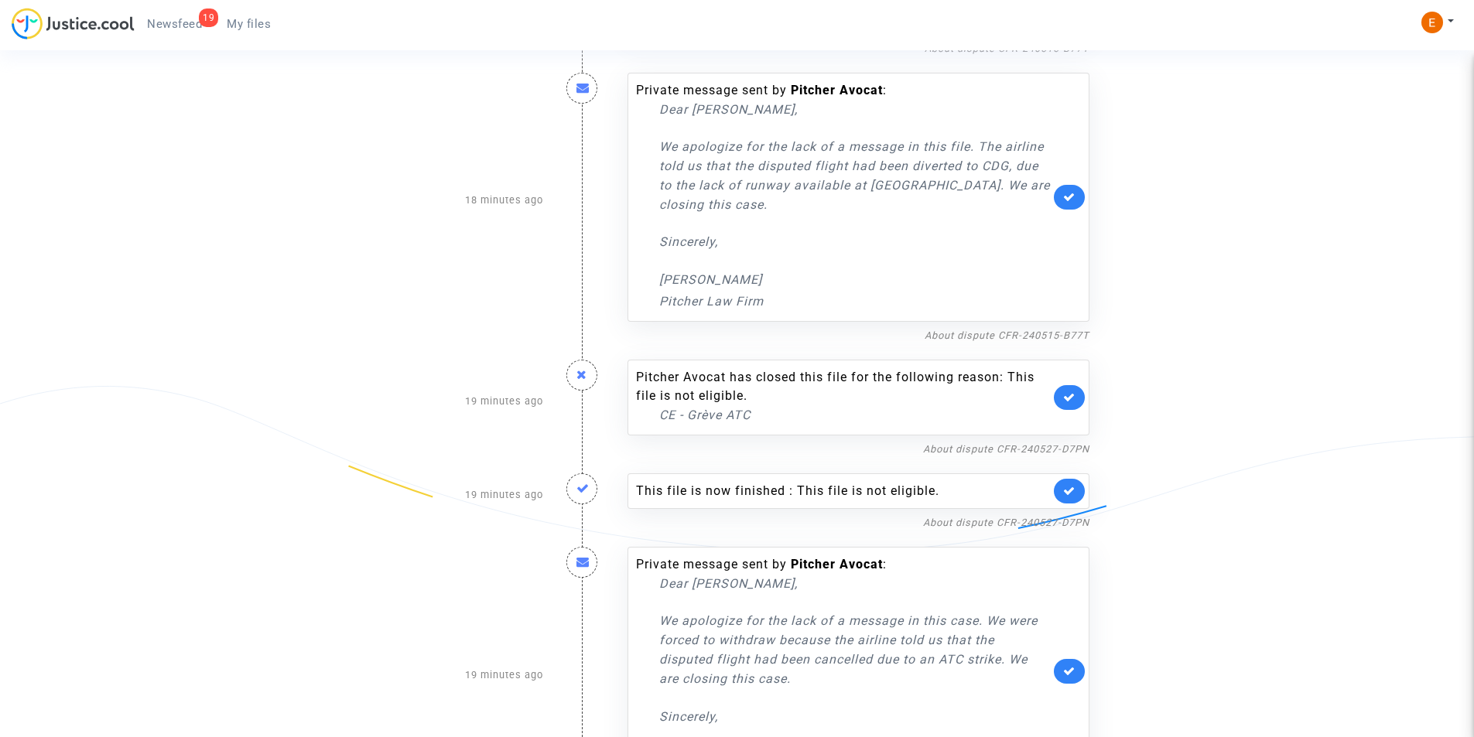
scroll to position [1913, 0]
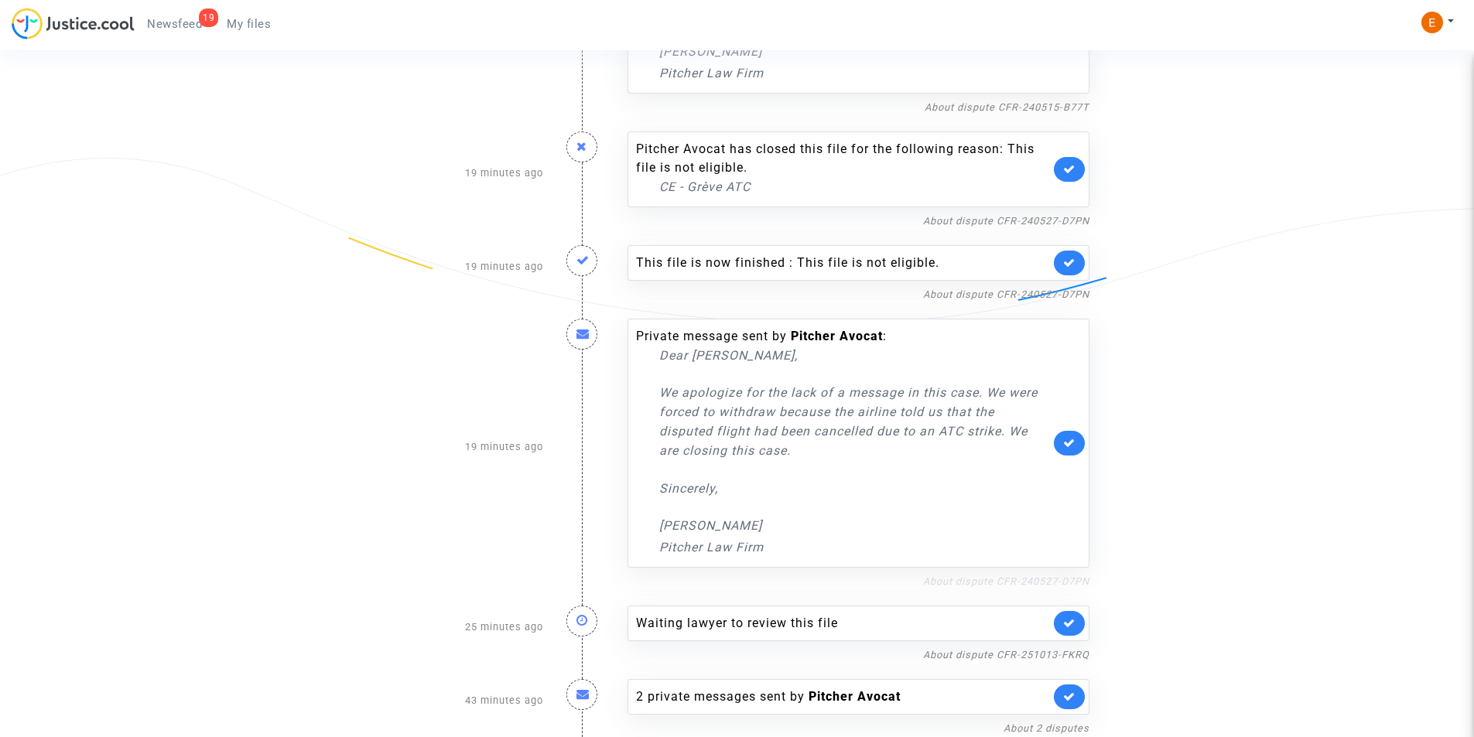
click at [980, 580] on link "About dispute CFR-240527-D7PN" at bounding box center [1006, 582] width 166 height 12
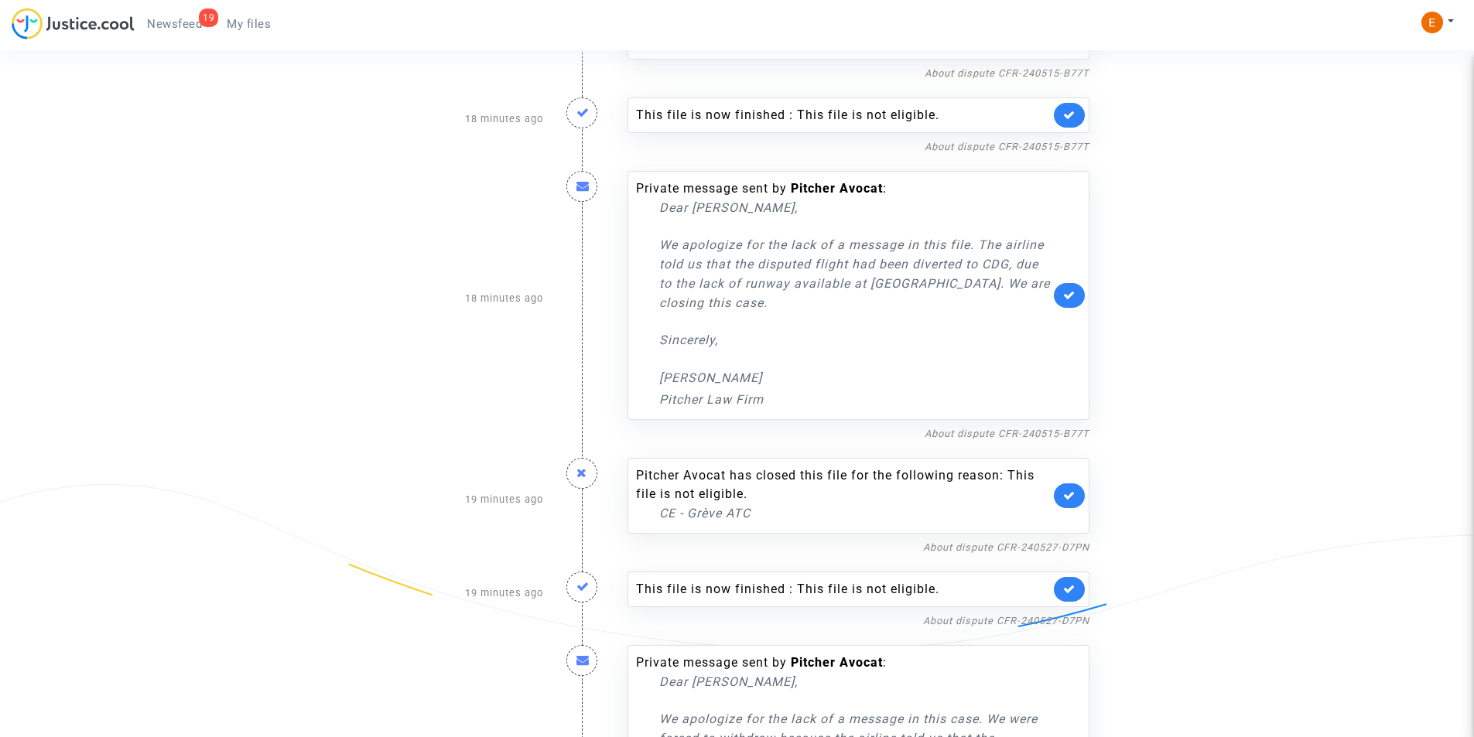
scroll to position [1526, 0]
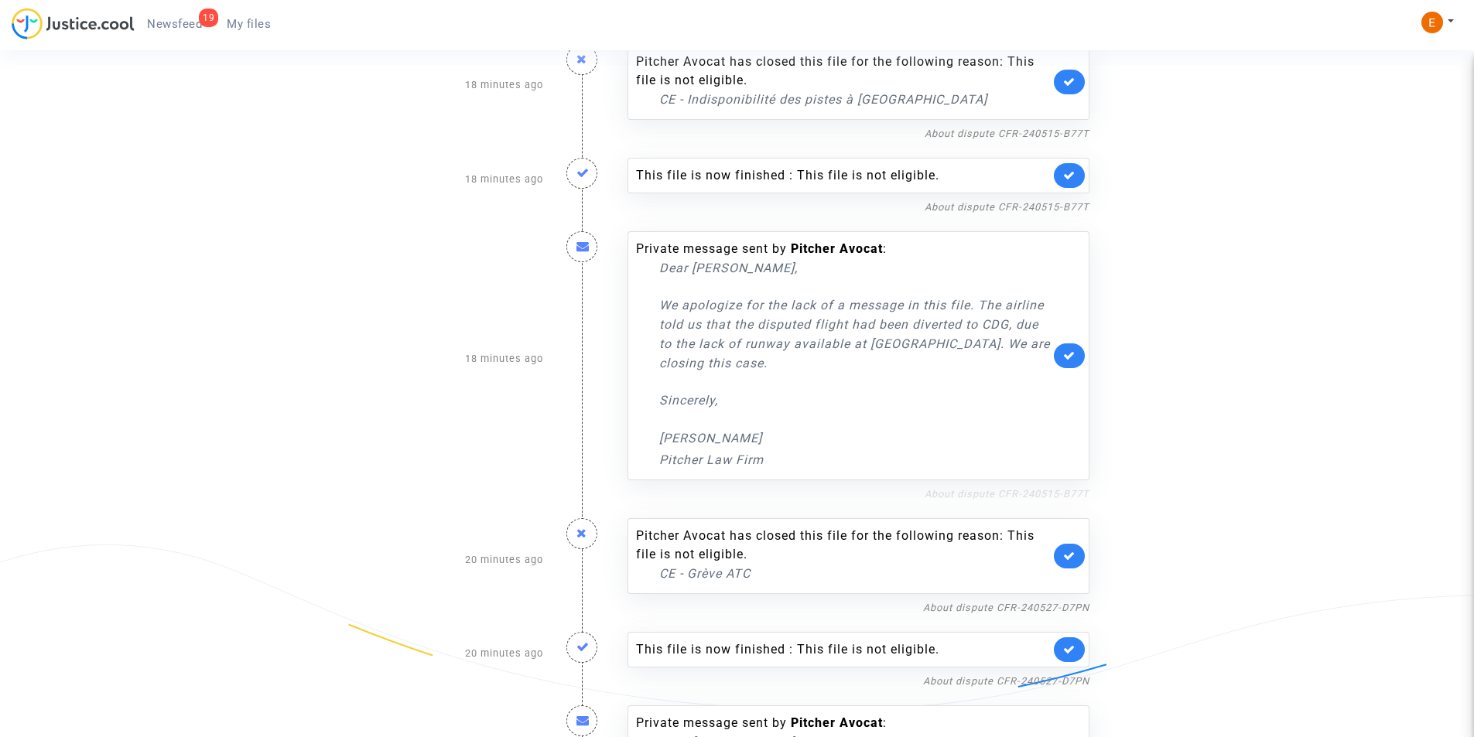
click at [987, 494] on link "About dispute CFR-240515-B77T" at bounding box center [1006, 494] width 165 height 12
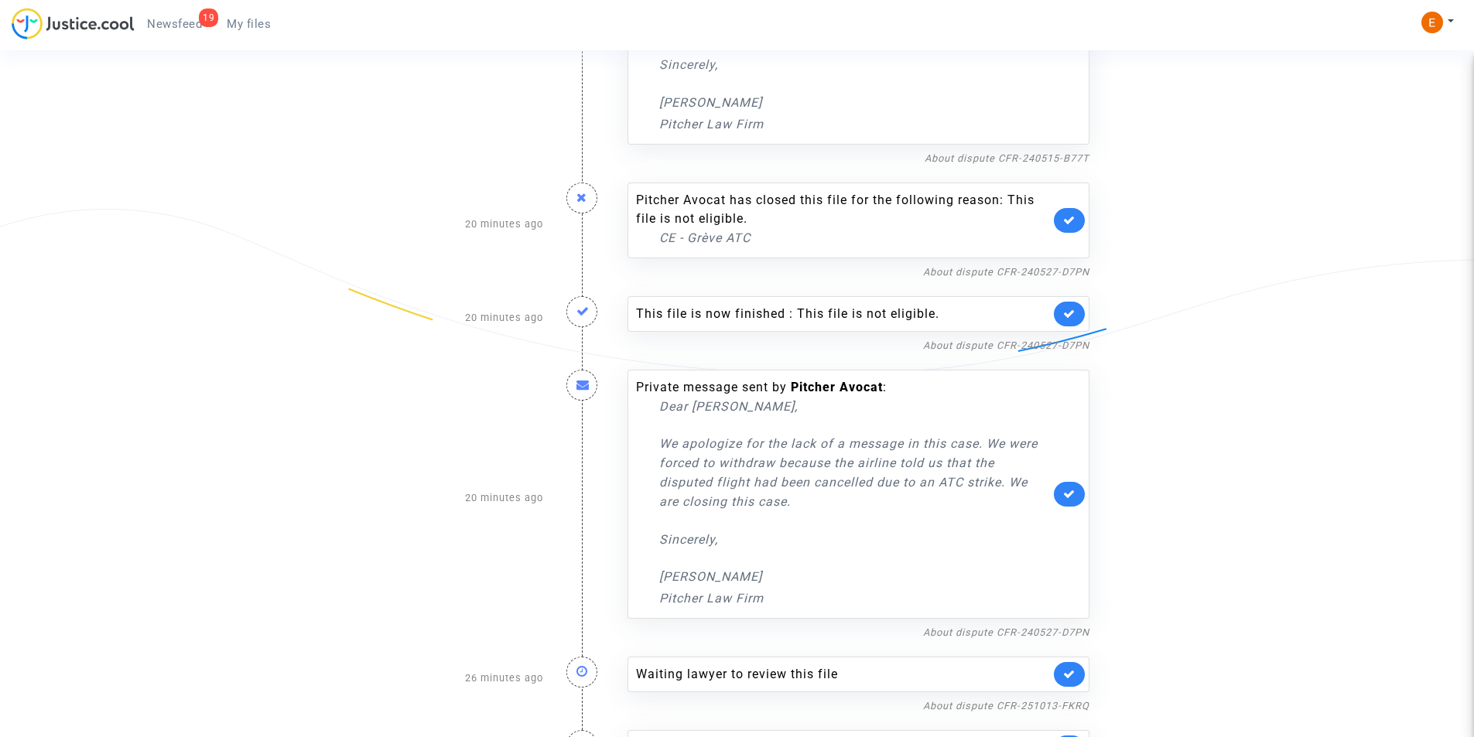
scroll to position [1913, 0]
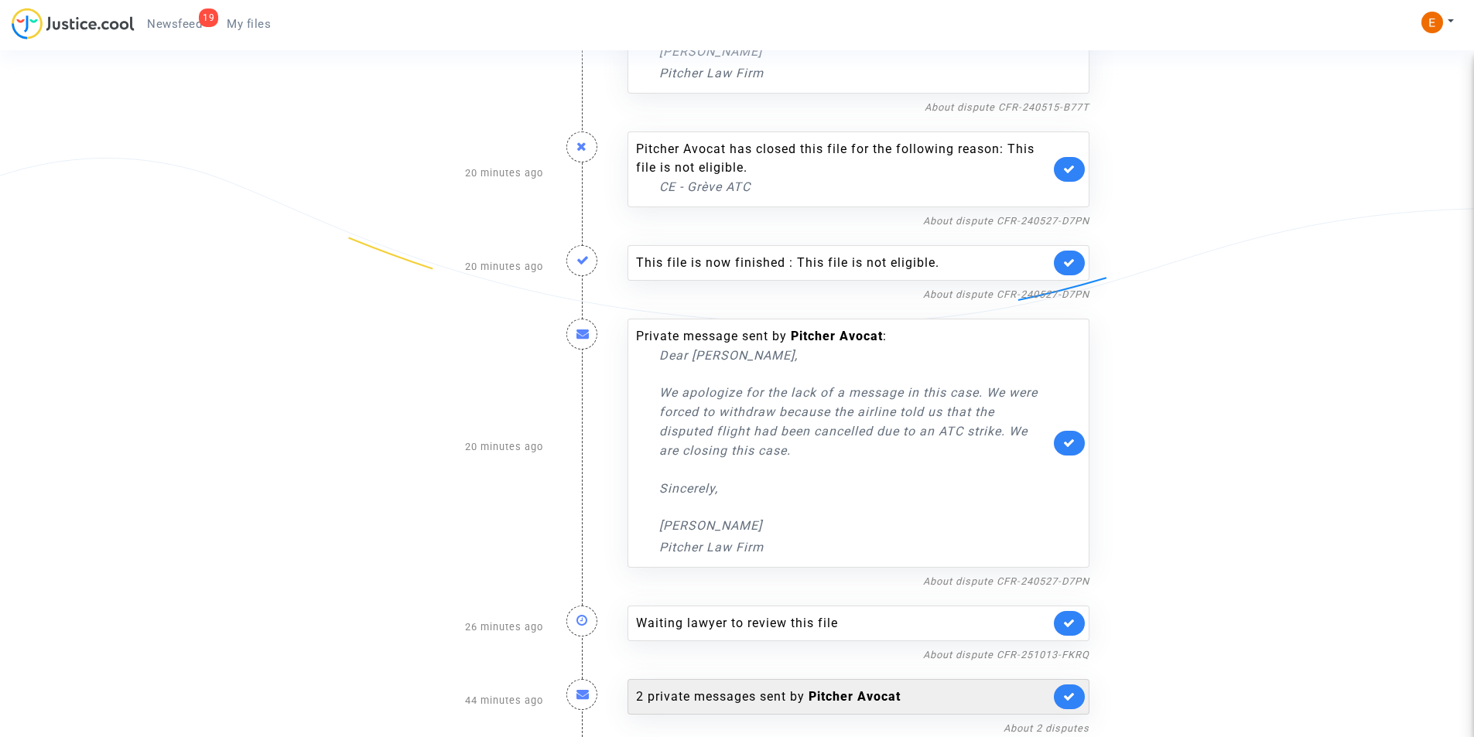
click at [865, 691] on b "Pitcher Avocat" at bounding box center [854, 696] width 92 height 15
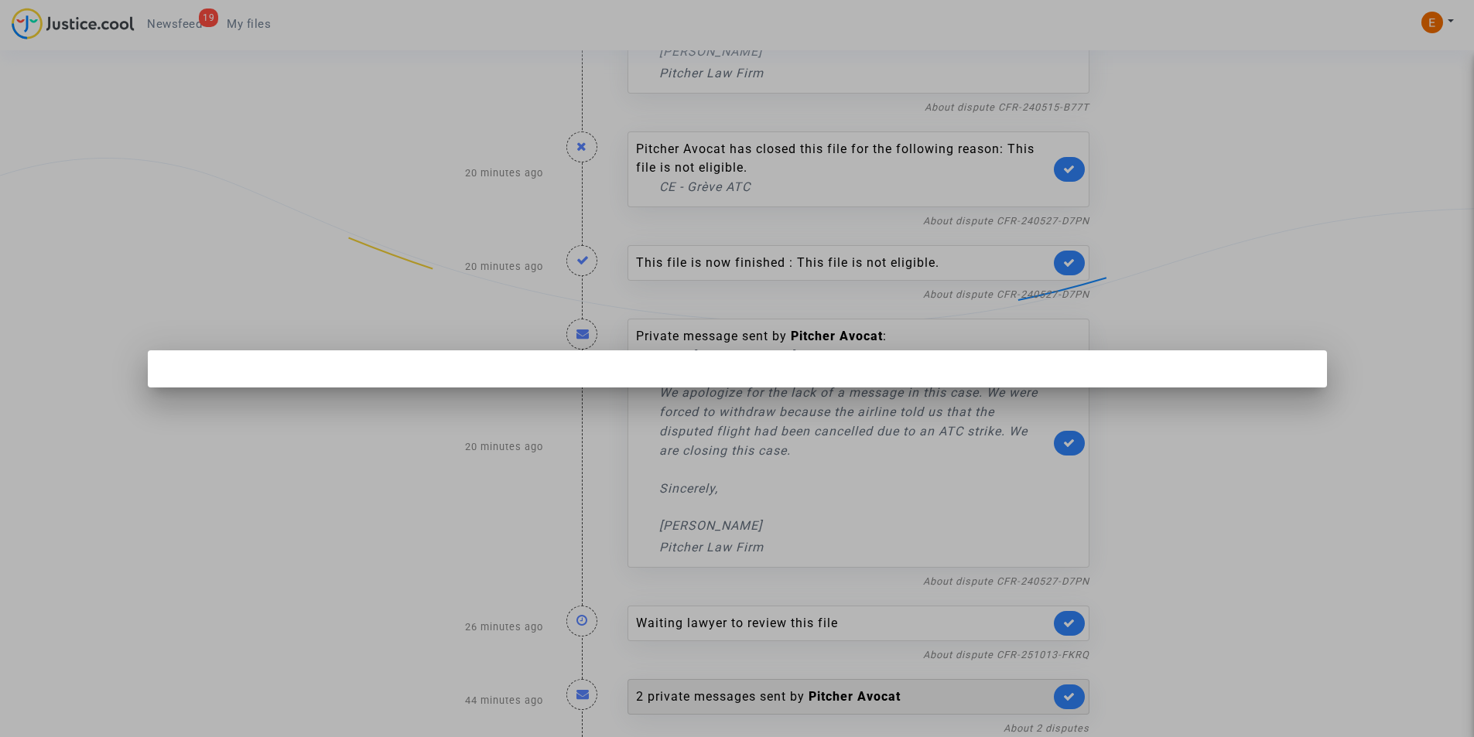
scroll to position [0, 0]
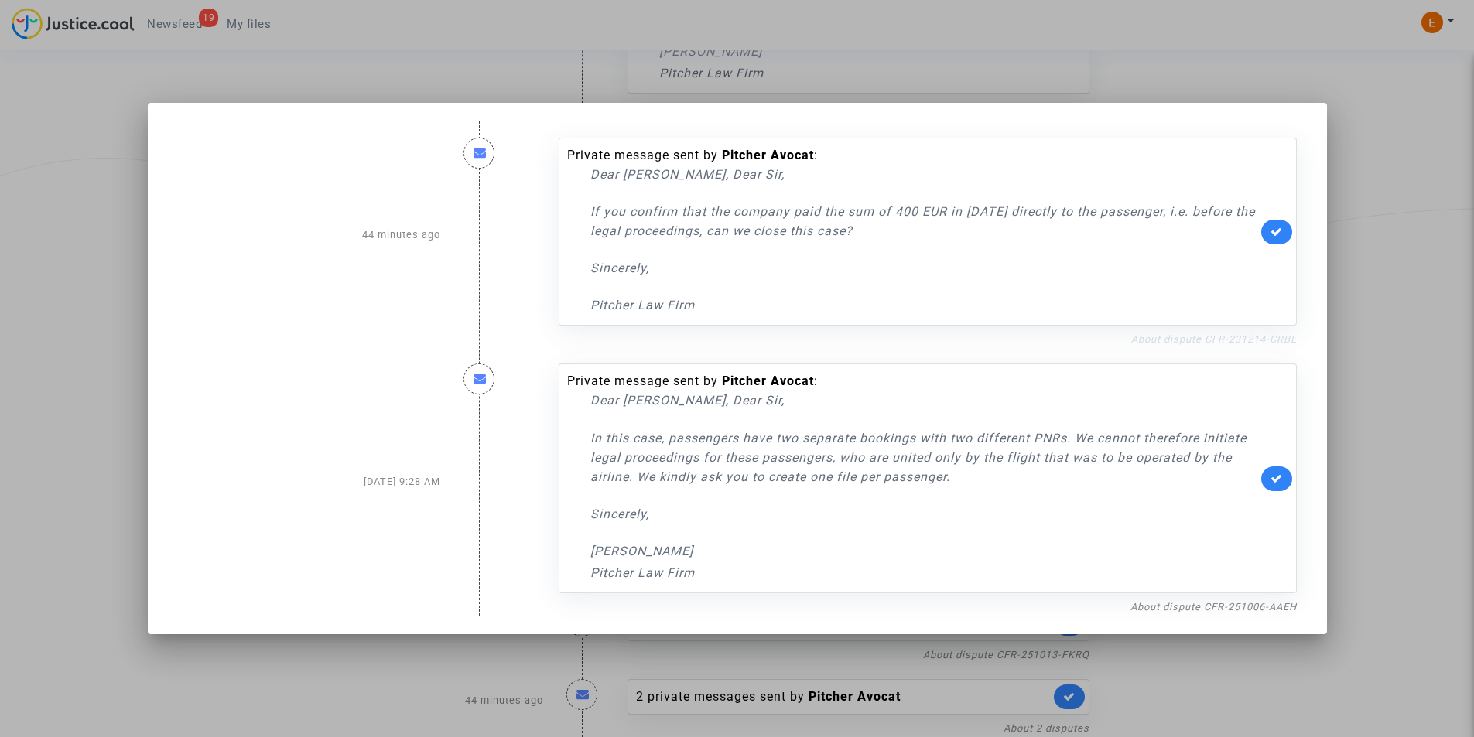
click at [1249, 338] on link "About dispute CFR-231214-CRBE" at bounding box center [1214, 339] width 166 height 12
click at [1274, 232] on icon at bounding box center [1276, 232] width 12 height 12
click at [68, 141] on div at bounding box center [737, 368] width 1474 height 737
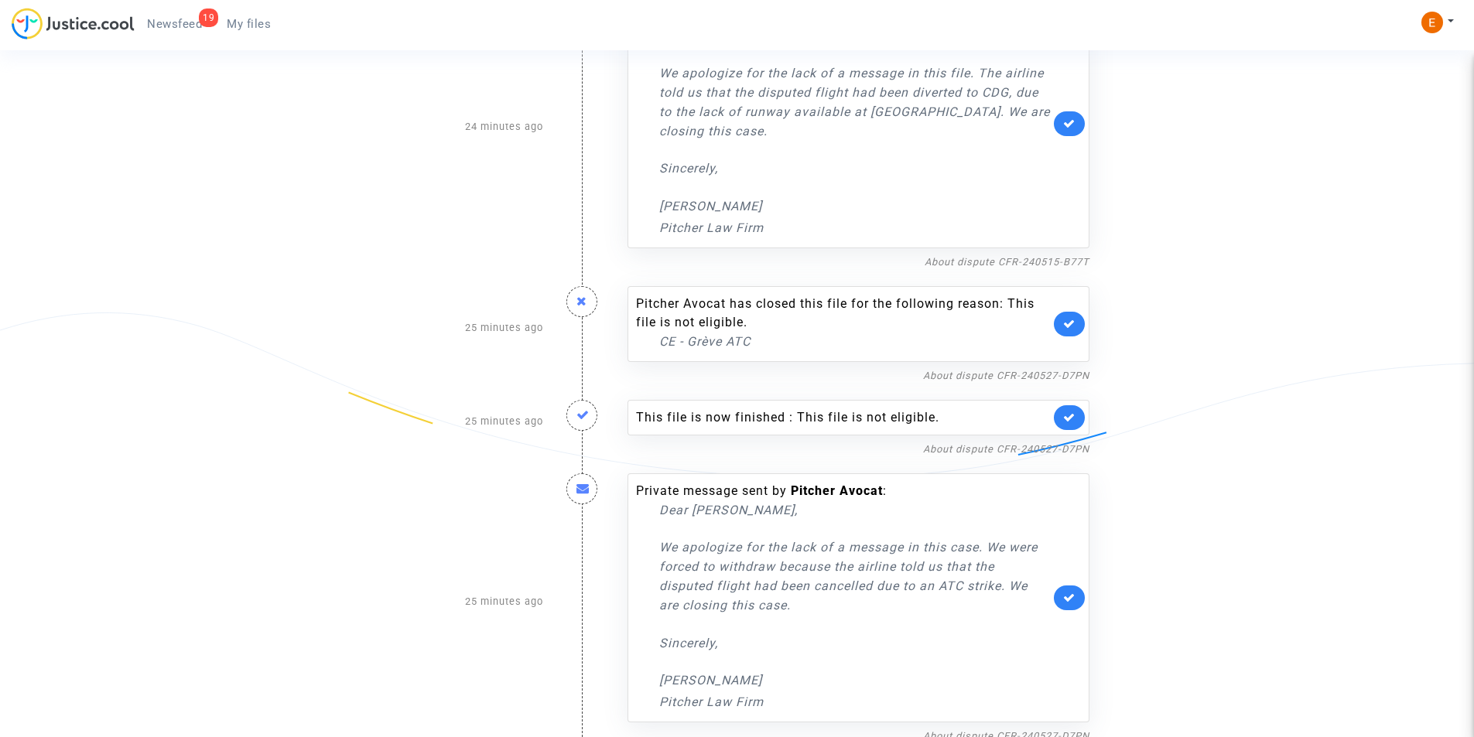
scroll to position [1604, 0]
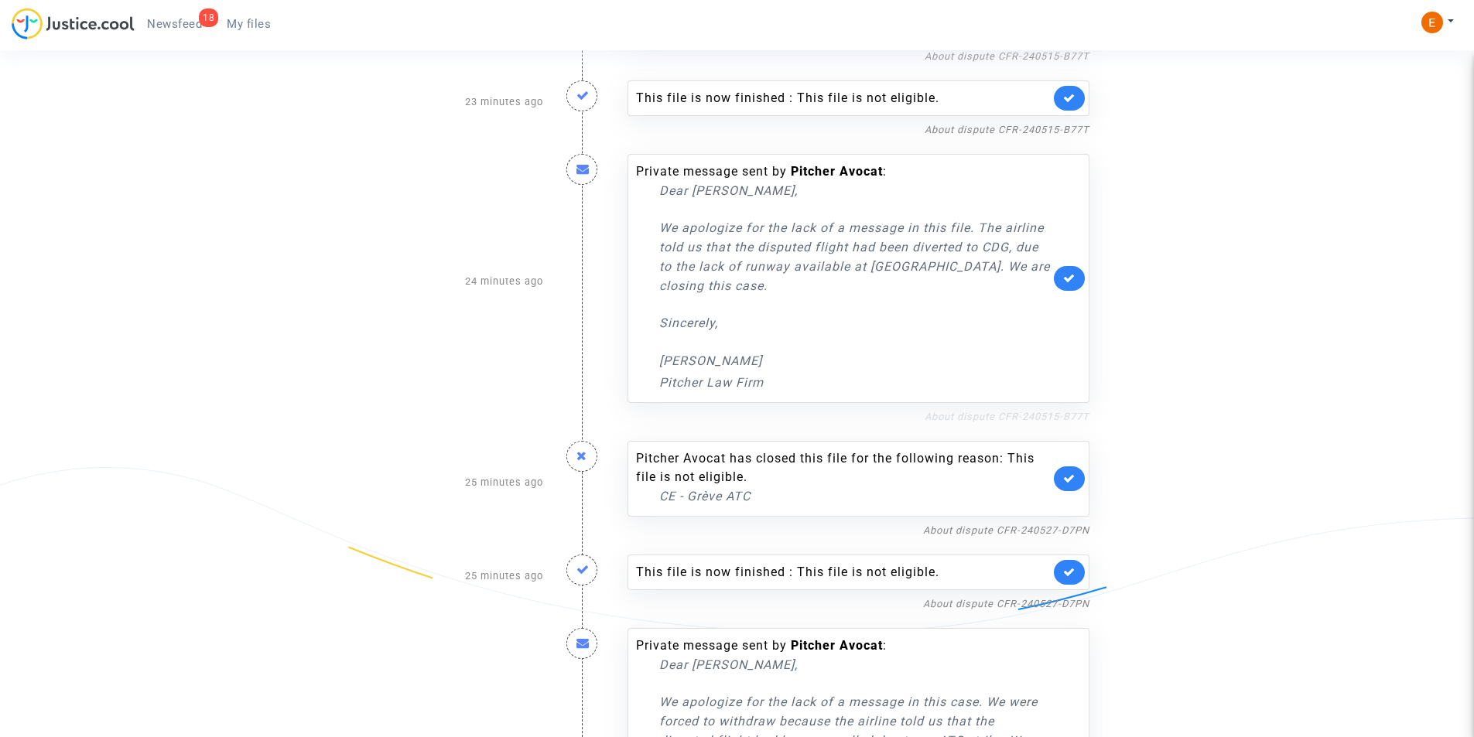
click at [988, 420] on link "About dispute CFR-240515-B77T" at bounding box center [1006, 417] width 165 height 12
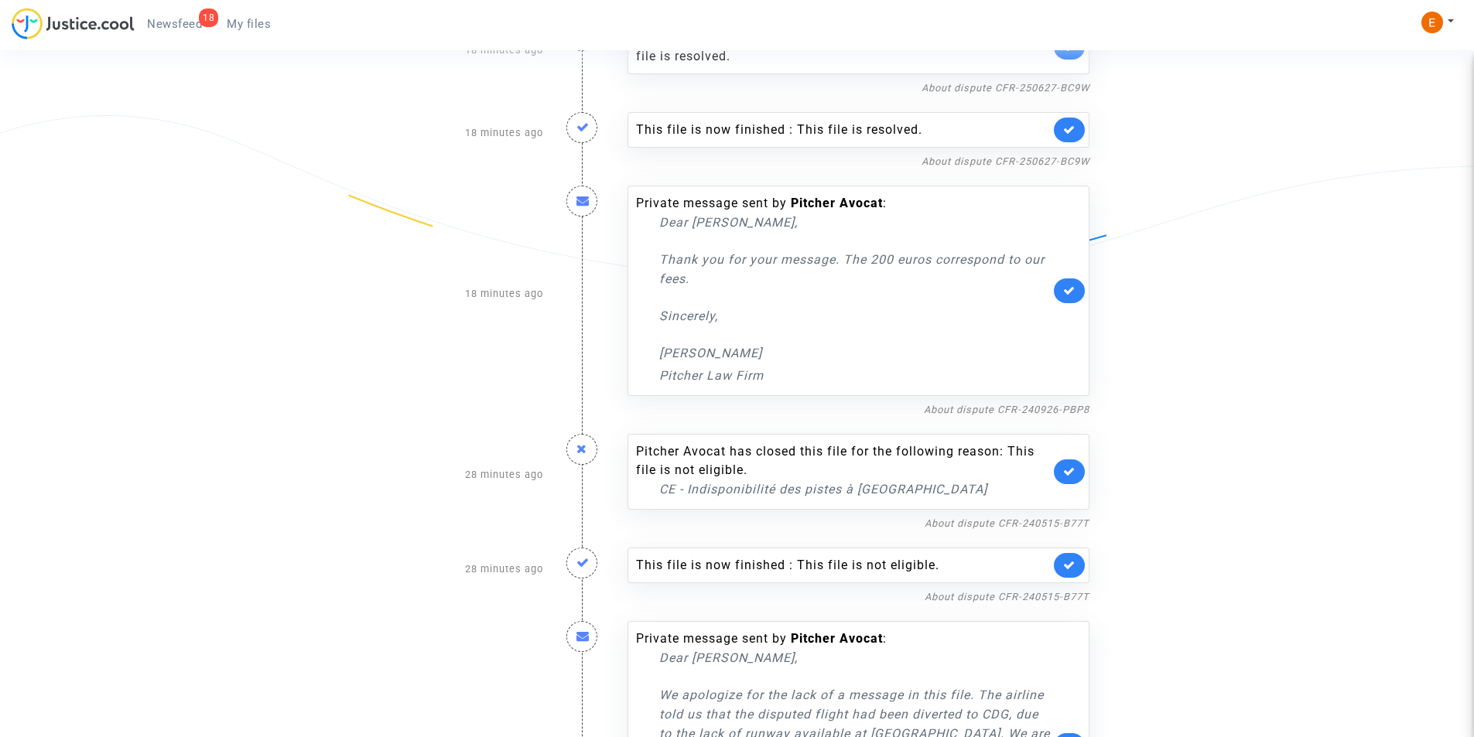
scroll to position [1139, 0]
click at [1008, 404] on link "About dispute CFR-240926-PBP8" at bounding box center [1007, 407] width 166 height 12
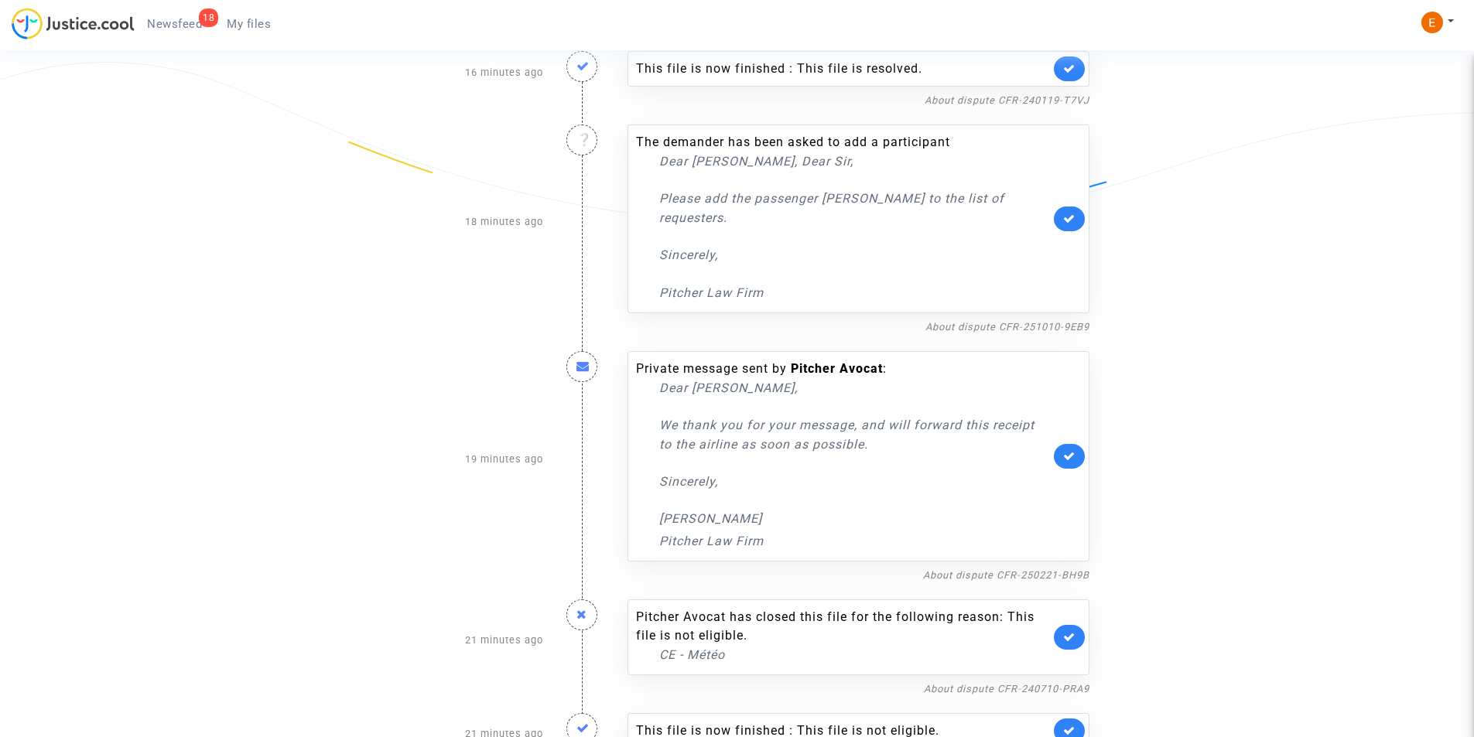
scroll to position [366, 0]
click at [991, 579] on link "About dispute CFR-250221-BH9B" at bounding box center [1006, 579] width 166 height 12
click at [1045, 577] on link "About dispute CFR-250221-BH9B" at bounding box center [1006, 579] width 166 height 12
click at [1069, 459] on icon at bounding box center [1069, 460] width 12 height 12
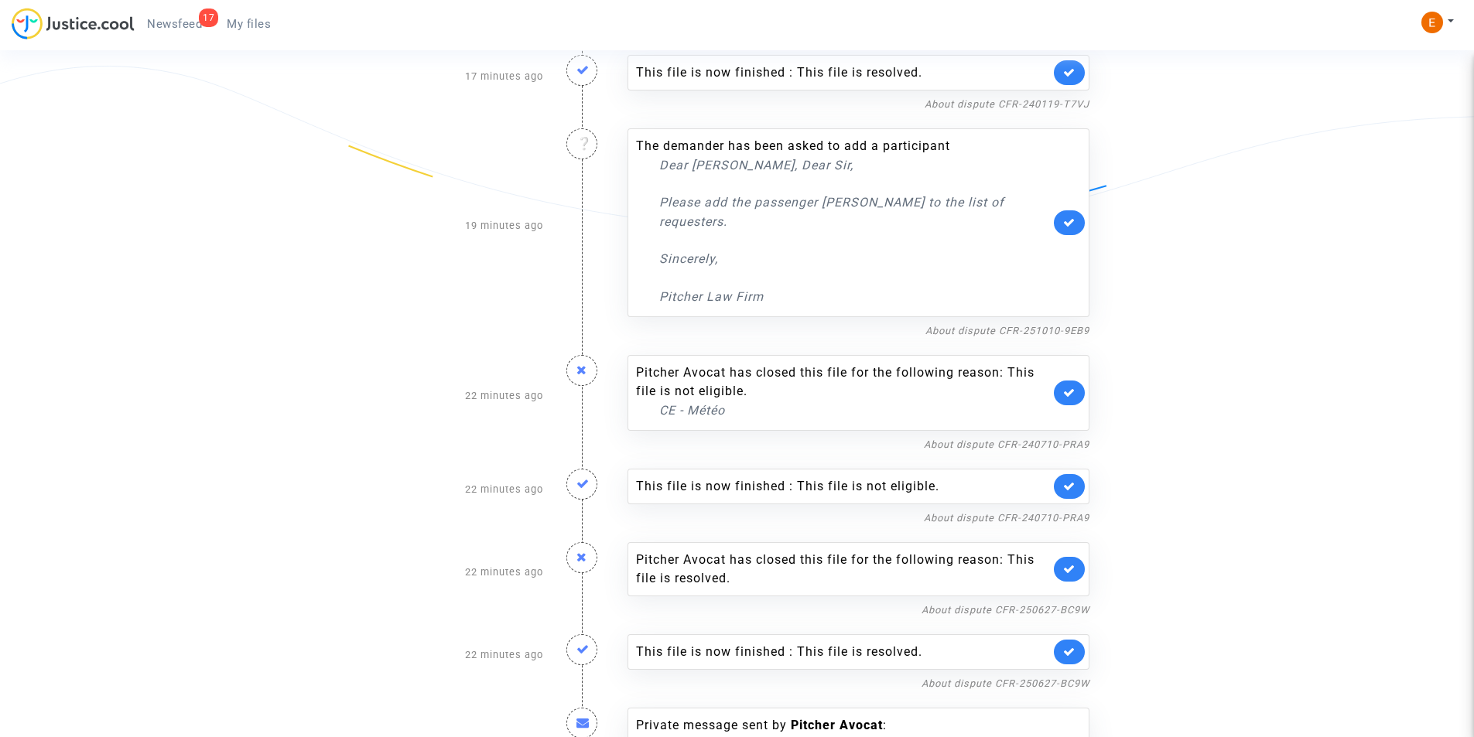
click at [186, 31] on link "17 Newsfeed" at bounding box center [175, 23] width 80 height 23
click at [190, 25] on span "Newsfeed" at bounding box center [174, 24] width 55 height 14
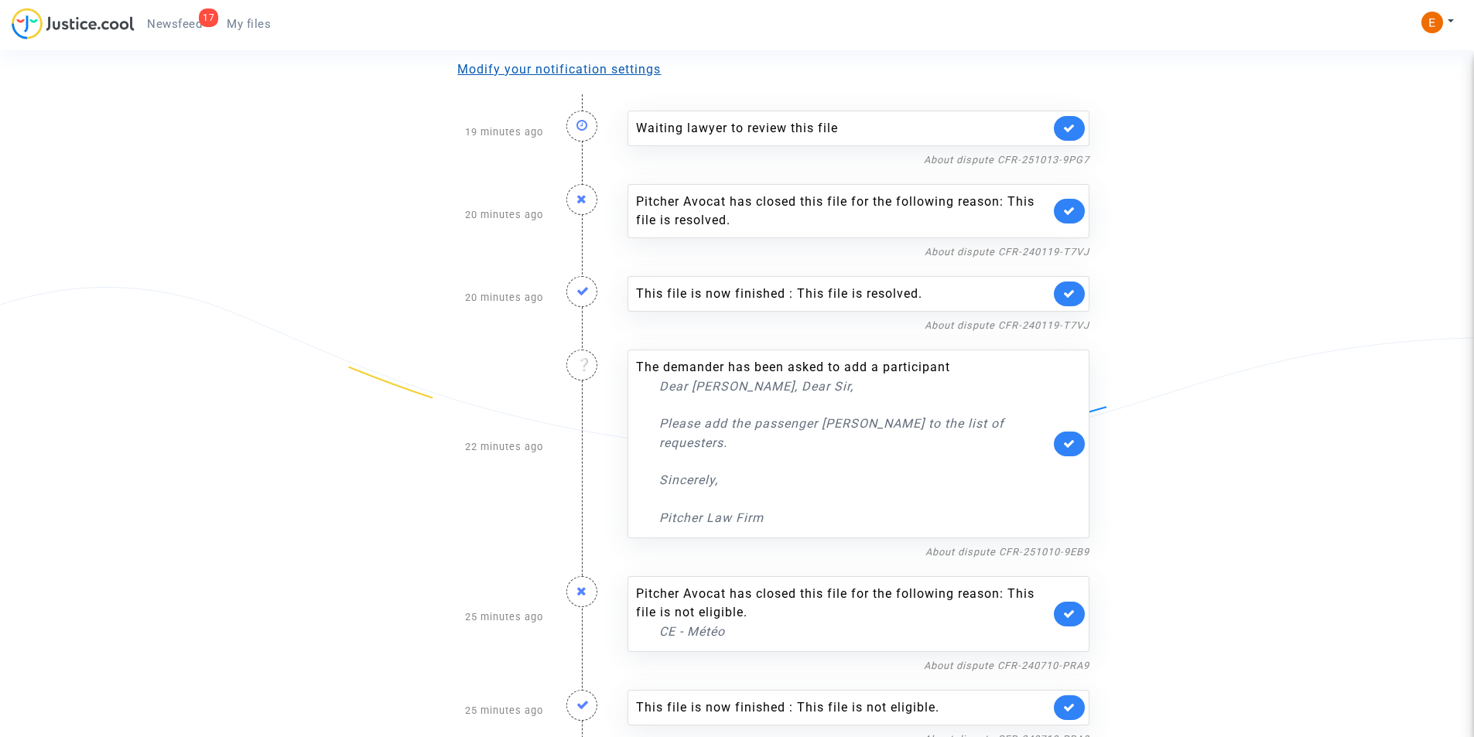
scroll to position [0, 0]
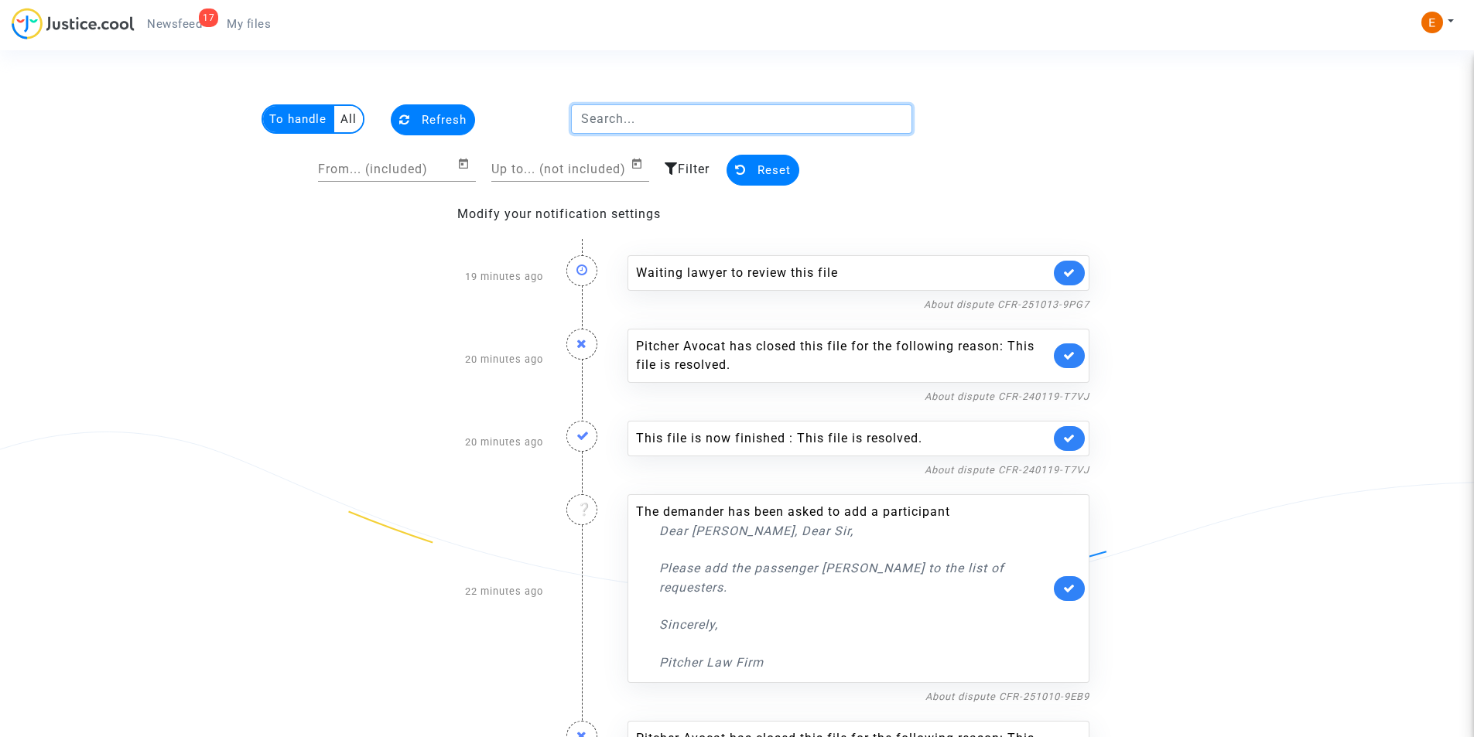
click at [668, 126] on input "text" at bounding box center [741, 118] width 341 height 29
click at [227, 15] on link "My files" at bounding box center [248, 23] width 69 height 23
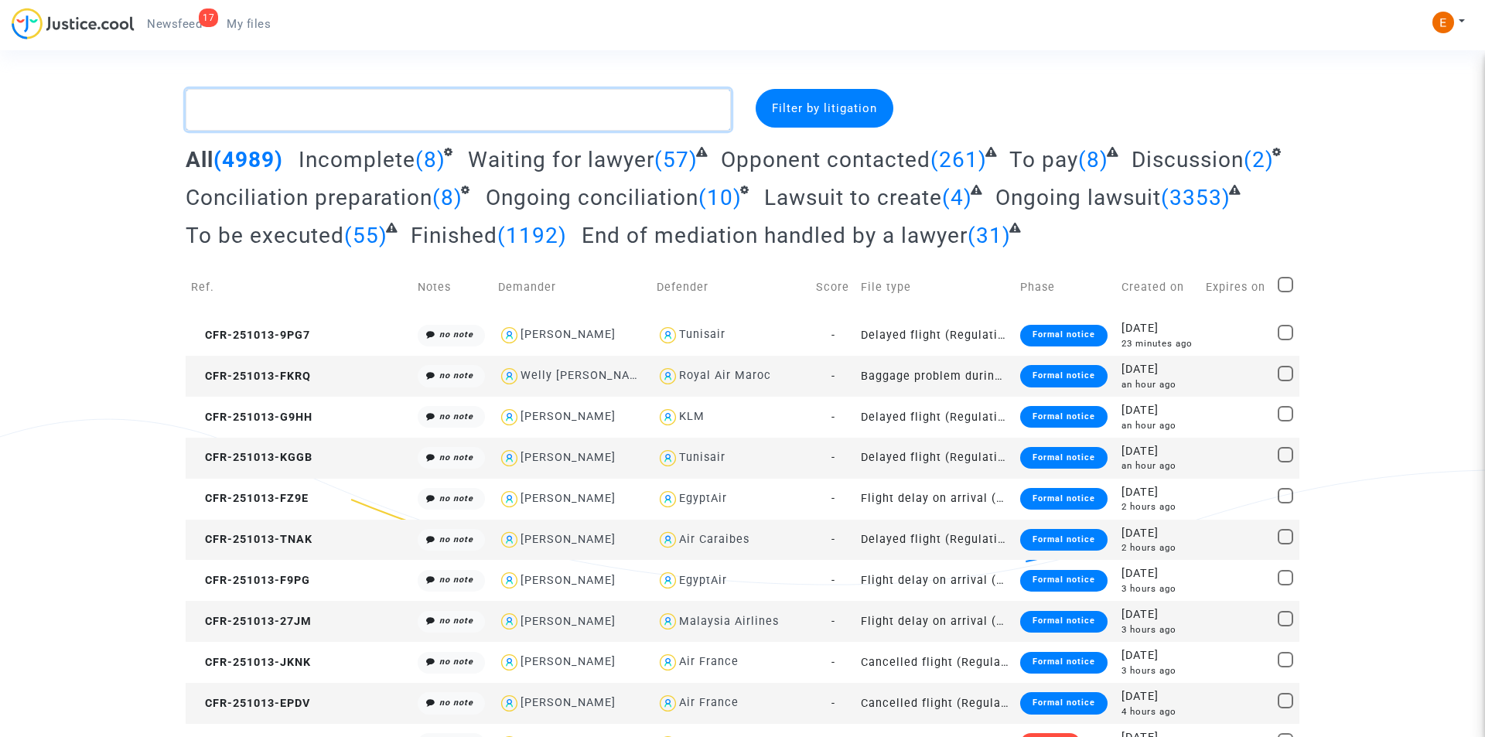
drag, startPoint x: 487, startPoint y: 122, endPoint x: 473, endPoint y: 111, distance: 18.3
click at [485, 121] on textarea at bounding box center [458, 110] width 545 height 42
paste textarea "Issop"
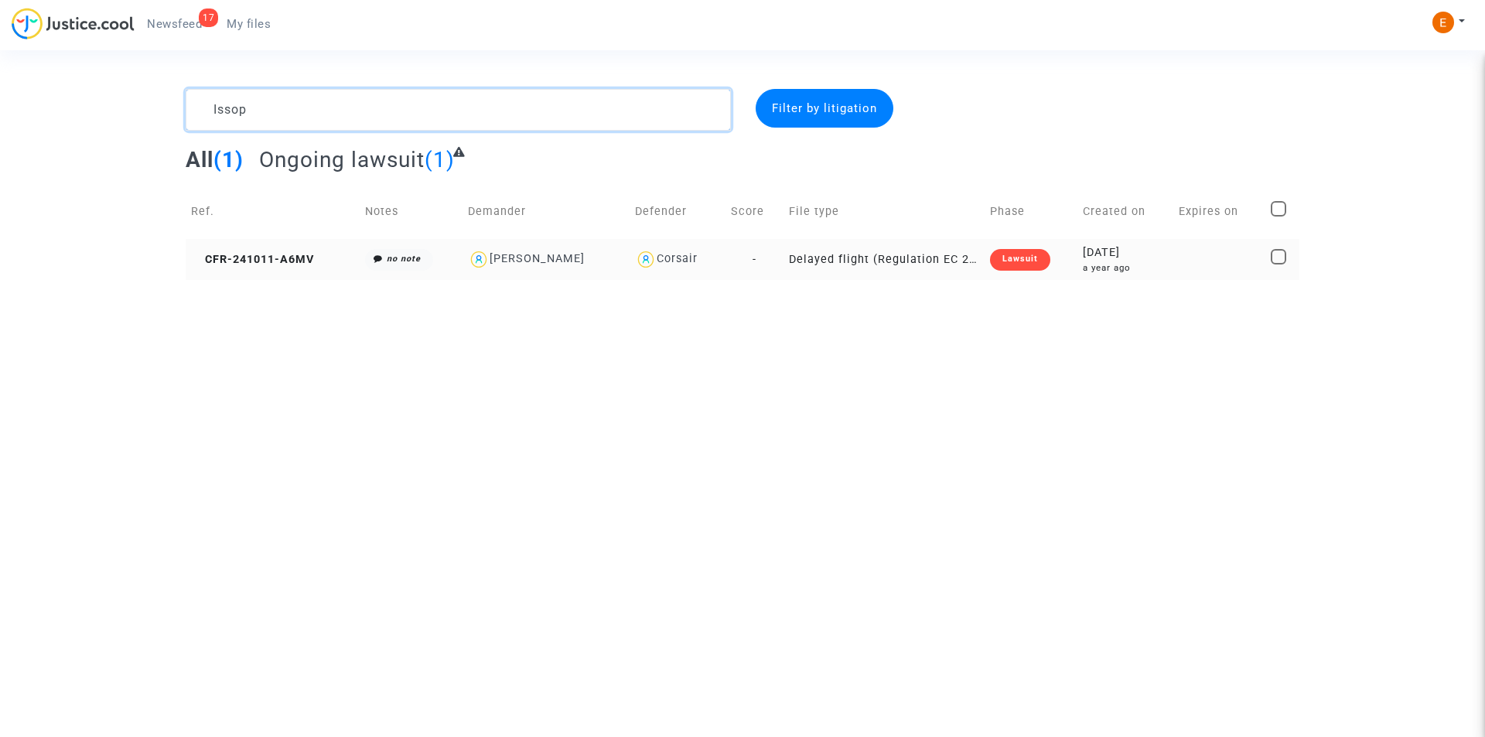
type textarea "Issop"
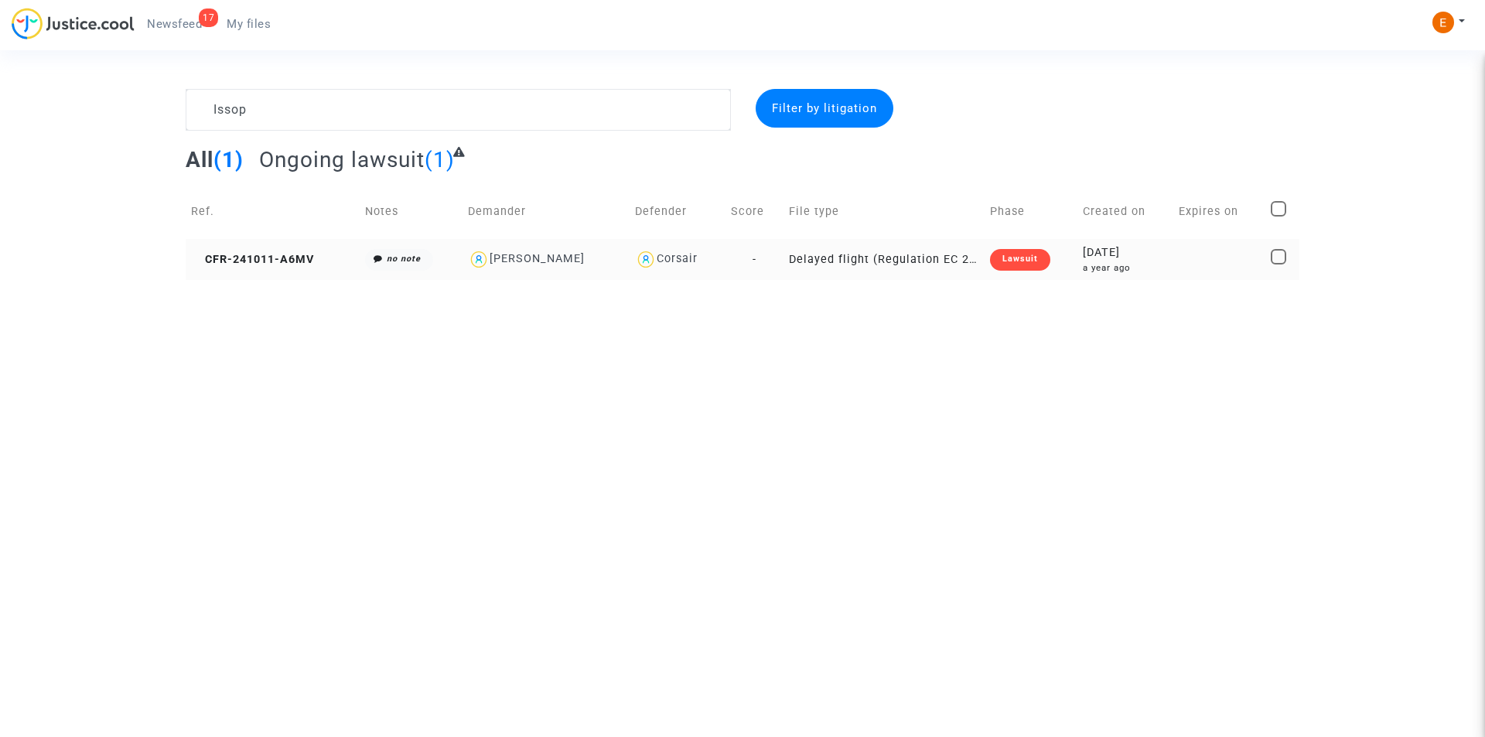
click at [1026, 261] on div "Lawsuit" at bounding box center [1020, 260] width 60 height 22
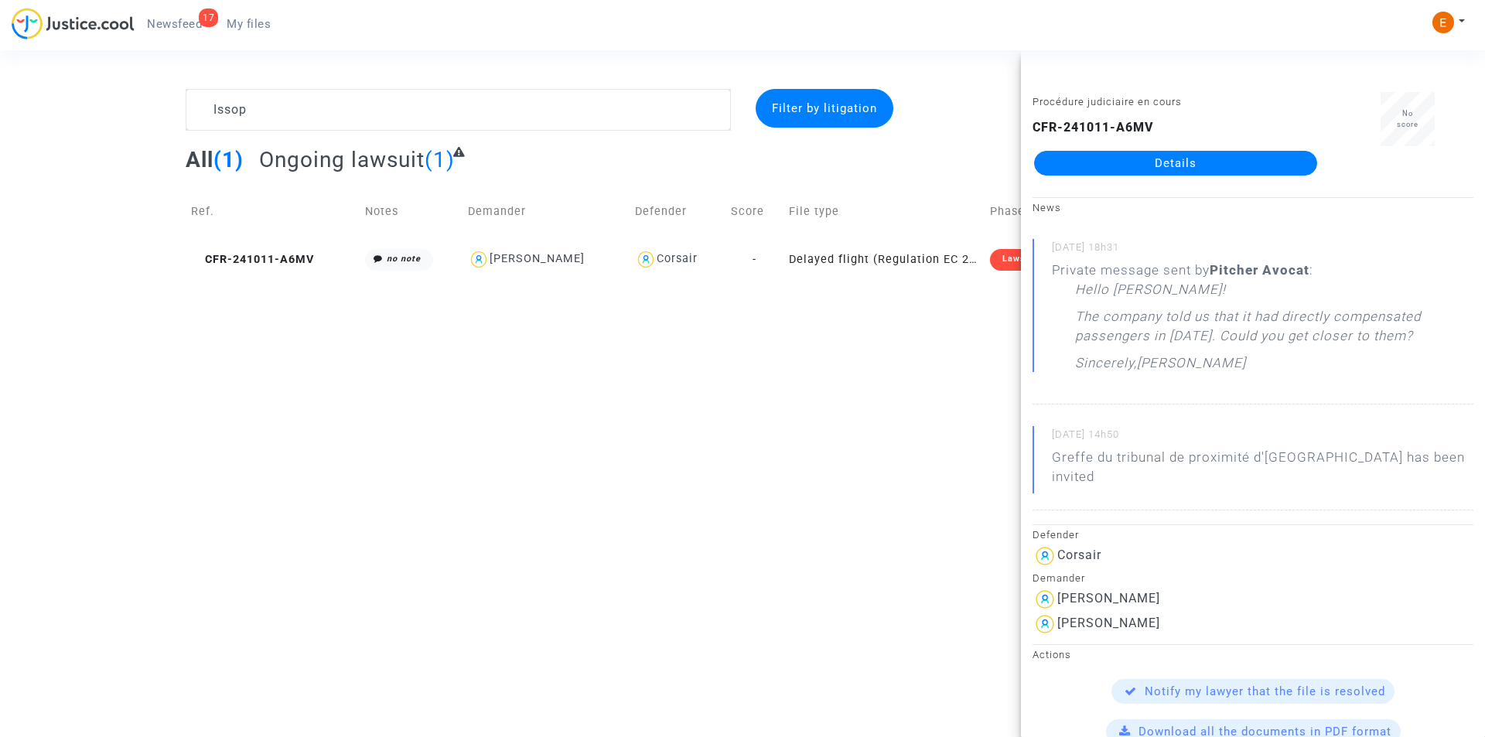
click at [1196, 169] on link "Details" at bounding box center [1175, 163] width 283 height 25
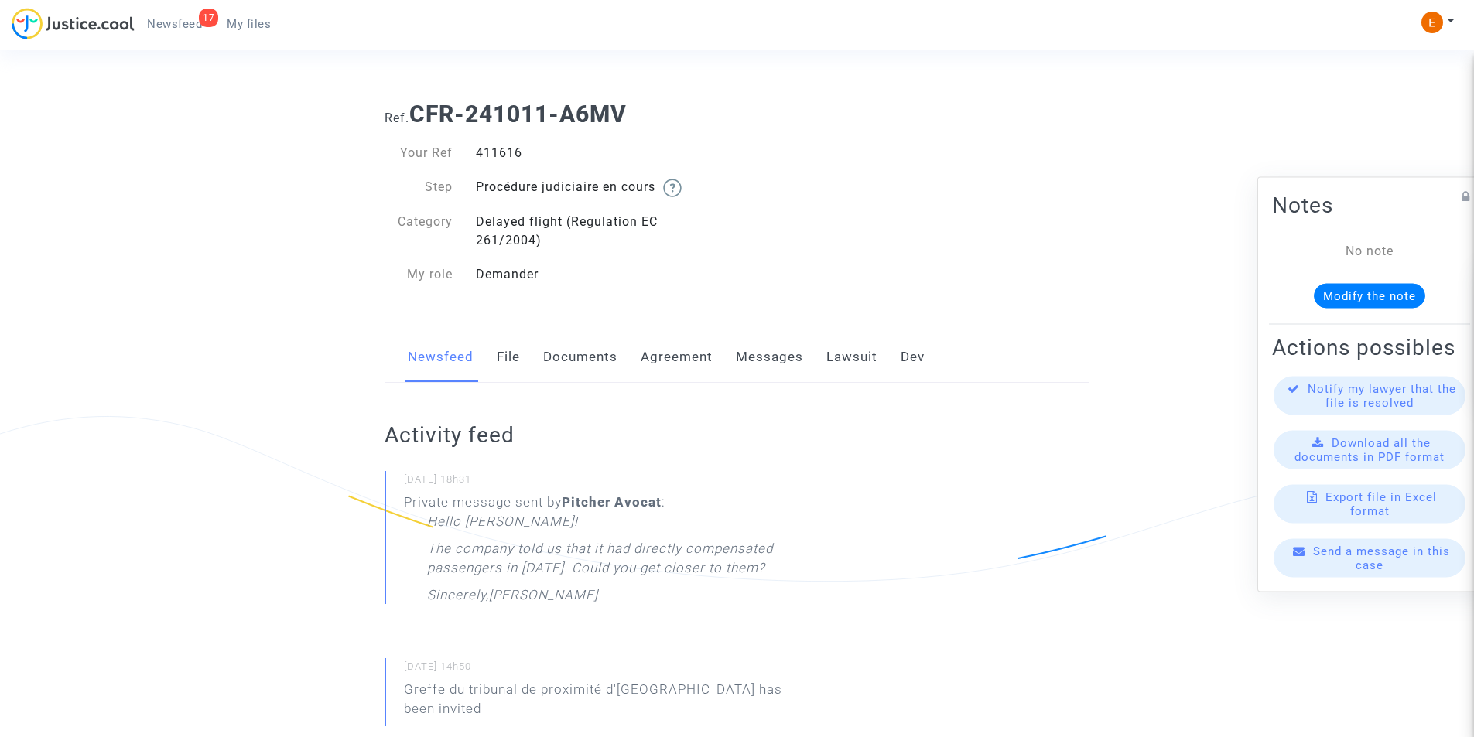
click at [755, 354] on link "Messages" at bounding box center [769, 357] width 67 height 51
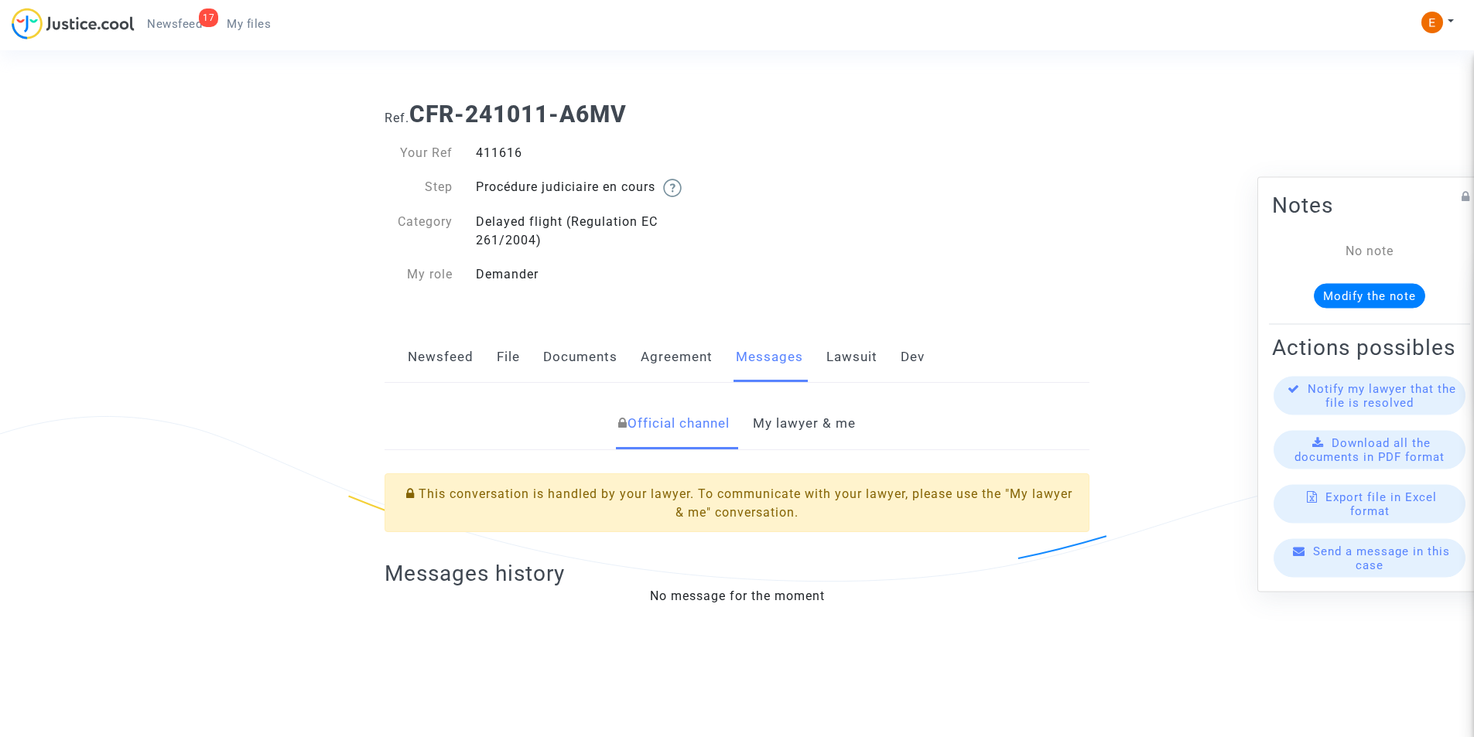
click at [762, 418] on link "My lawyer & me" at bounding box center [804, 423] width 103 height 51
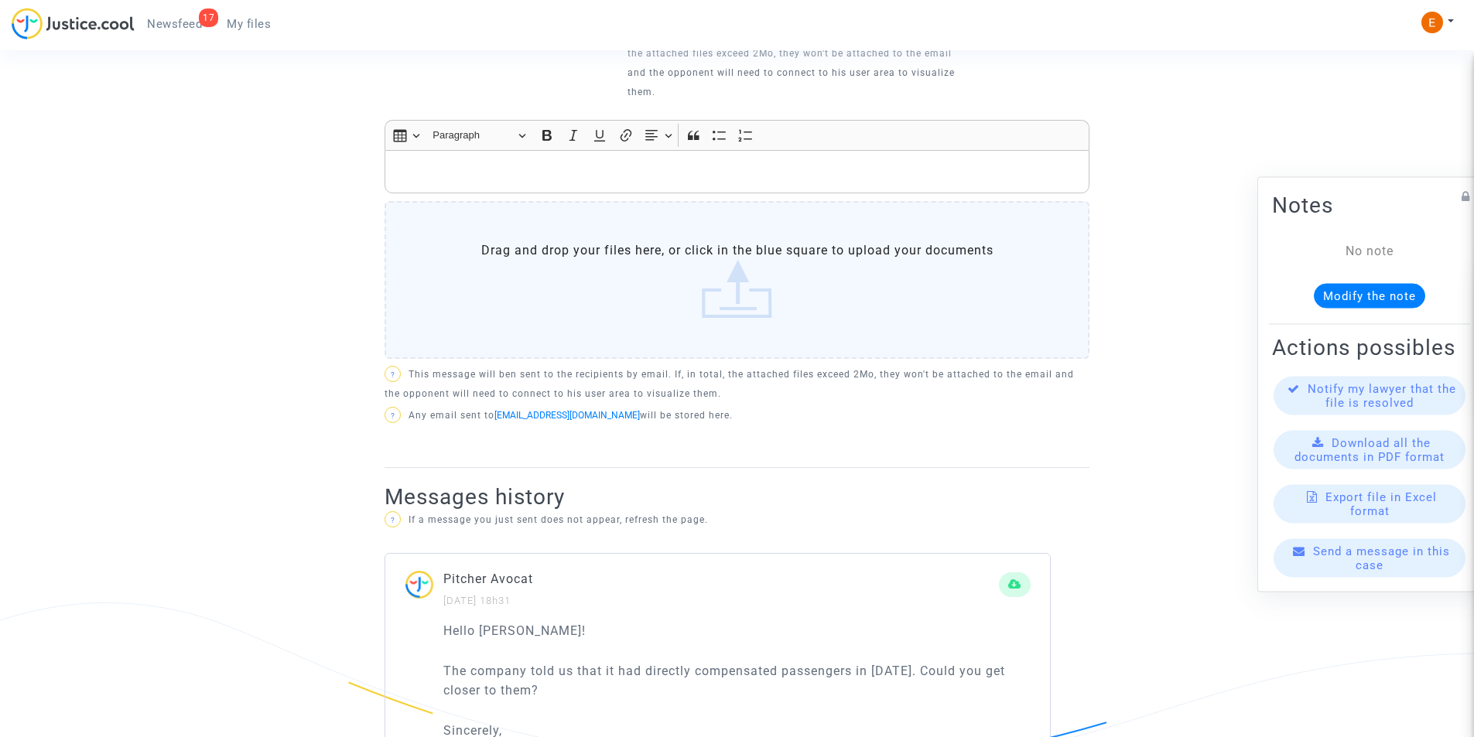
scroll to position [481, 0]
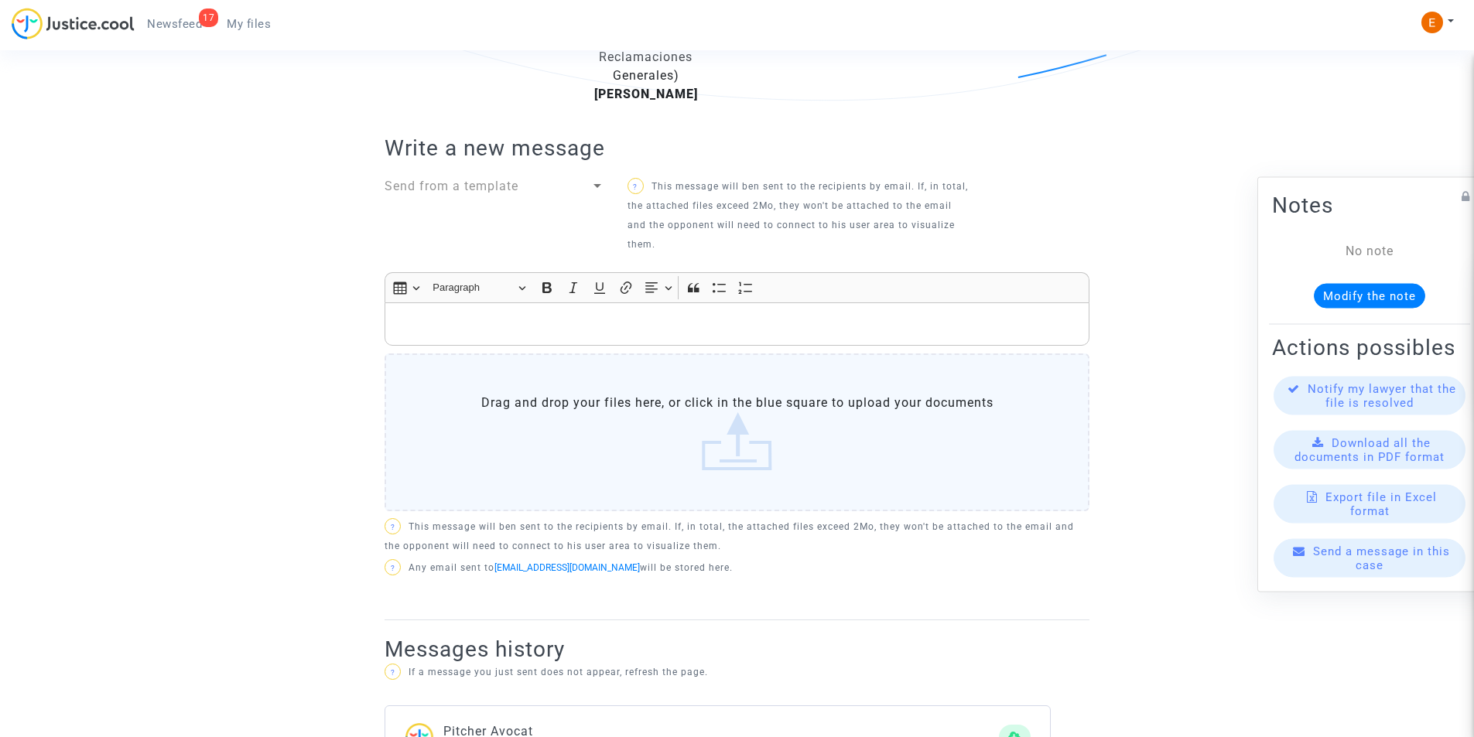
click at [718, 330] on p "Rich Text Editor, main" at bounding box center [737, 324] width 688 height 19
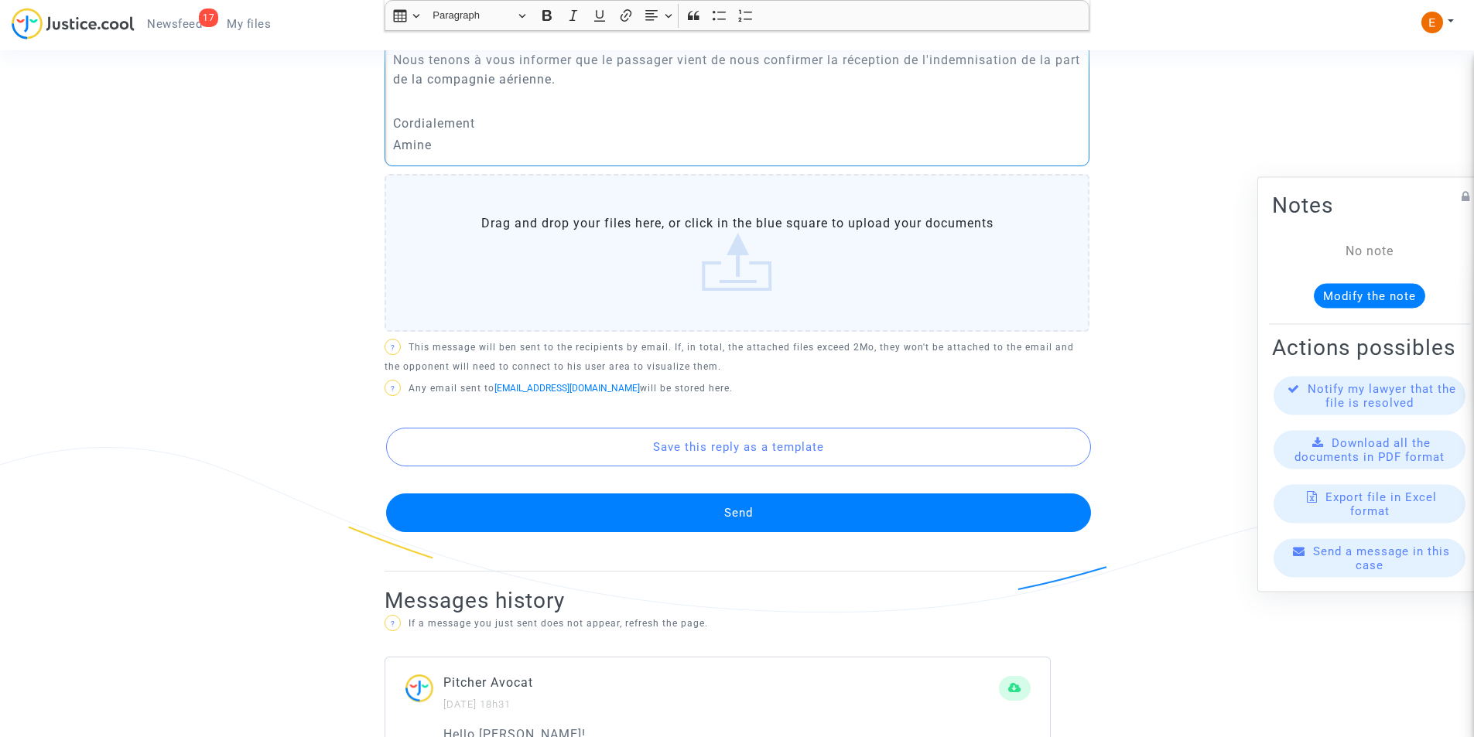
scroll to position [868, 0]
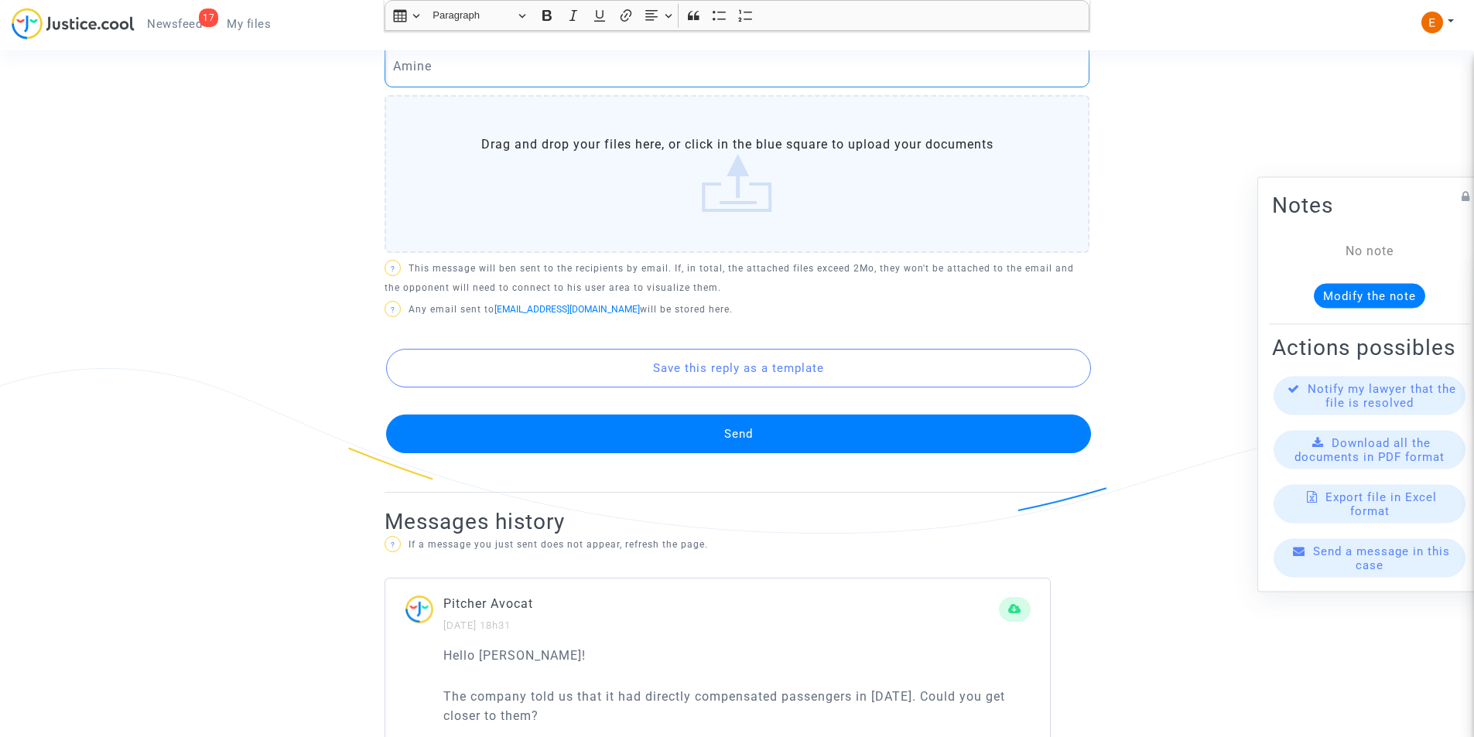
click at [802, 423] on button "Send" at bounding box center [738, 434] width 705 height 39
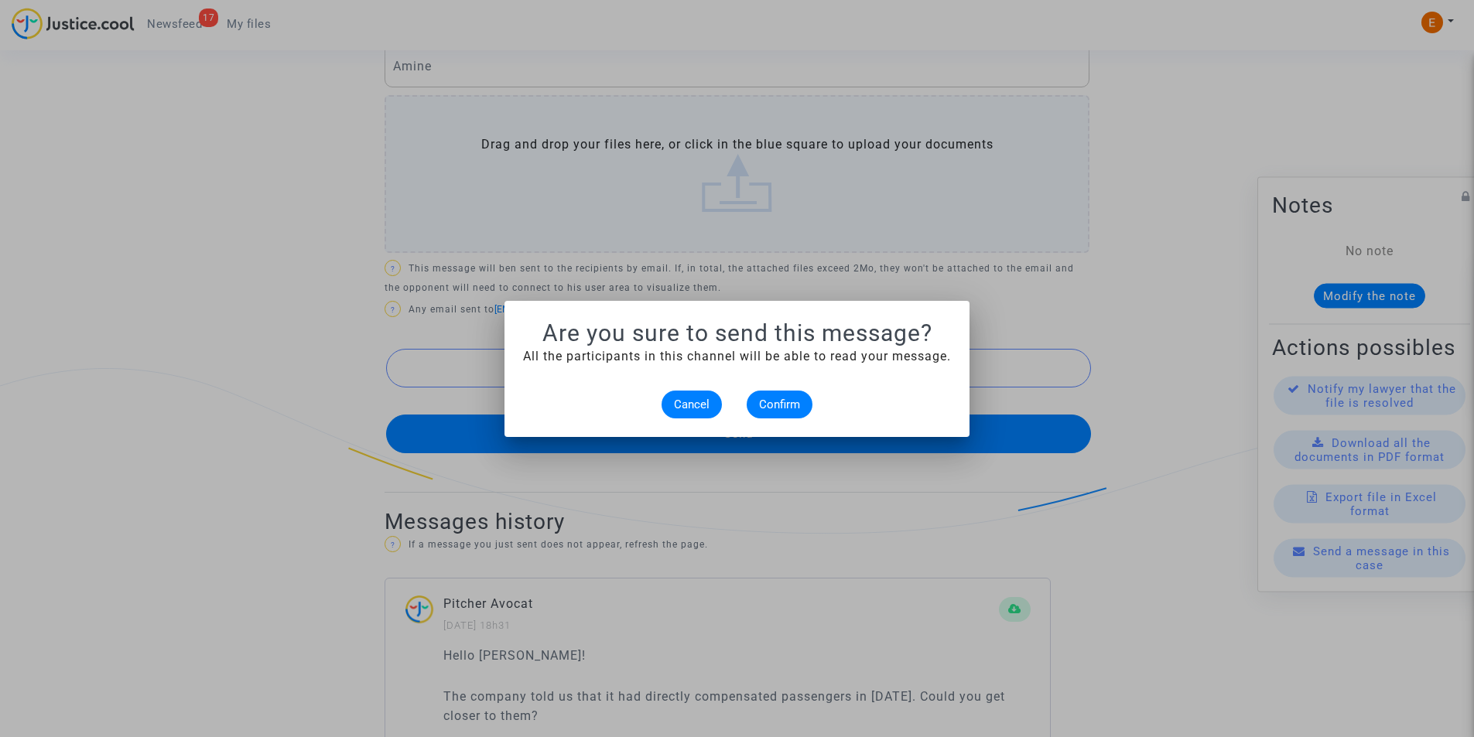
scroll to position [0, 0]
click at [787, 399] on span "Confirm" at bounding box center [779, 405] width 41 height 14
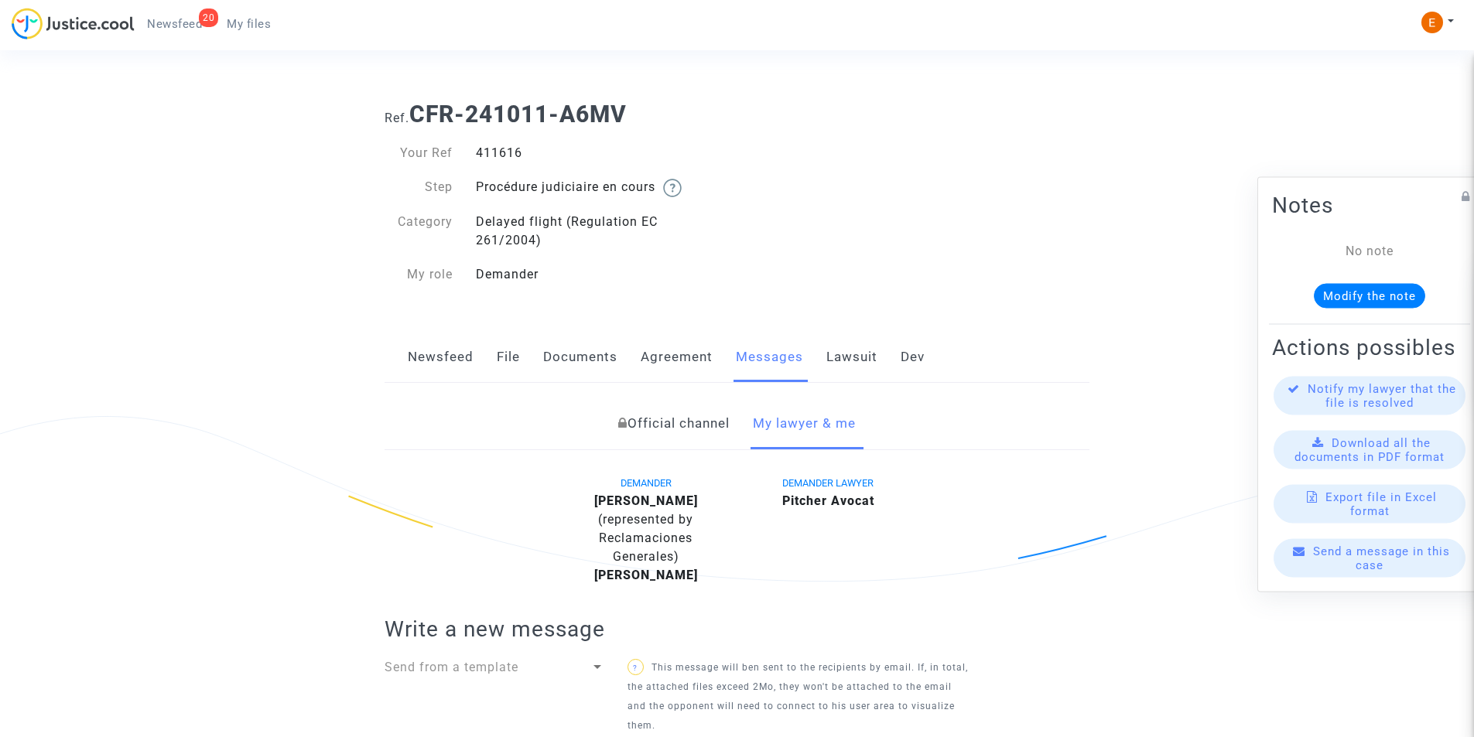
click at [198, 23] on span "Newsfeed" at bounding box center [174, 24] width 55 height 14
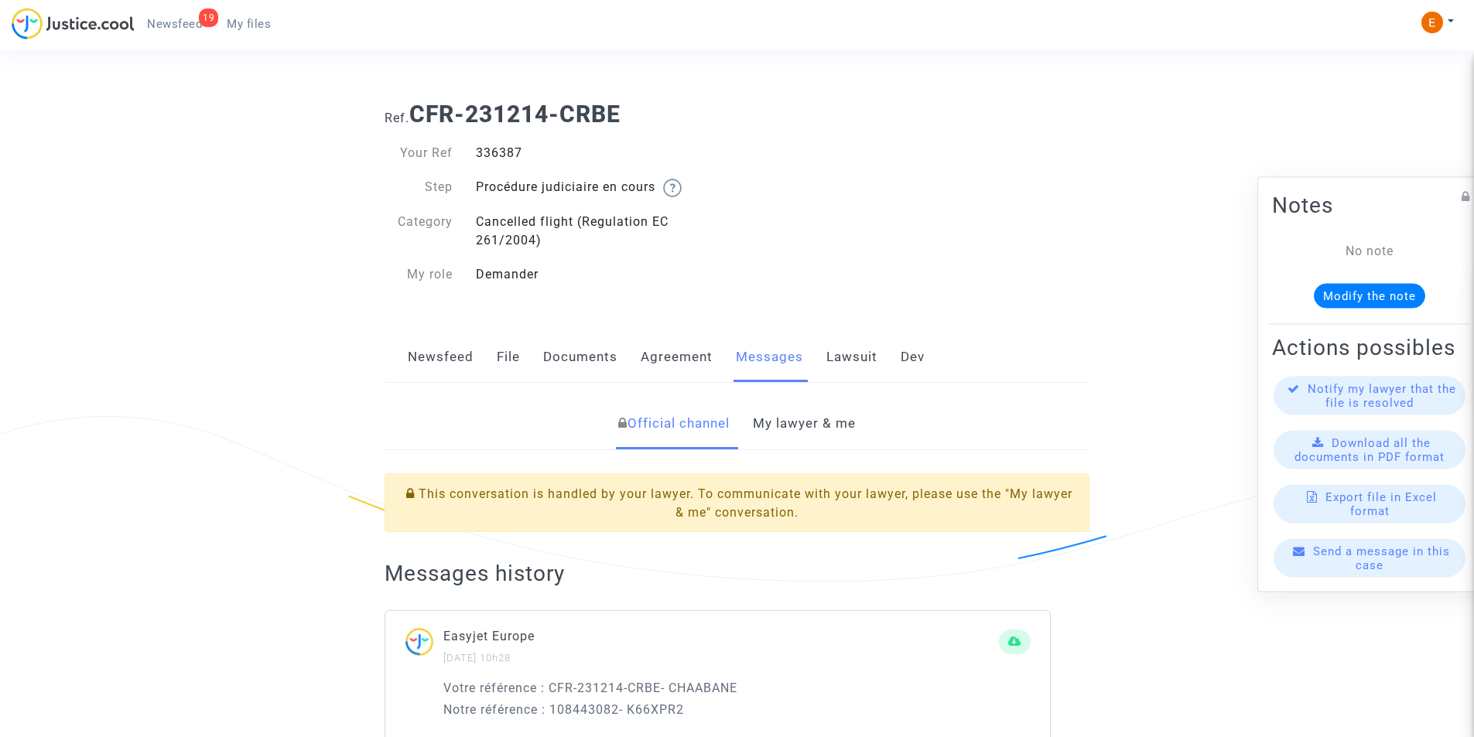
click at [515, 144] on div "336387" at bounding box center [600, 153] width 273 height 19
copy div "336387"
click at [516, 161] on div "336387" at bounding box center [600, 153] width 273 height 19
click at [505, 149] on div "336387" at bounding box center [600, 153] width 273 height 19
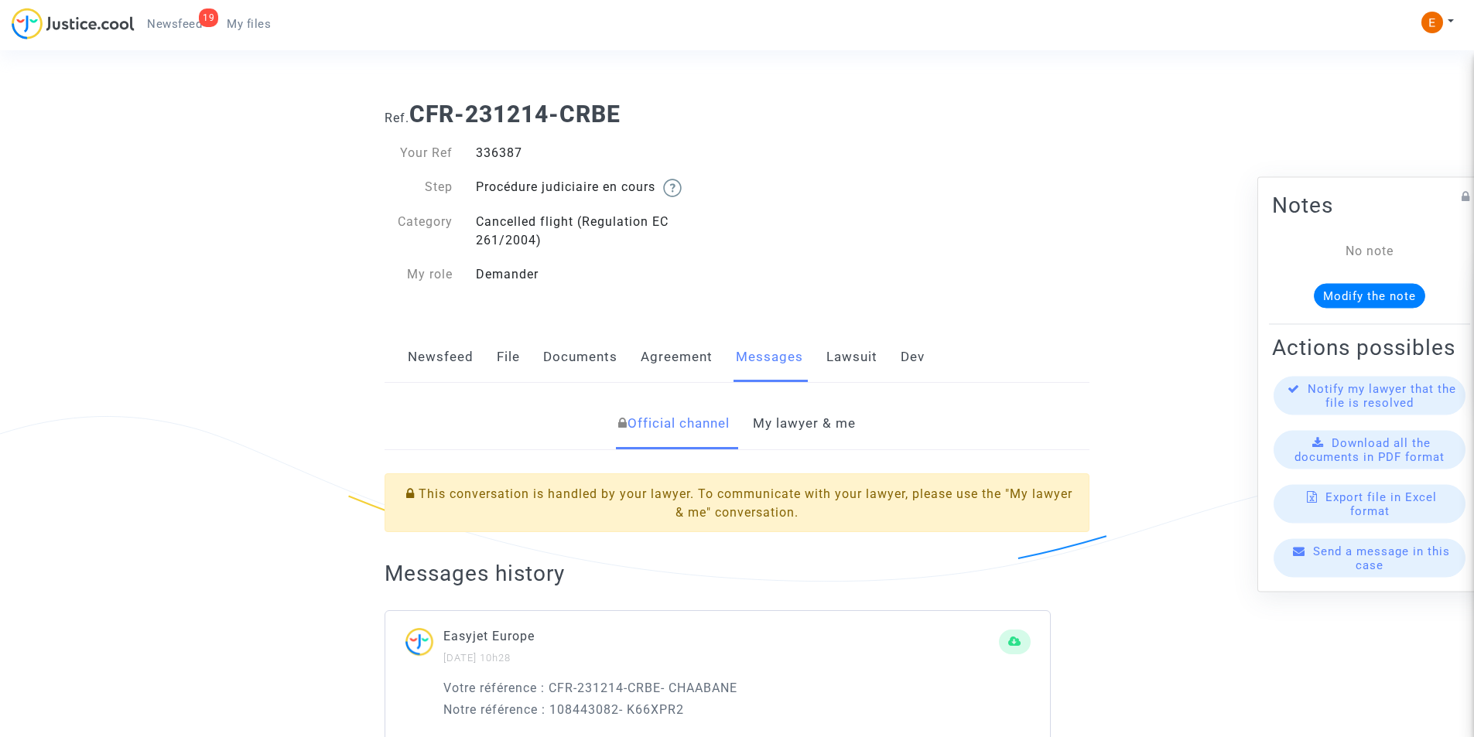
click at [505, 149] on div "336387" at bounding box center [600, 153] width 273 height 19
copy div "336387"
click at [791, 422] on link "My lawyer & me" at bounding box center [804, 423] width 103 height 51
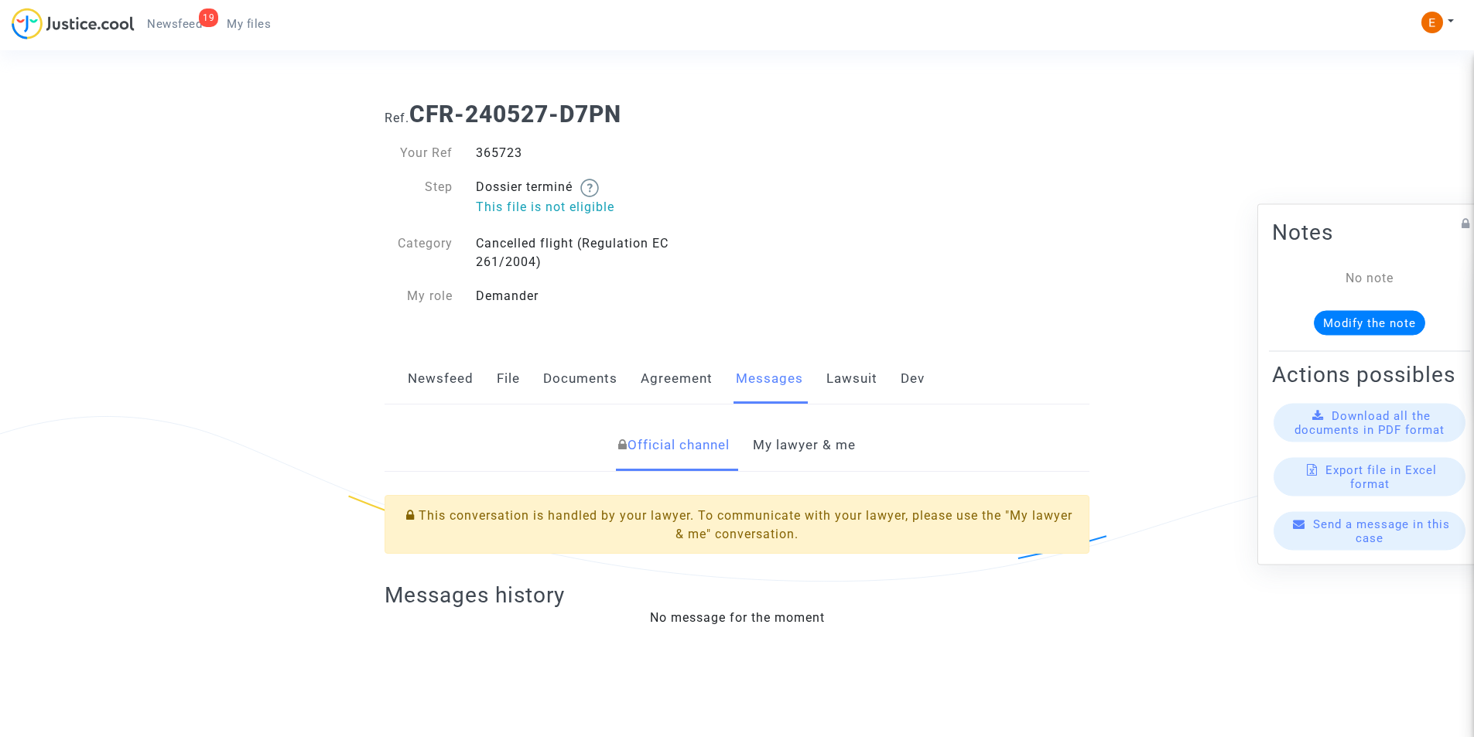
click at [498, 150] on div "365723" at bounding box center [600, 153] width 273 height 19
drag, startPoint x: 0, startPoint y: 0, endPoint x: 498, endPoint y: 150, distance: 520.3
click at [498, 150] on div "365723" at bounding box center [600, 153] width 273 height 19
copy div "365723"
click at [492, 154] on div "382658" at bounding box center [600, 153] width 273 height 19
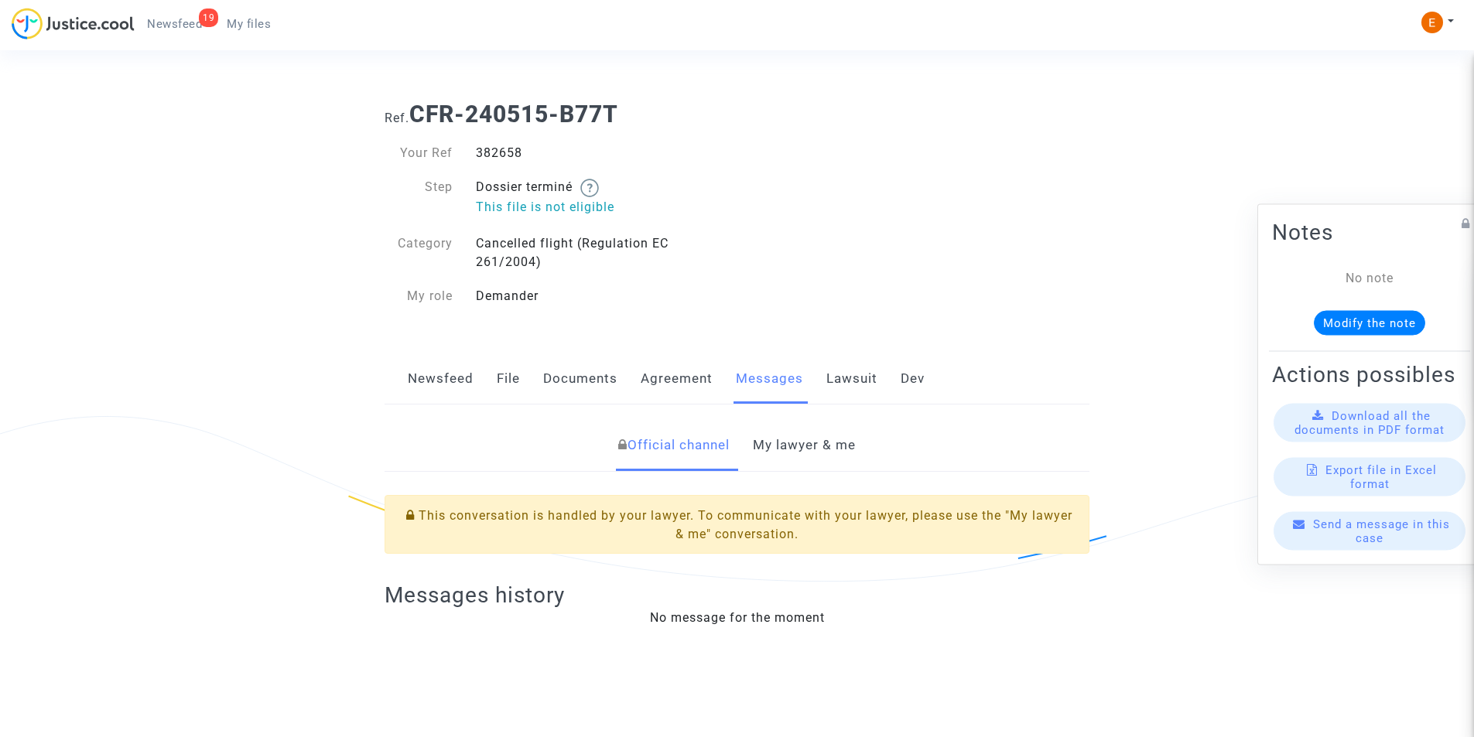
click at [492, 154] on div "382658" at bounding box center [600, 153] width 273 height 19
copy div "382658"
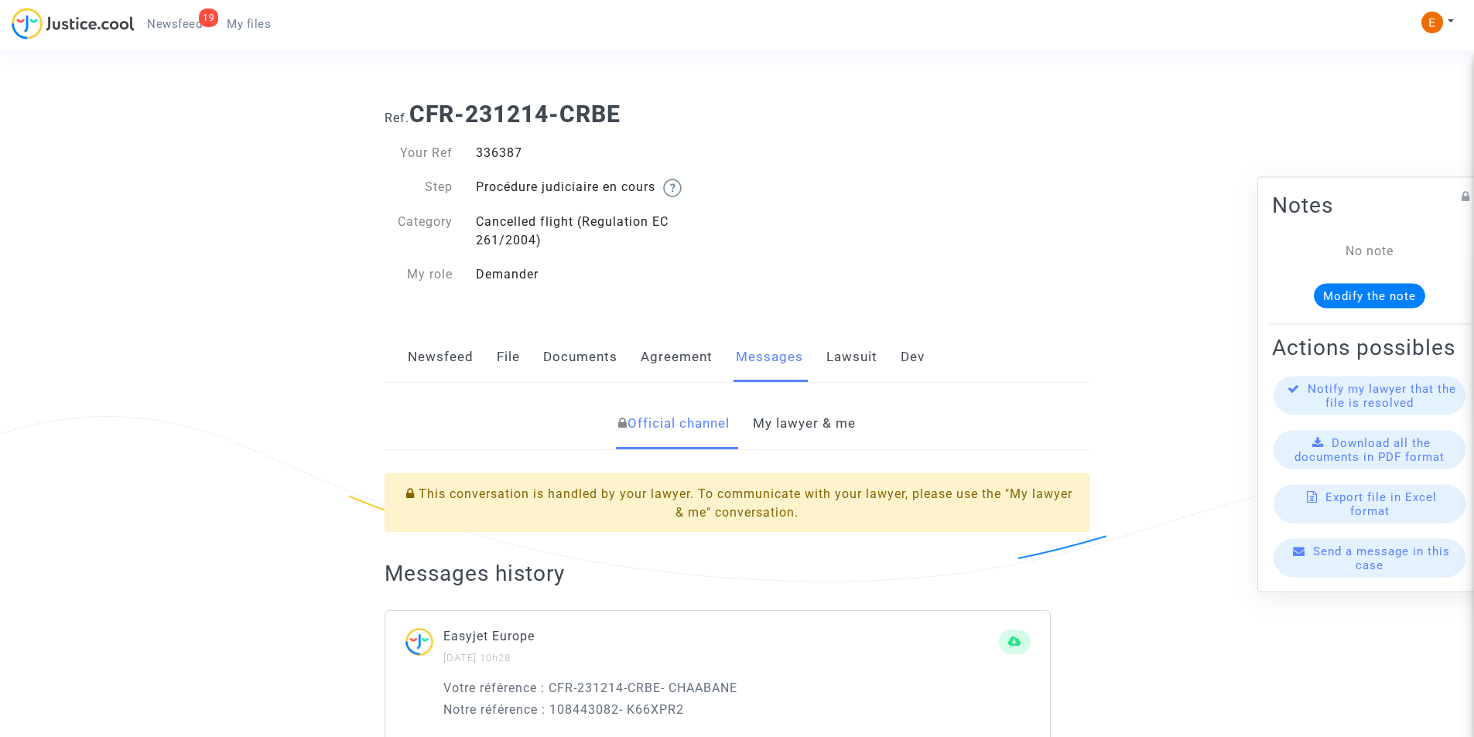
click at [485, 152] on div "336387" at bounding box center [600, 153] width 273 height 19
copy div "336387"
click at [796, 427] on link "My lawyer & me" at bounding box center [804, 423] width 103 height 51
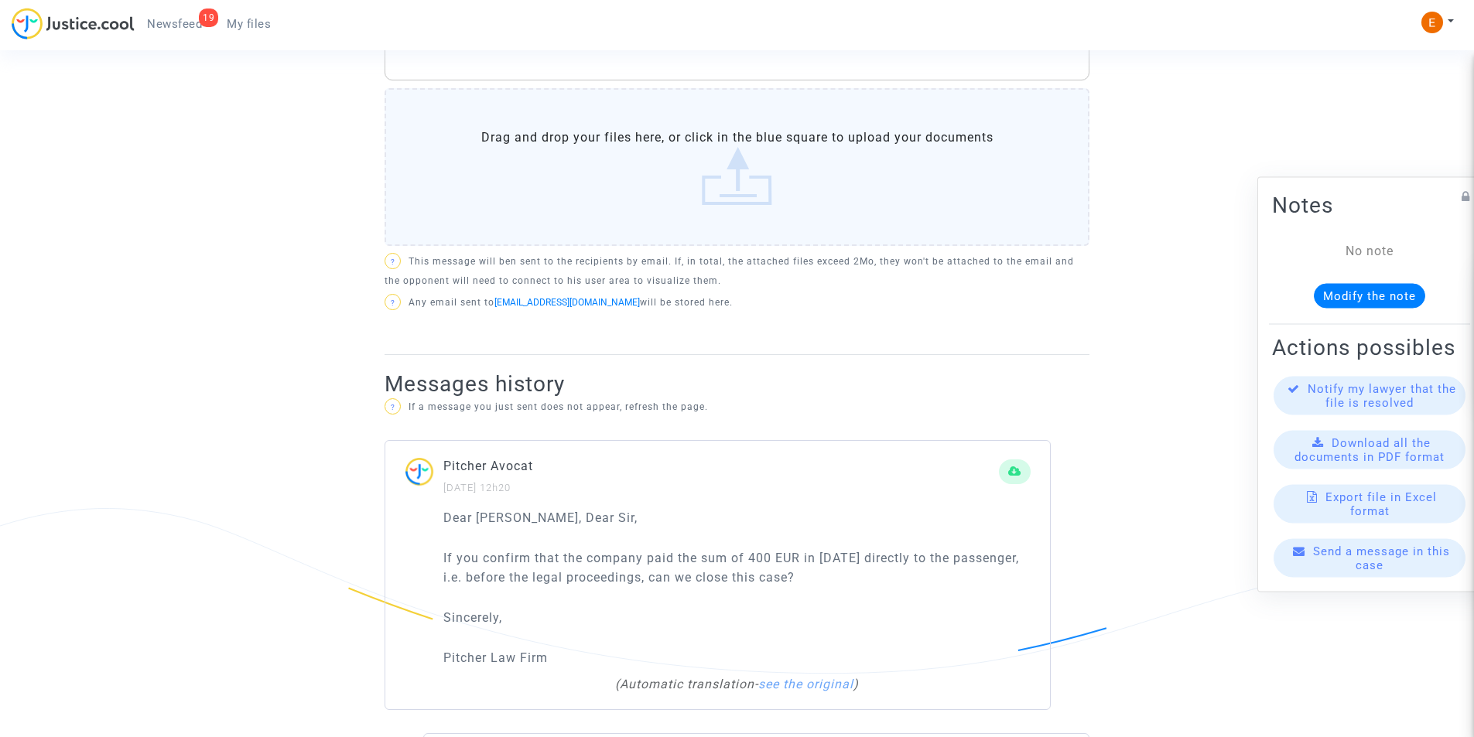
scroll to position [541, 0]
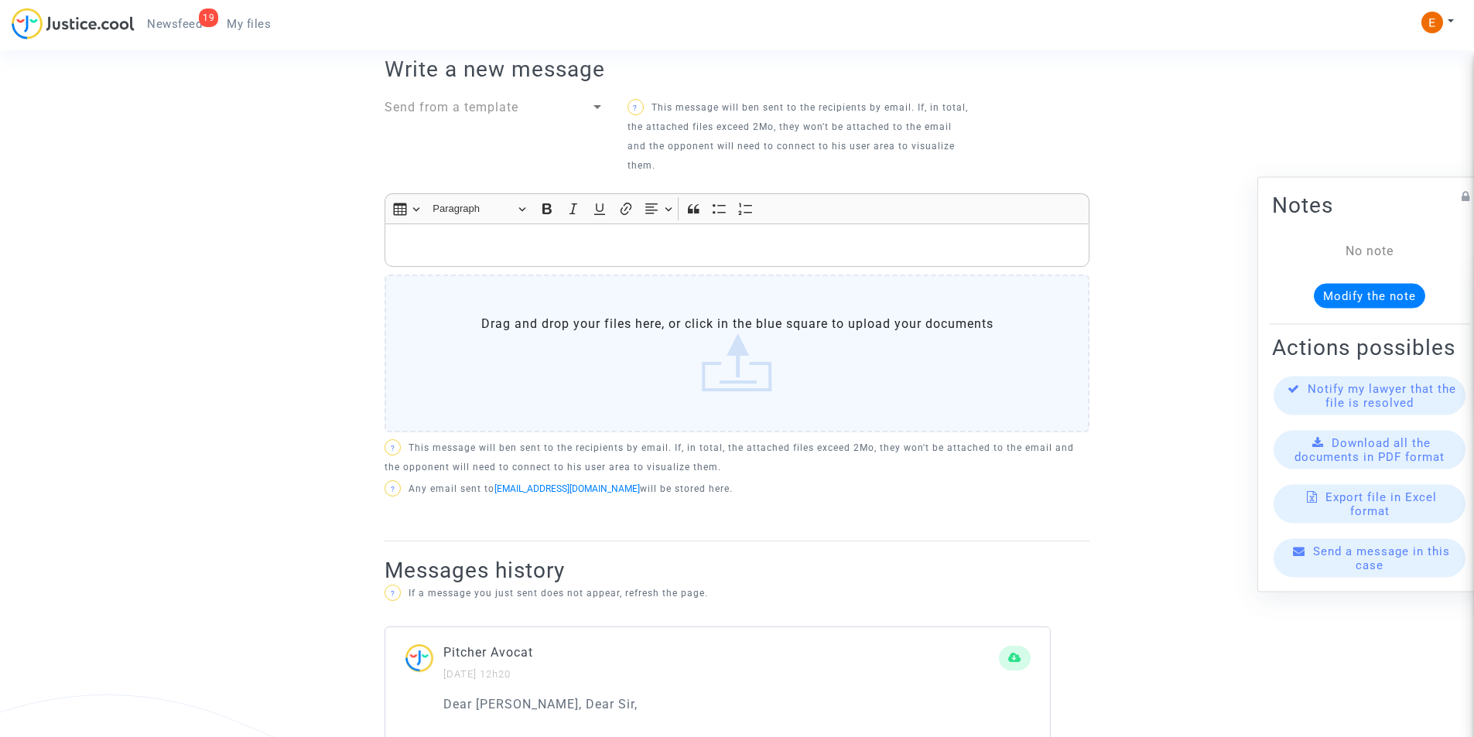
click at [564, 250] on p "Rich Text Editor, main" at bounding box center [737, 245] width 688 height 19
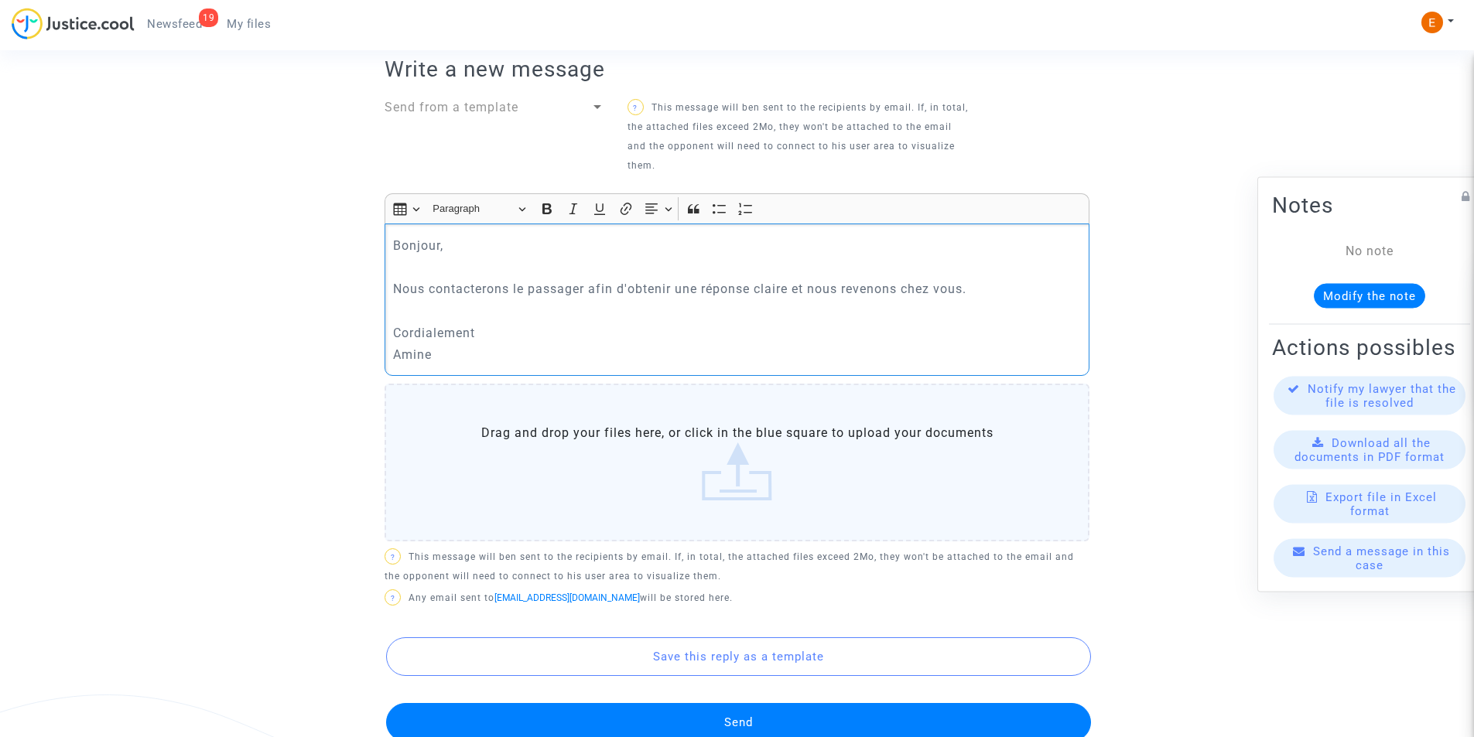
scroll to position [619, 0]
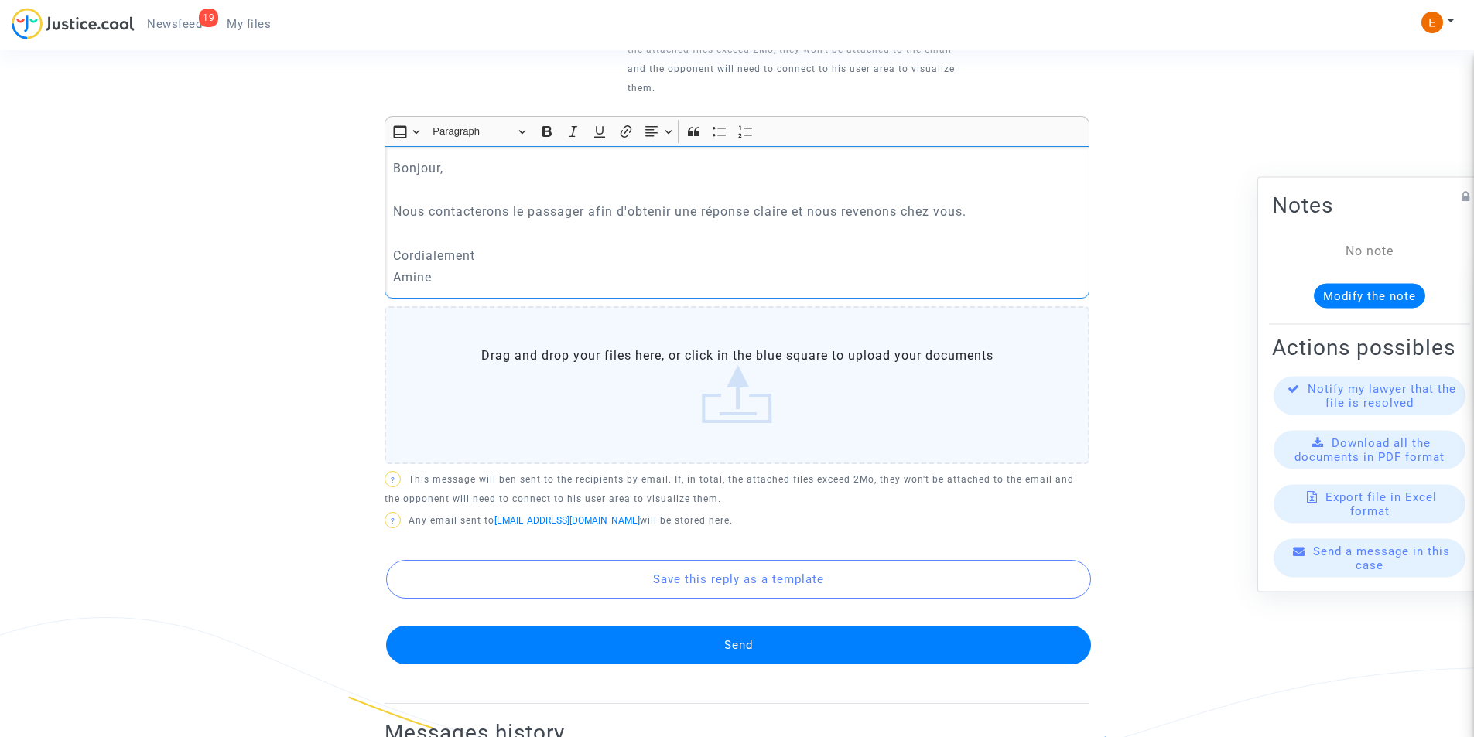
click at [787, 630] on button "Send" at bounding box center [738, 645] width 705 height 39
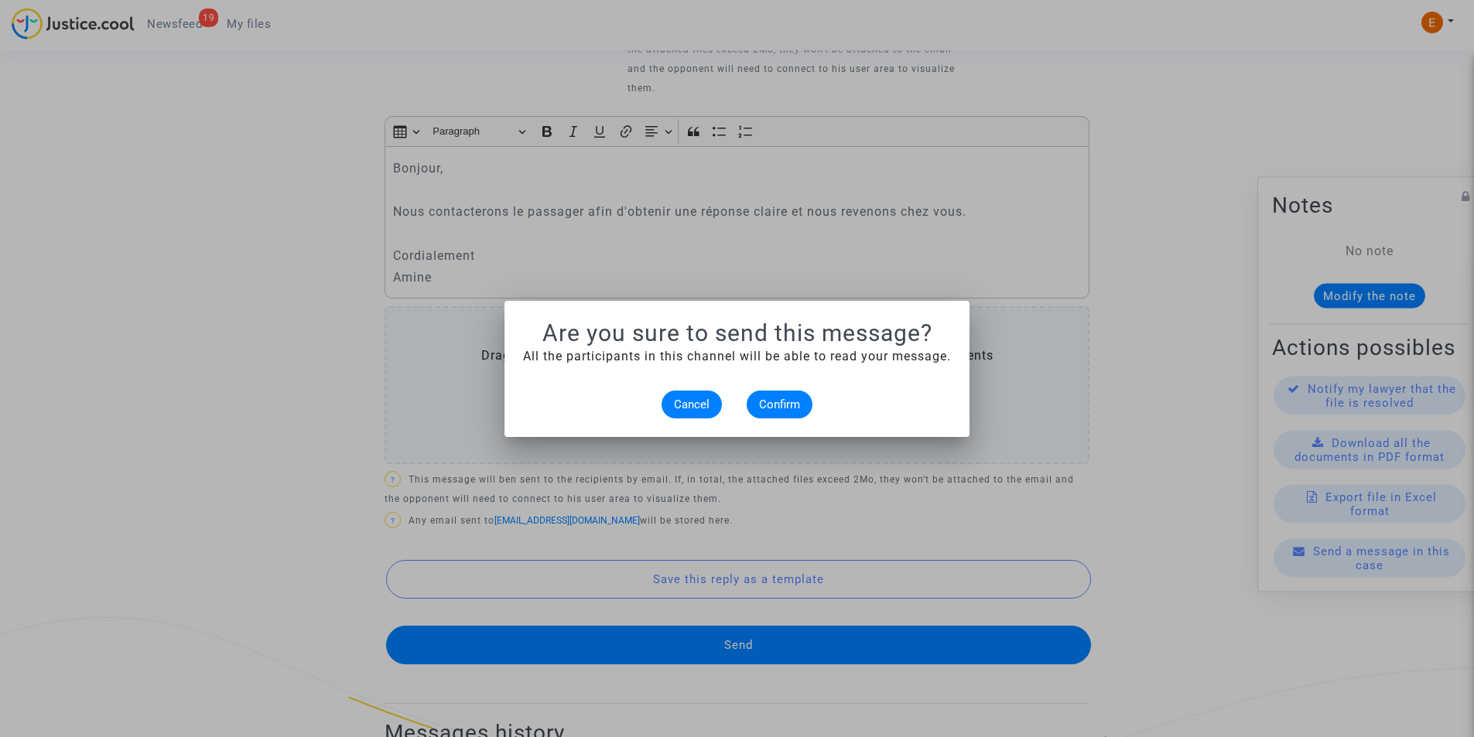
scroll to position [0, 0]
click at [798, 389] on alert-dialogs "Are you sure to send this message? All the participants in this channel will be…" at bounding box center [737, 368] width 428 height 99
click at [798, 391] on button "Confirm" at bounding box center [779, 405] width 66 height 28
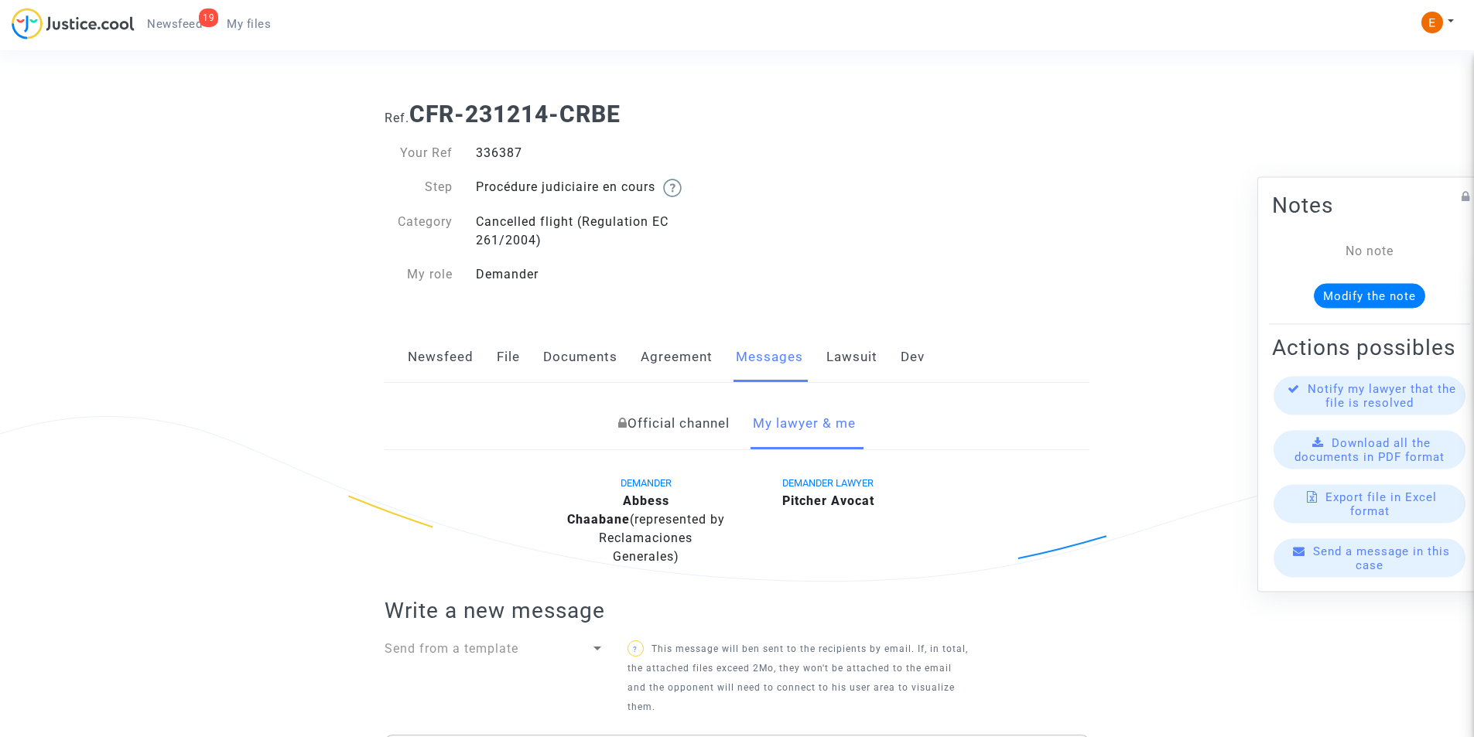
scroll to position [619, 0]
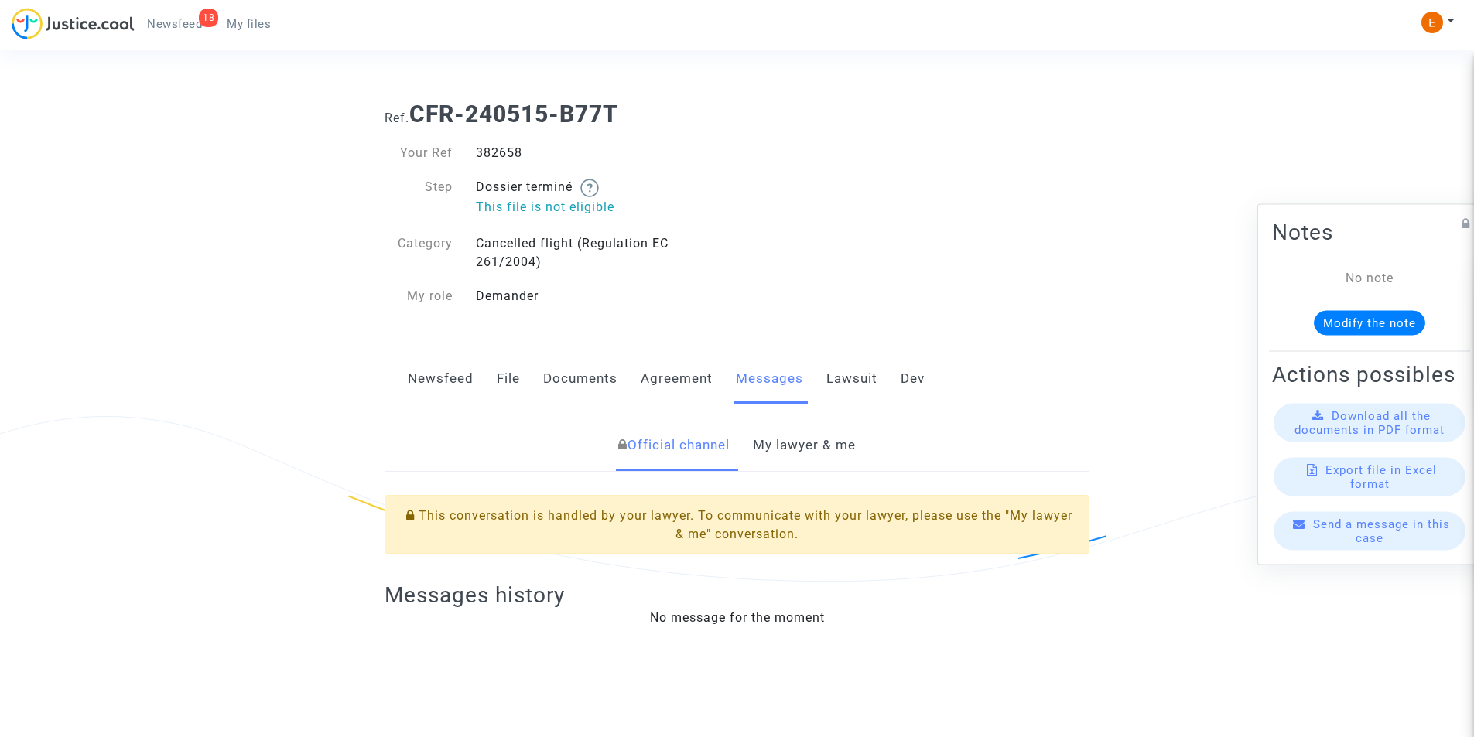
click at [497, 154] on div "382658" at bounding box center [600, 153] width 273 height 19
copy div "382658"
click at [780, 453] on link "My lawyer & me" at bounding box center [804, 445] width 103 height 51
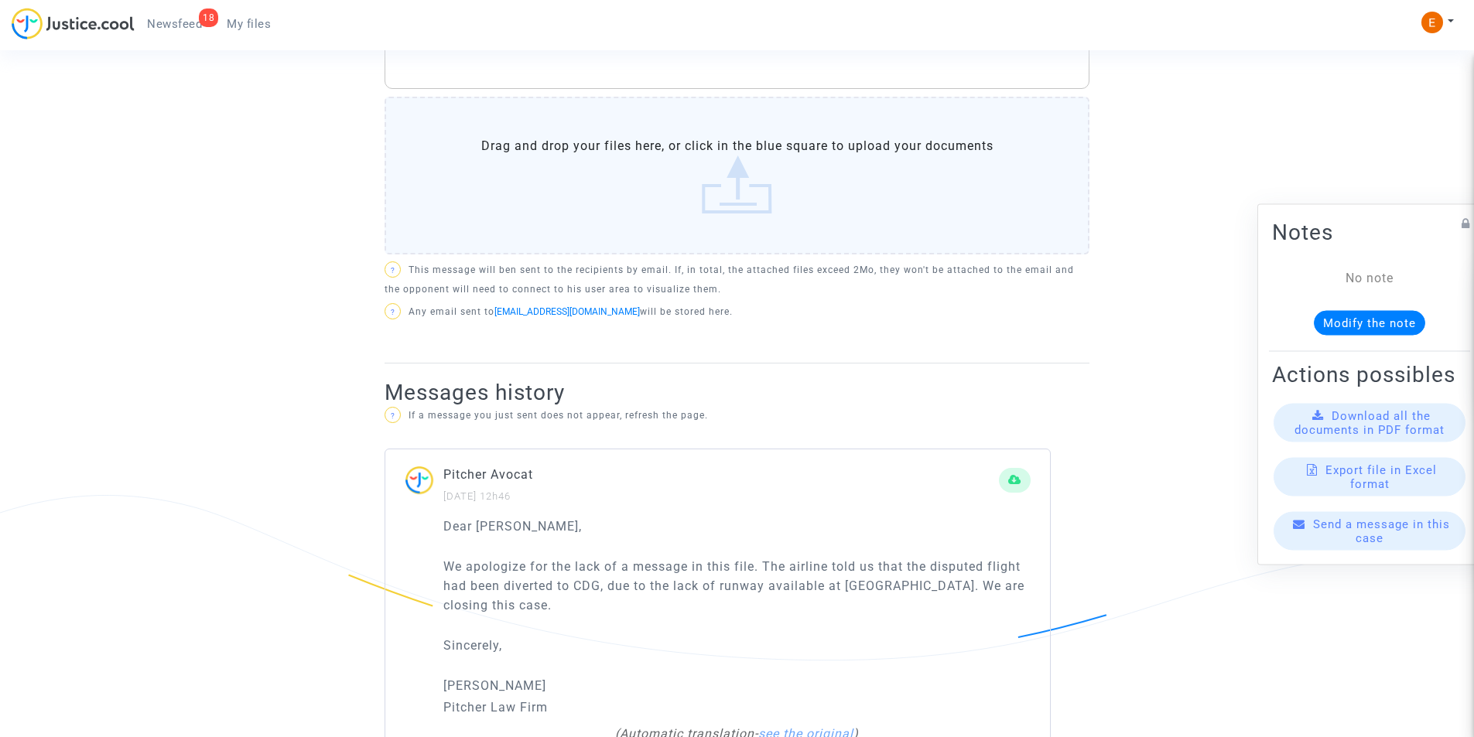
scroll to position [1006, 0]
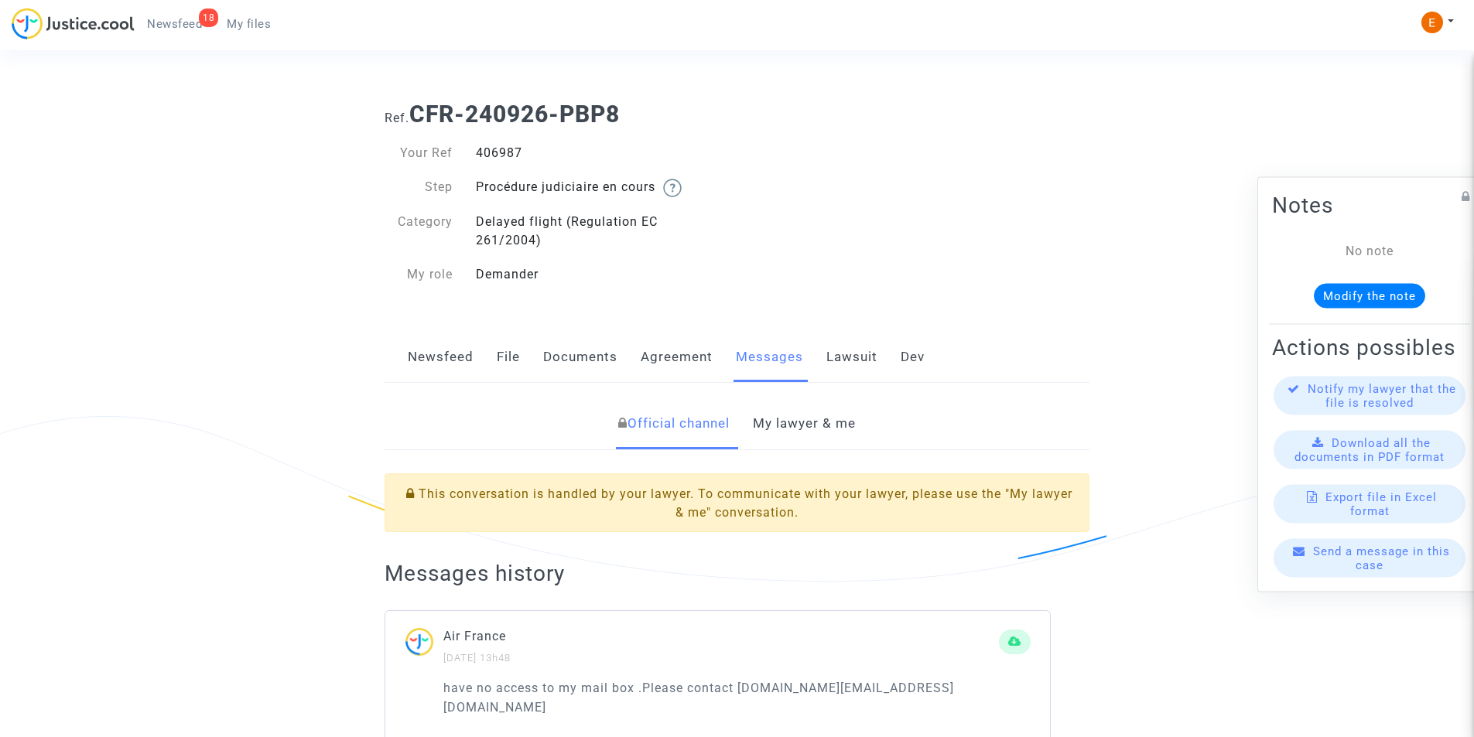
click at [844, 429] on link "My lawyer & me" at bounding box center [804, 423] width 103 height 51
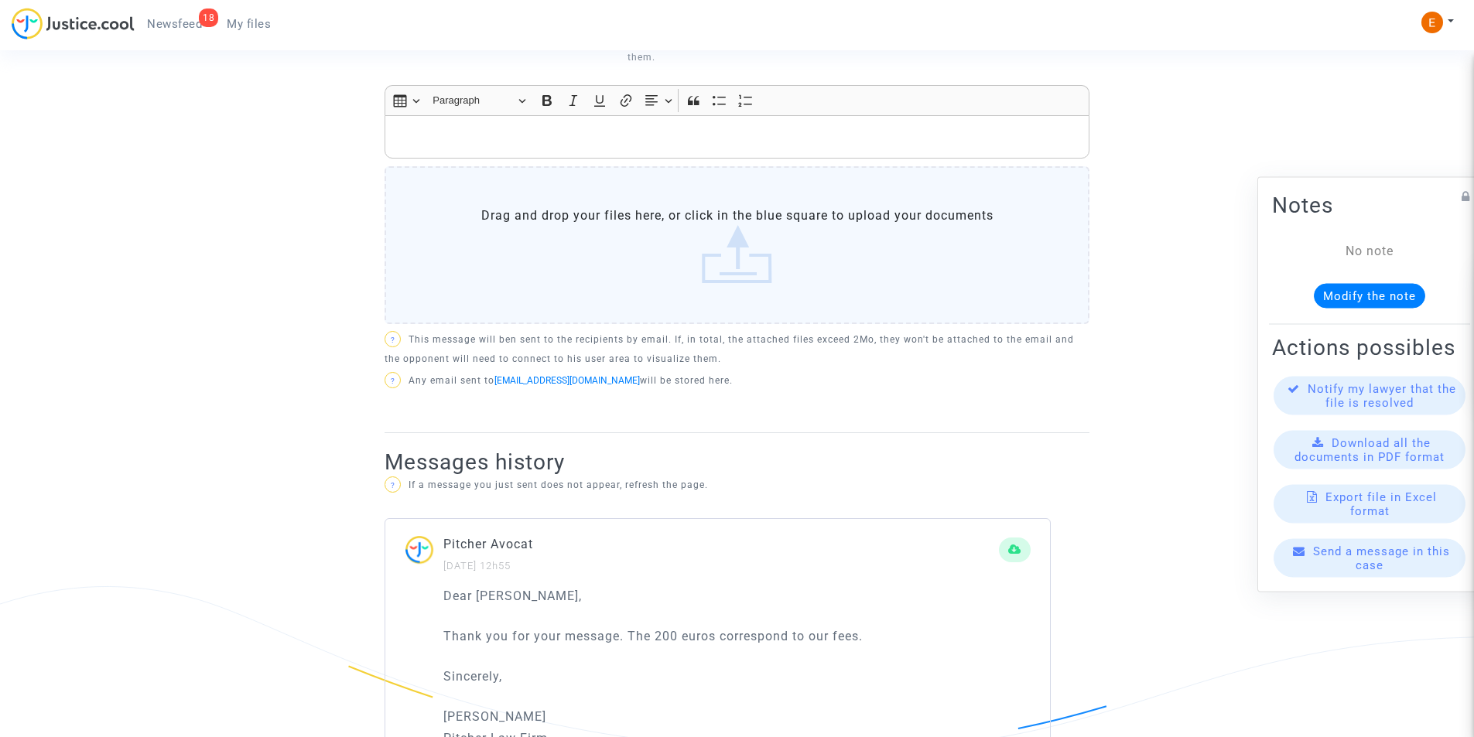
scroll to position [696, 0]
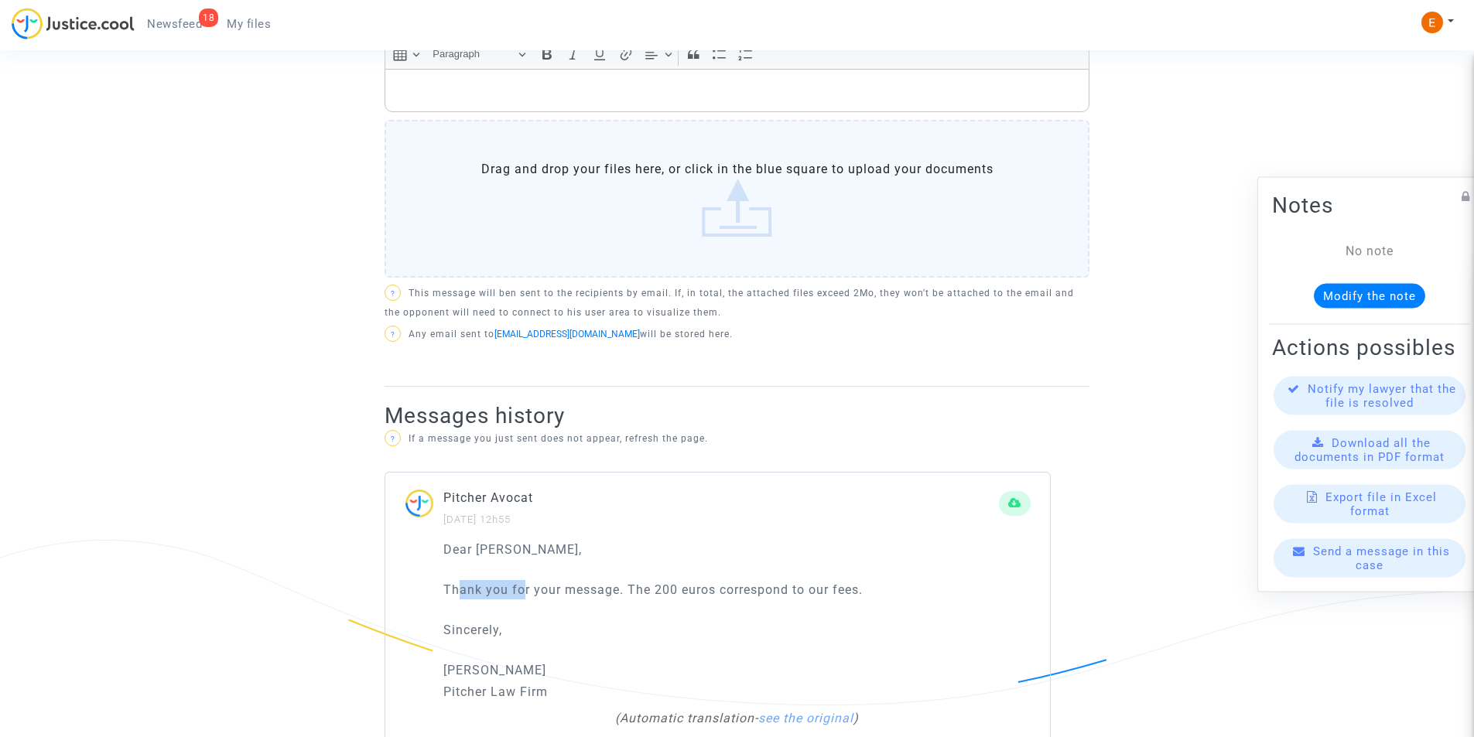
drag, startPoint x: 458, startPoint y: 569, endPoint x: 522, endPoint y: 566, distance: 64.3
click at [522, 580] on p "Thank you for your message. The 200 euros correspond to our fees." at bounding box center [736, 589] width 587 height 19
click at [578, 580] on p "Thank you for your message. The 200 euros correspond to our fees." at bounding box center [736, 589] width 587 height 19
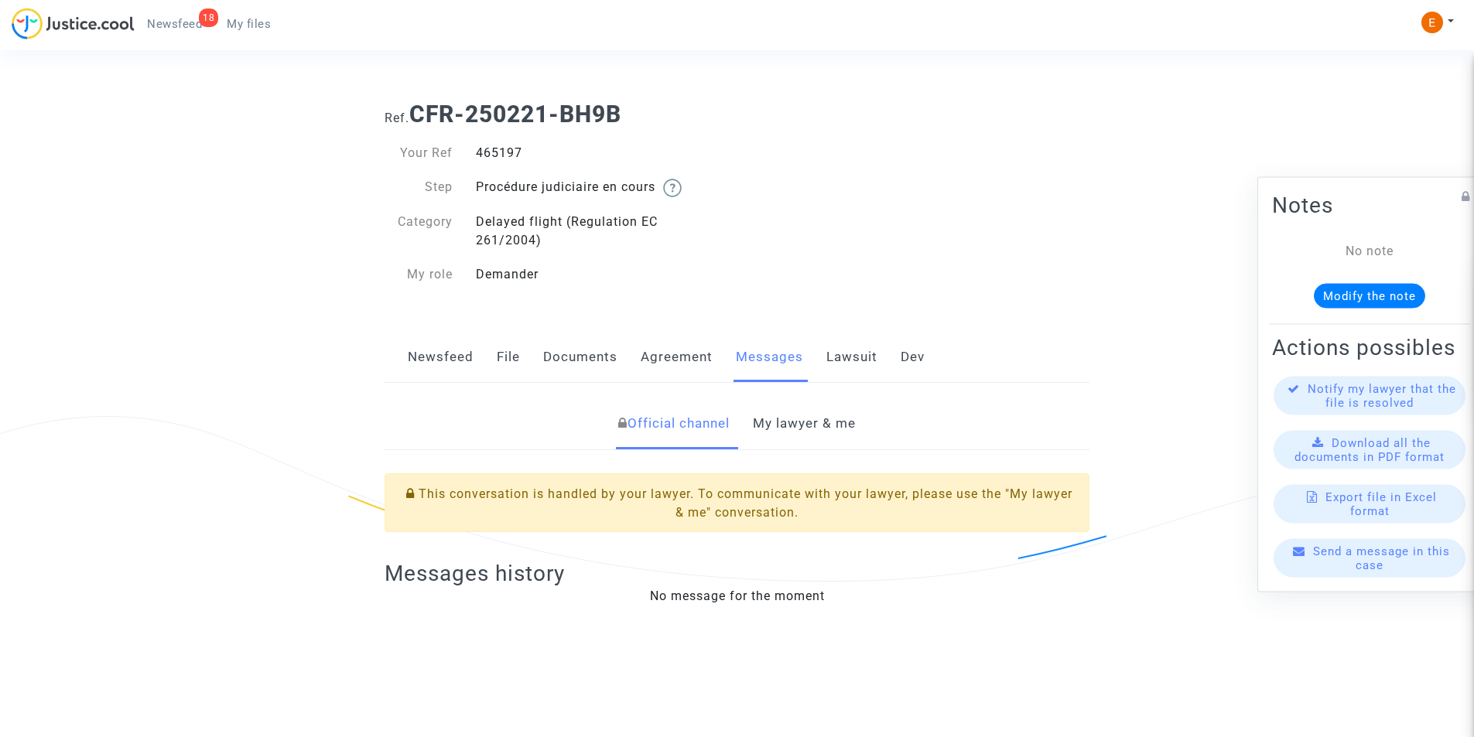
click at [818, 425] on link "My lawyer & me" at bounding box center [804, 423] width 103 height 51
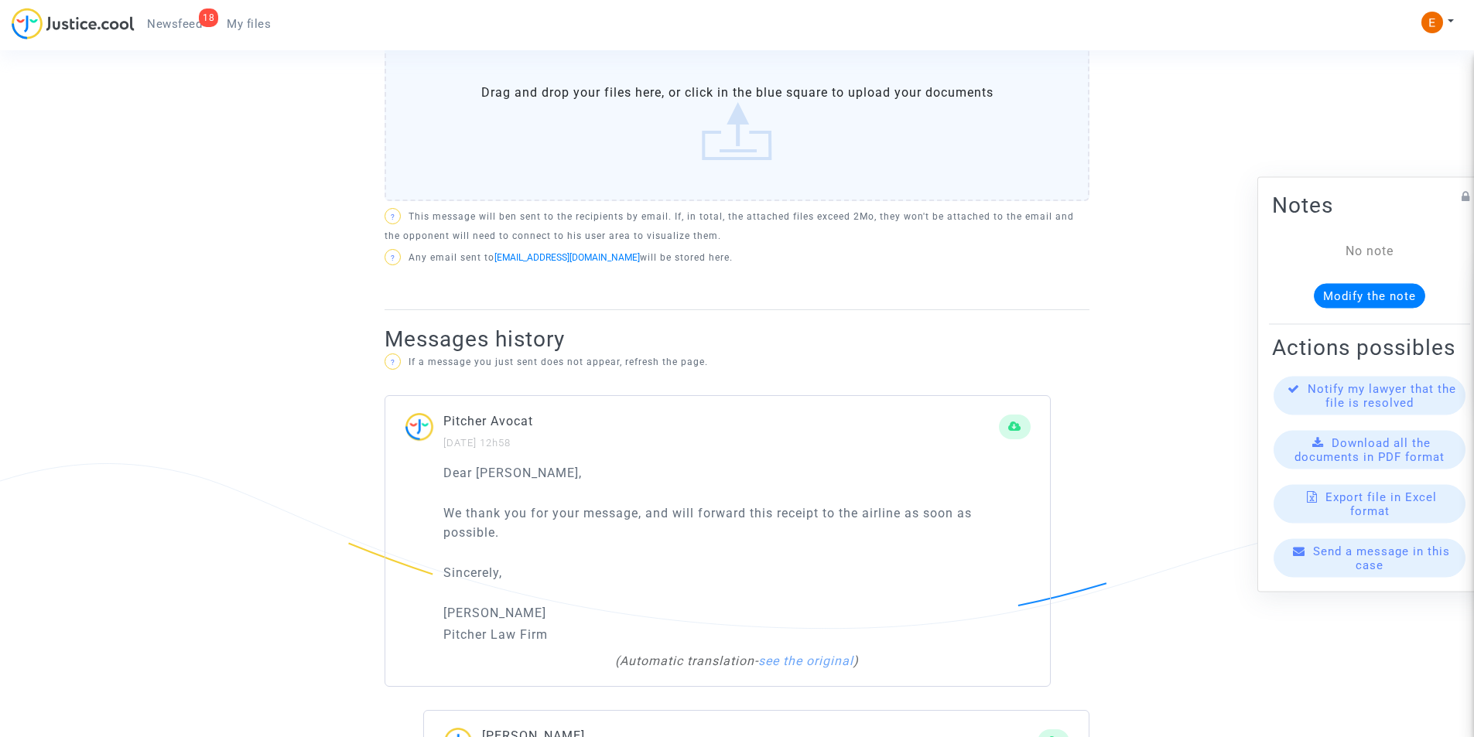
scroll to position [774, 0]
click at [820, 666] on link "see the original" at bounding box center [805, 660] width 95 height 15
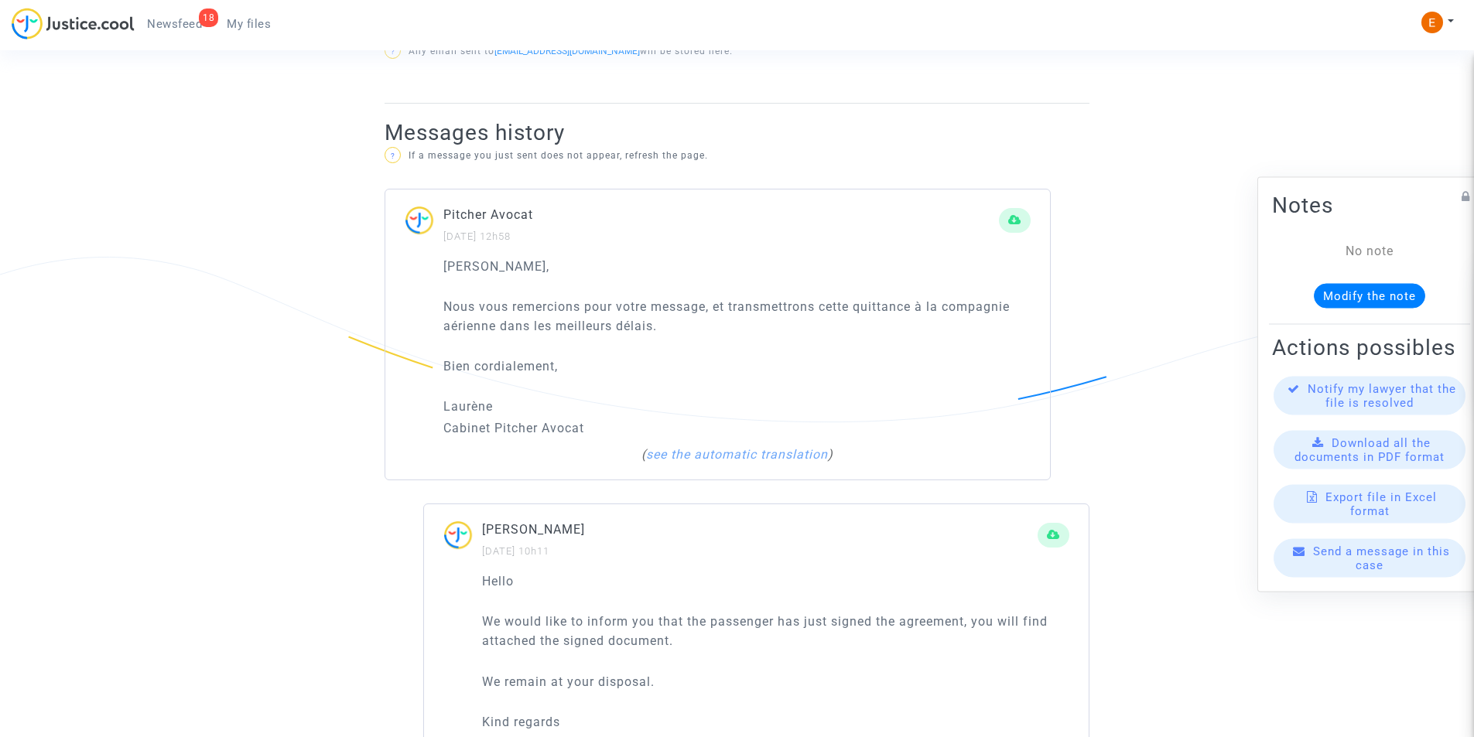
scroll to position [1238, 0]
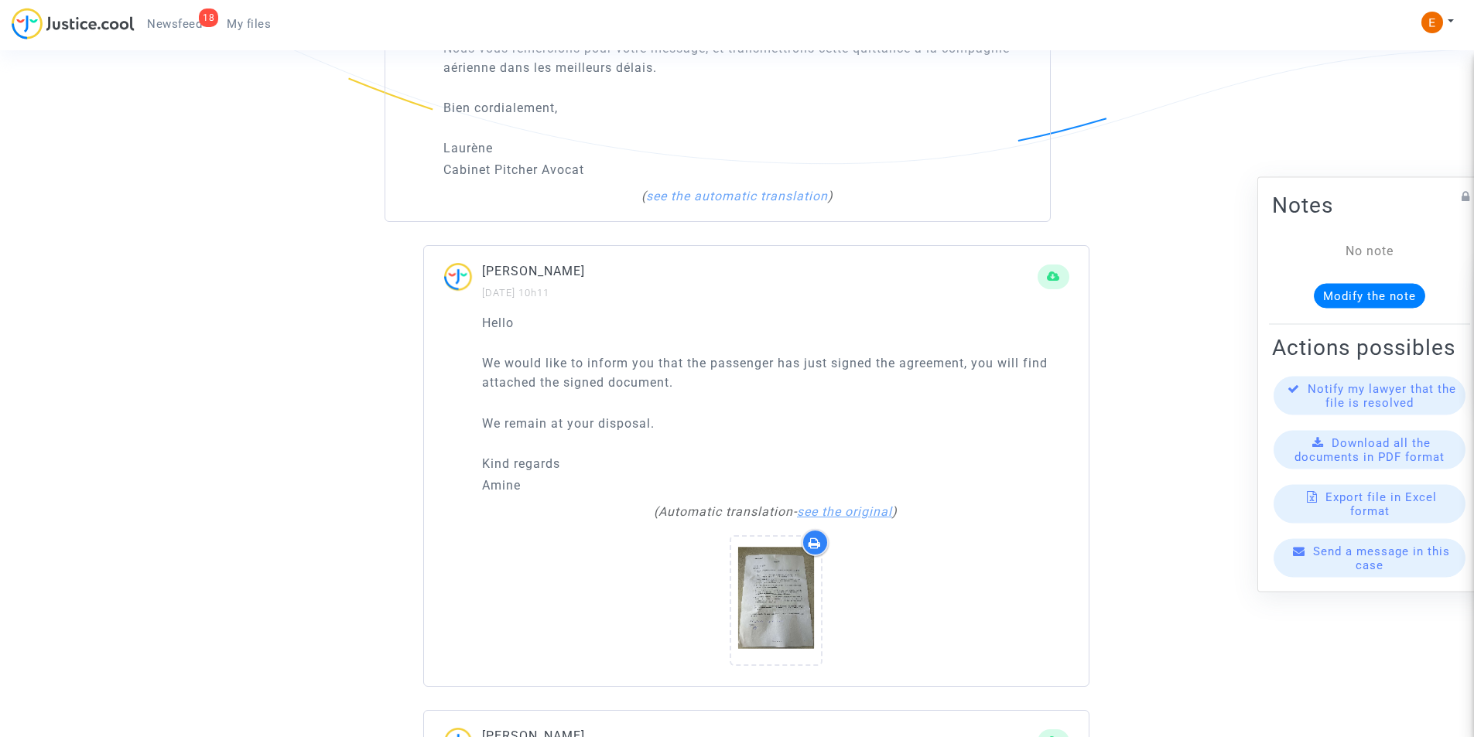
click at [833, 509] on link "see the original" at bounding box center [844, 511] width 95 height 15
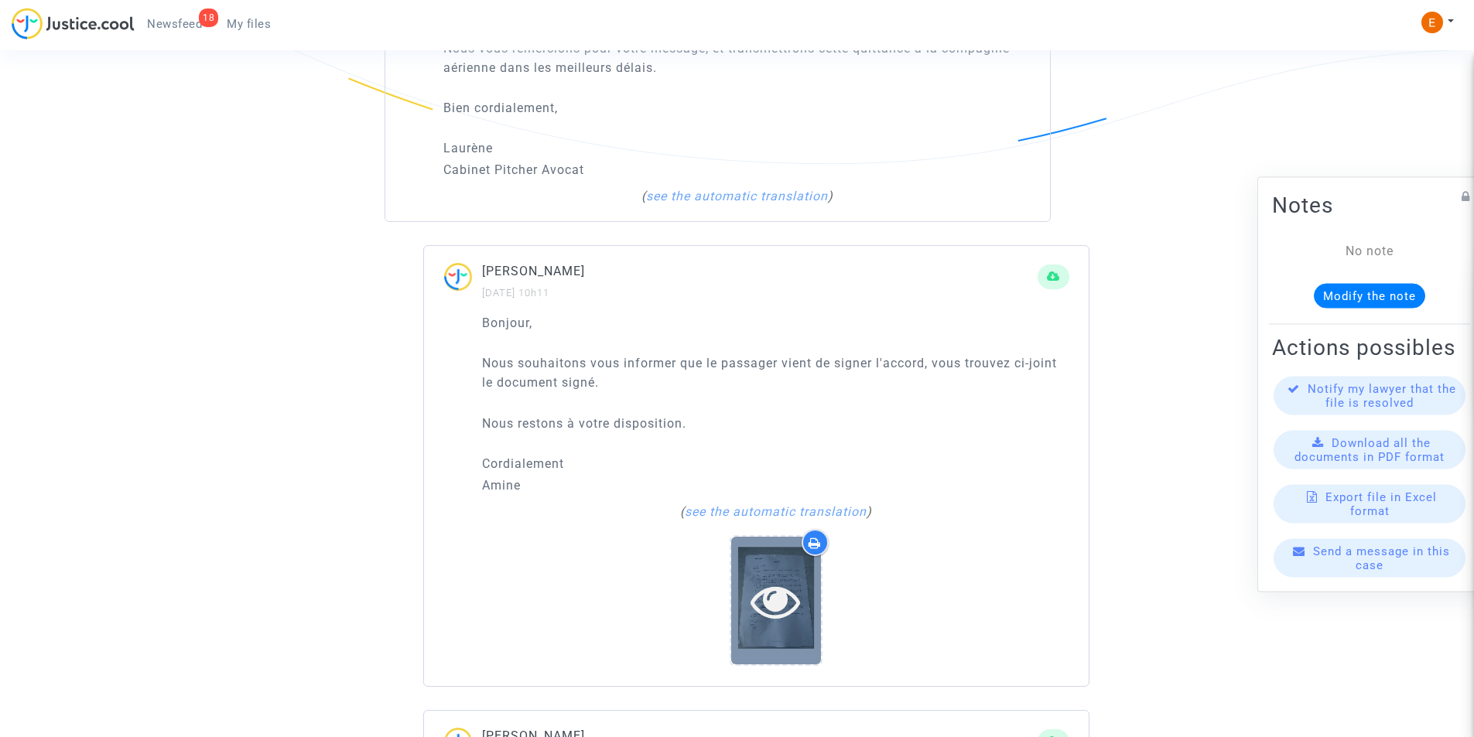
click at [800, 584] on icon at bounding box center [775, 601] width 50 height 50
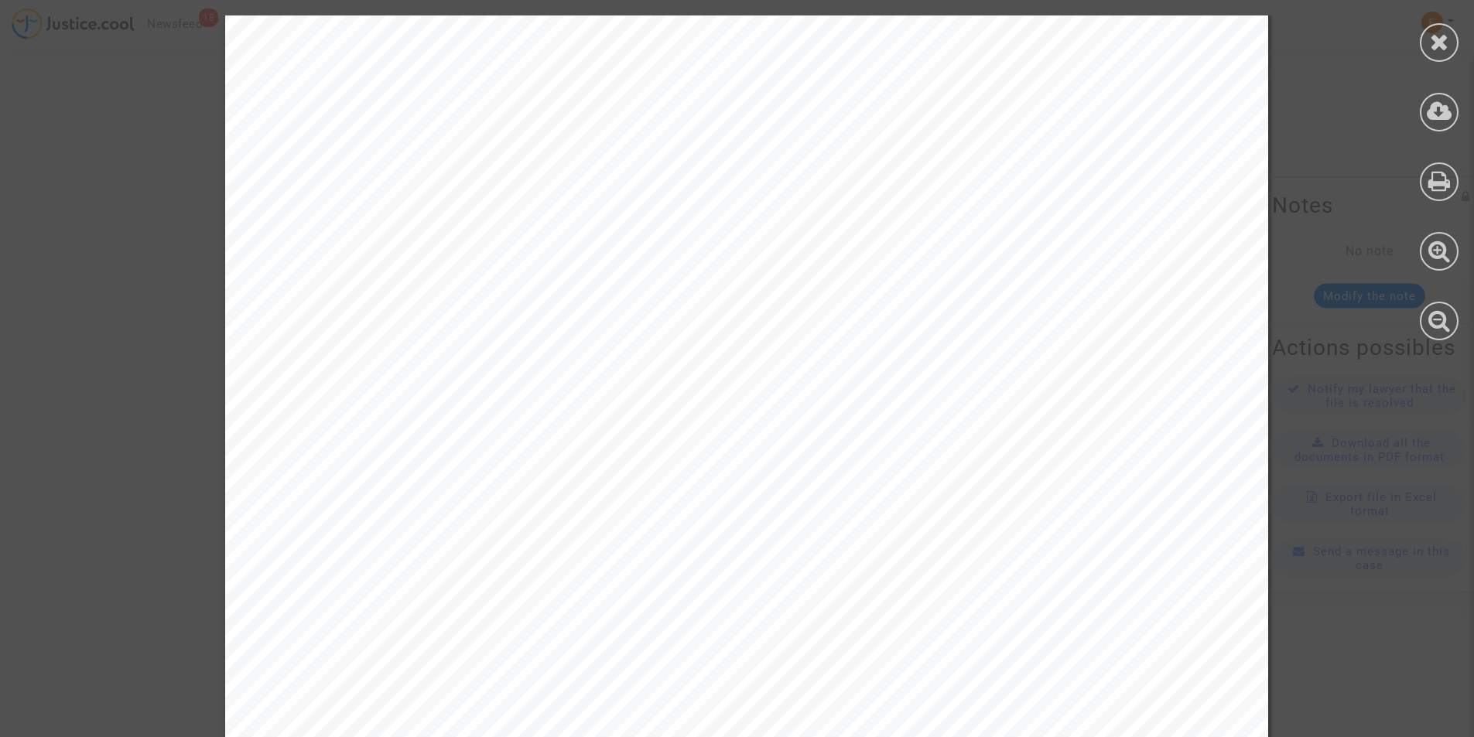
scroll to position [232, 0]
click at [79, 210] on div at bounding box center [746, 521] width 1493 height 1476
click at [1447, 49] on icon at bounding box center [1439, 41] width 19 height 23
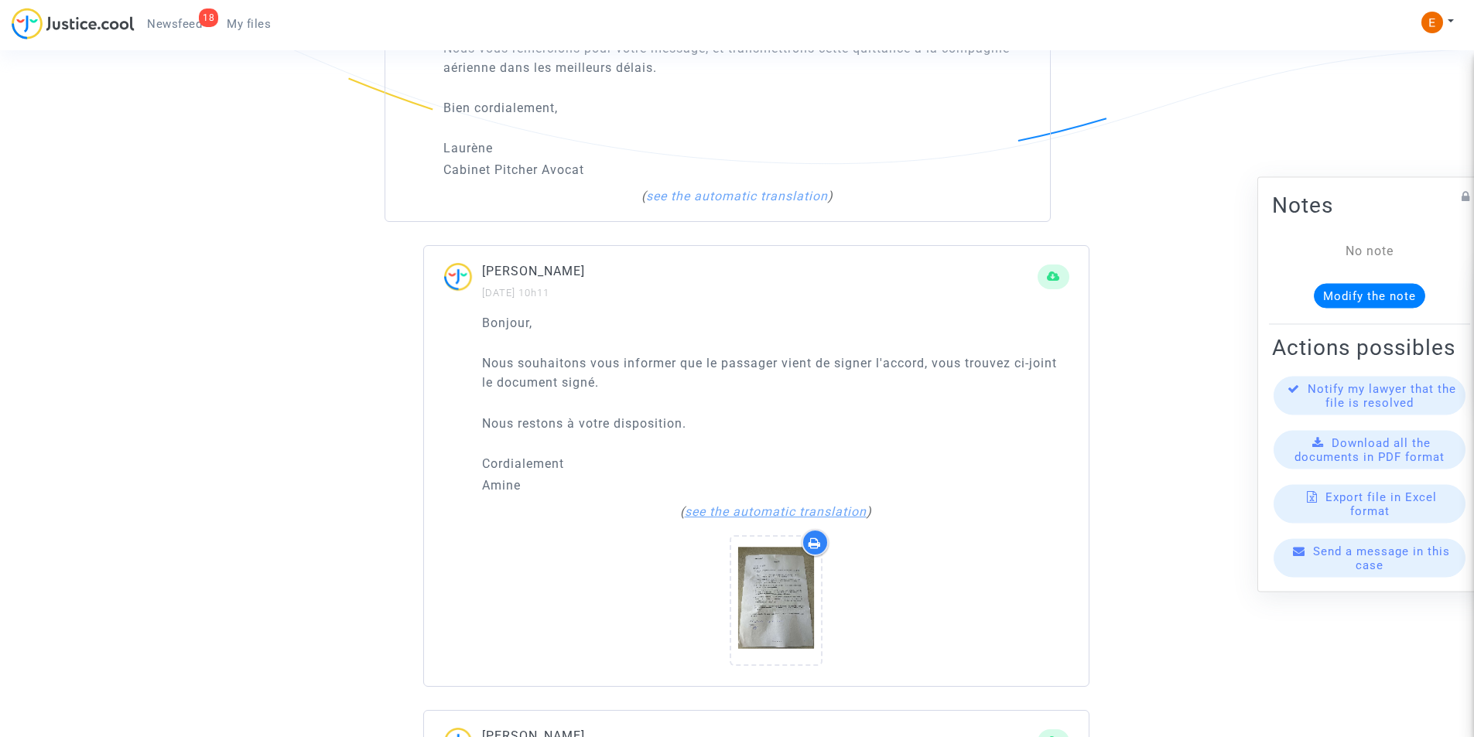
click at [785, 511] on link "see the automatic translation" at bounding box center [776, 511] width 182 height 15
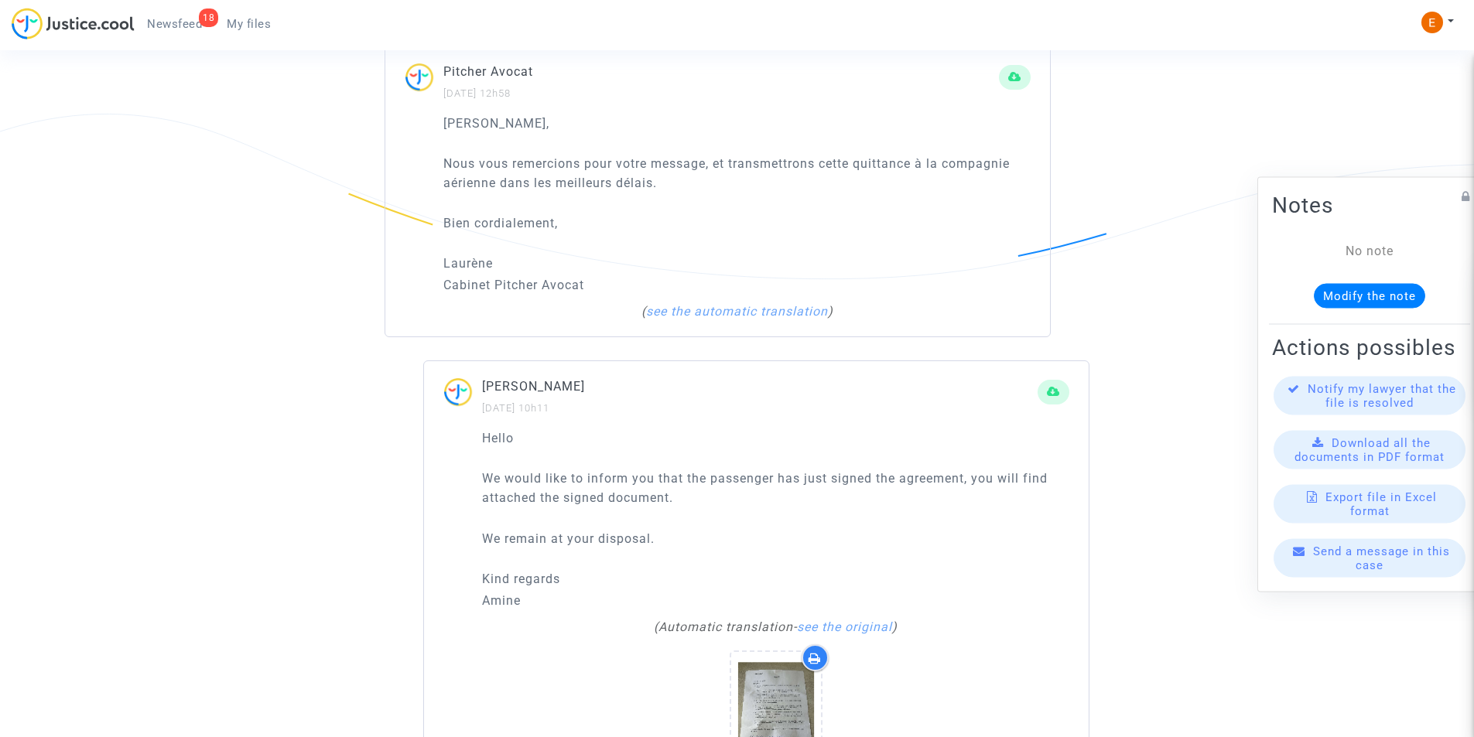
scroll to position [1006, 0]
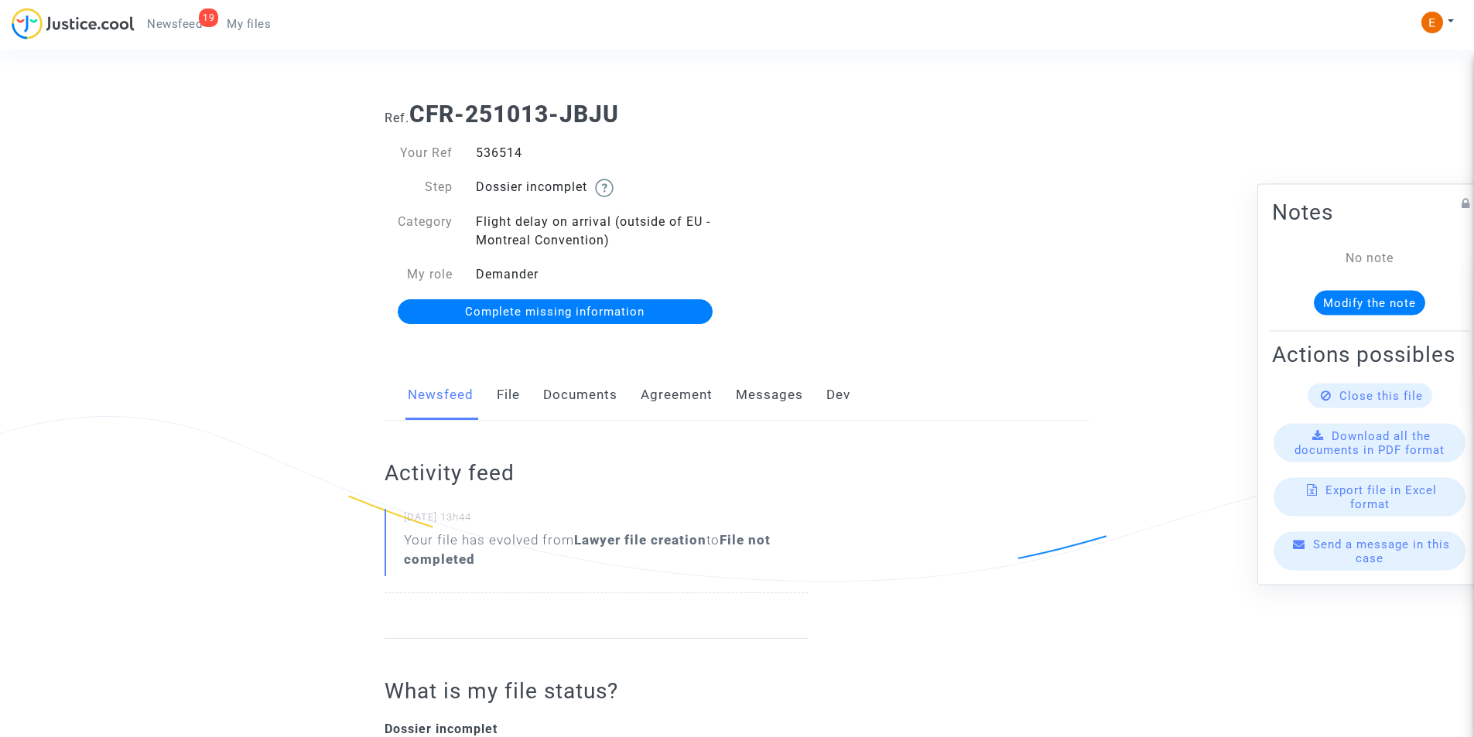
click at [569, 389] on link "Documents" at bounding box center [580, 395] width 74 height 51
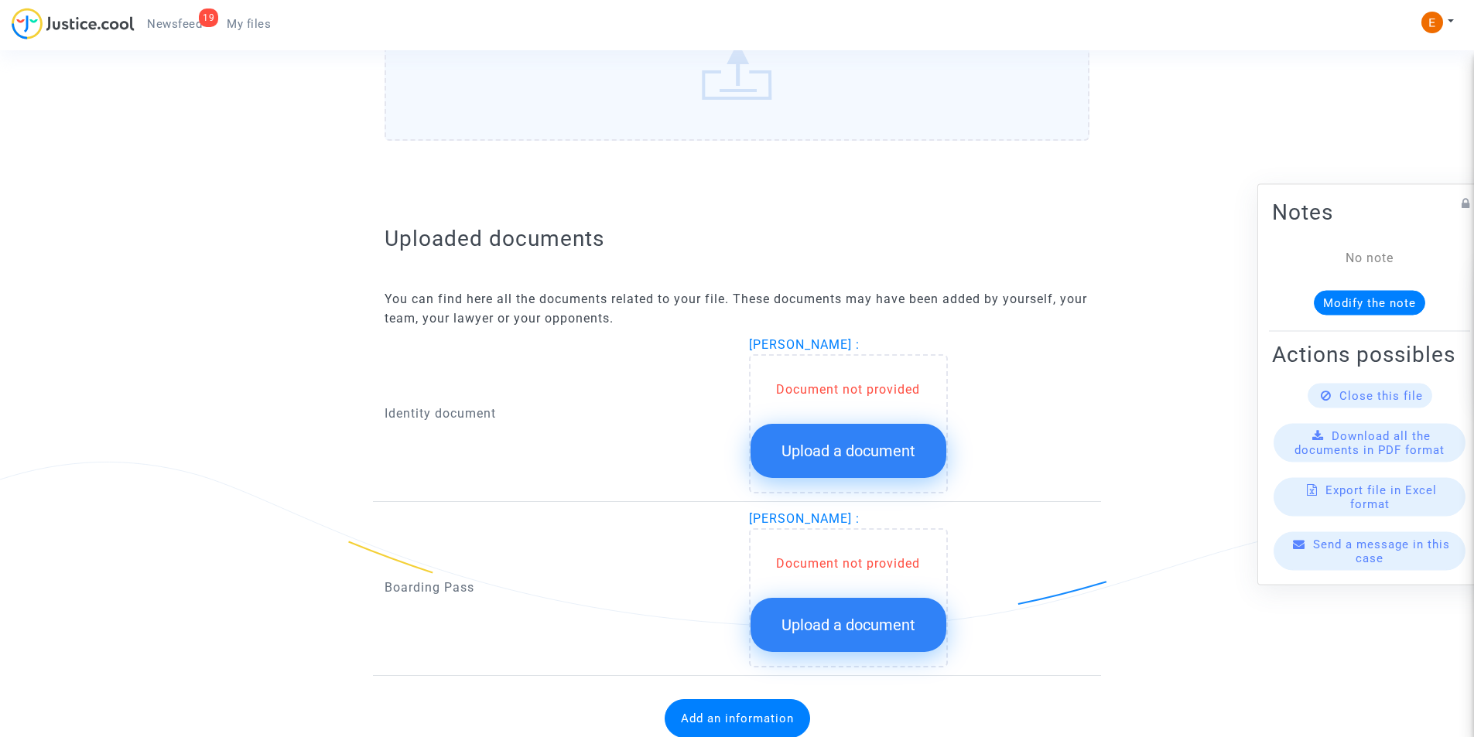
scroll to position [830, 0]
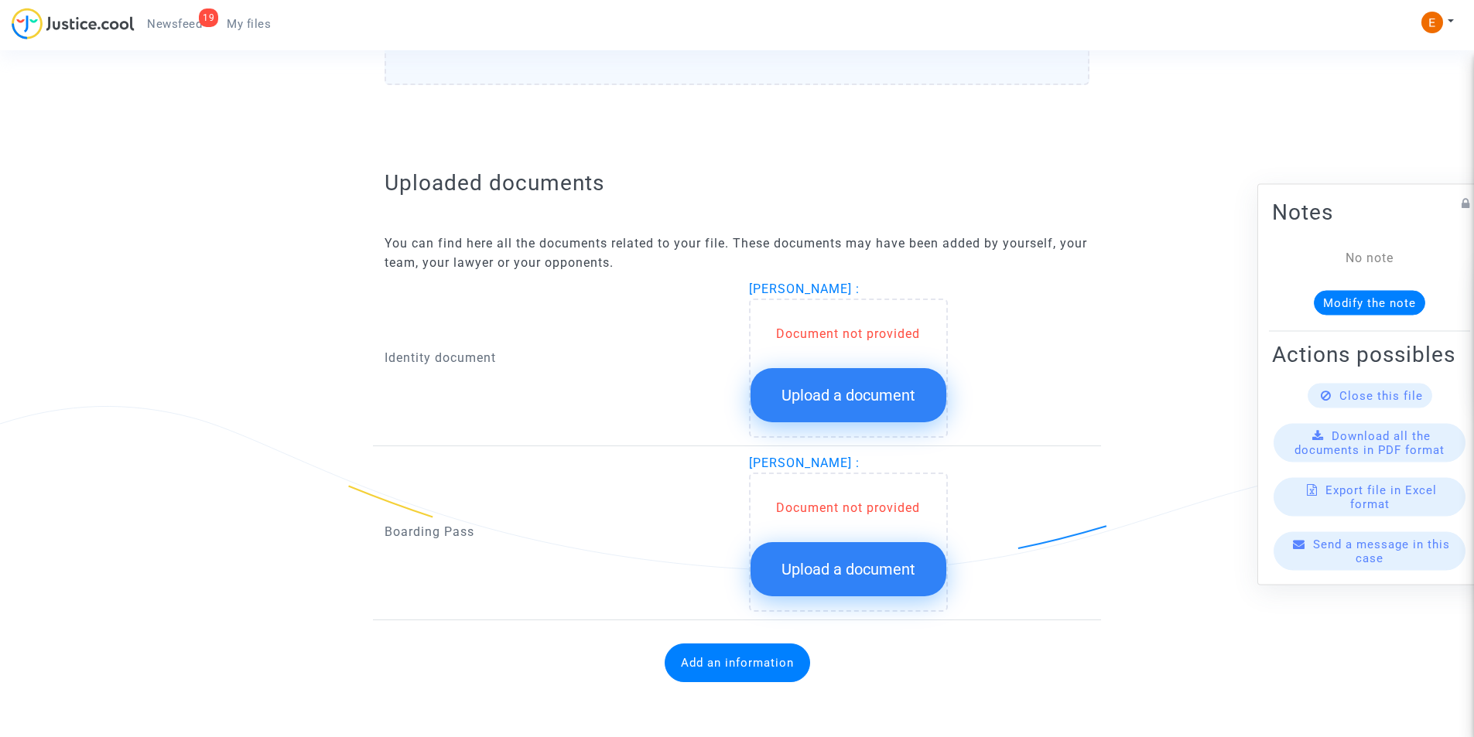
click at [865, 391] on span "Upload a document" at bounding box center [848, 395] width 134 height 19
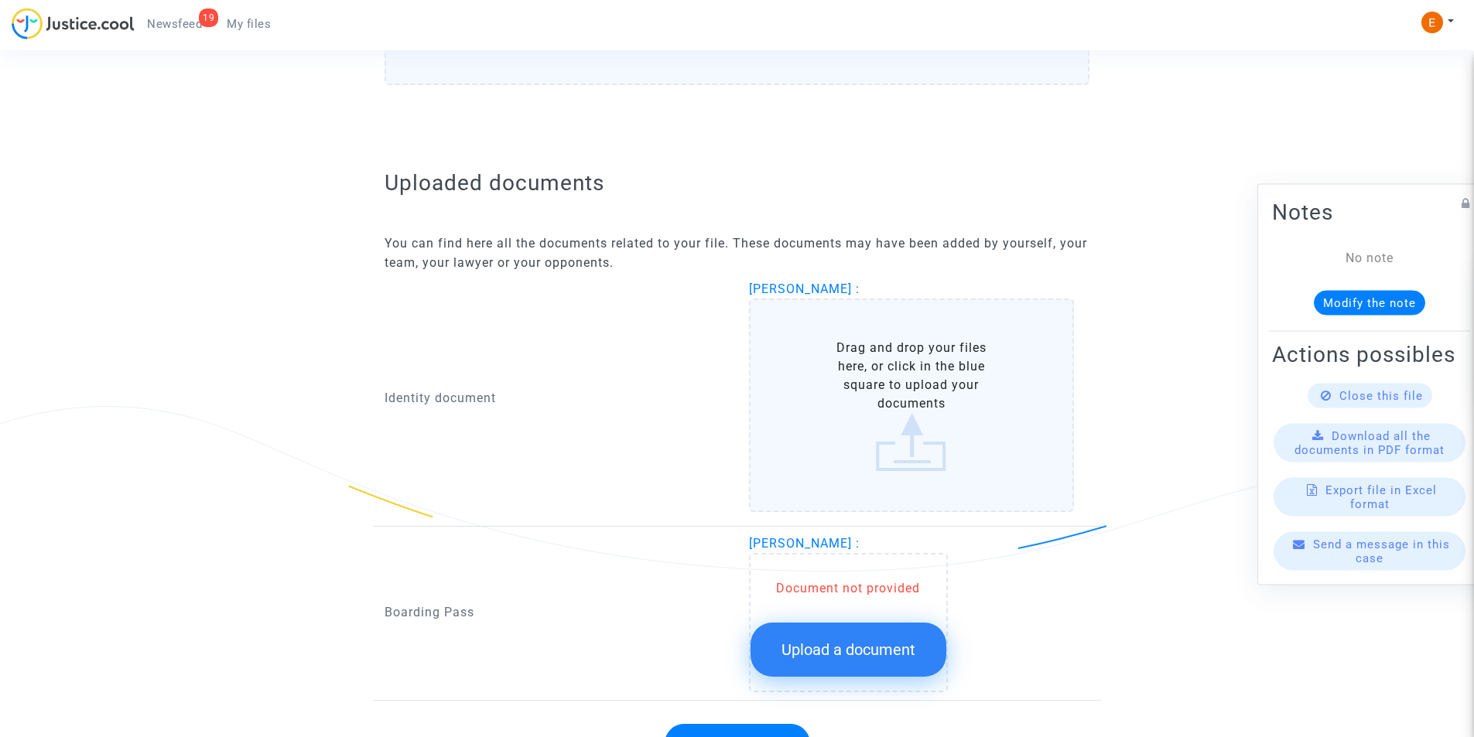
click at [921, 405] on label "Drag and drop your files here, or click in the blue square to upload your docum…" at bounding box center [912, 406] width 326 height 214
click at [0, 0] on input "Drag and drop your files here, or click in the blue square to upload your docum…" at bounding box center [0, 0] width 0 height 0
click at [914, 422] on label "Drag and drop your files here, or click in the blue square to upload your docum…" at bounding box center [912, 406] width 326 height 214
click at [0, 0] on input "Drag and drop your files here, or click in the blue square to upload your docum…" at bounding box center [0, 0] width 0 height 0
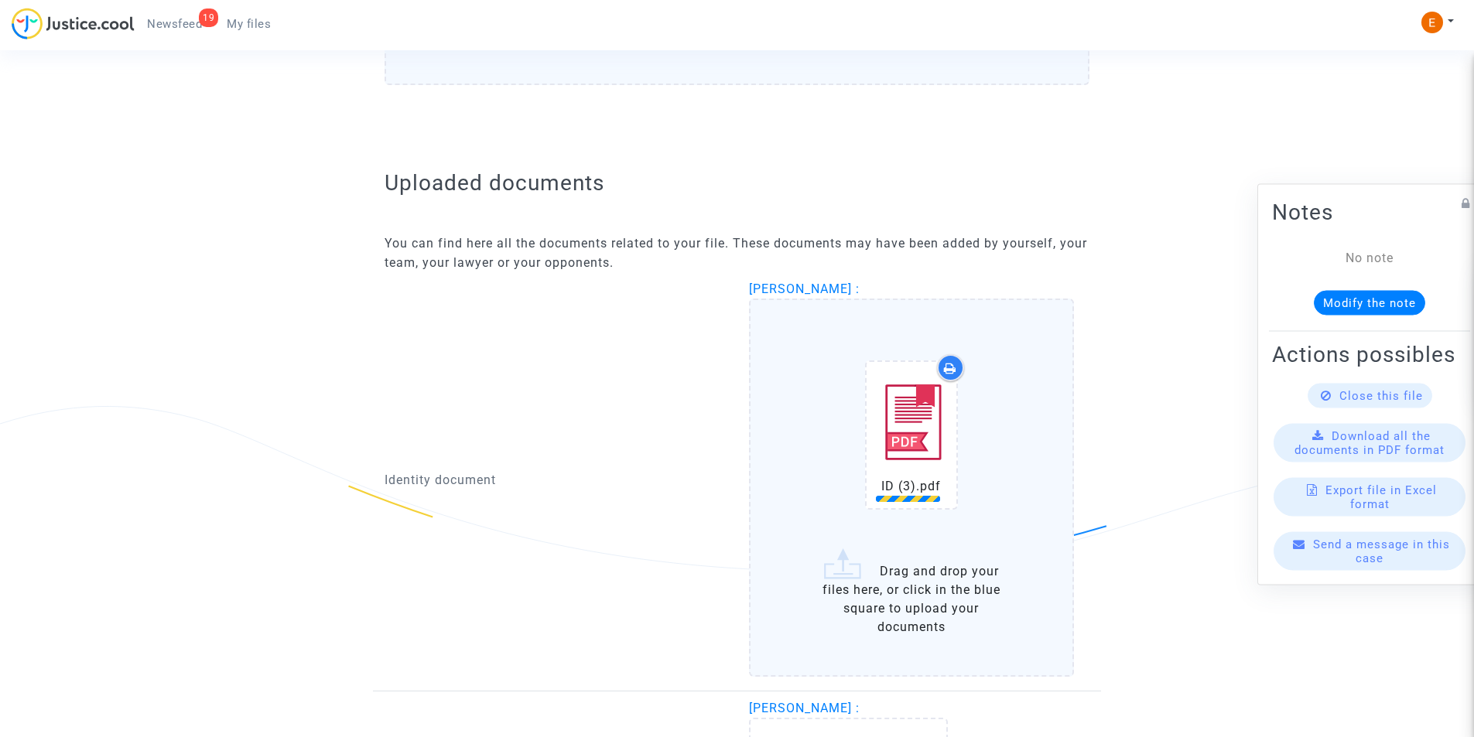
scroll to position [1075, 0]
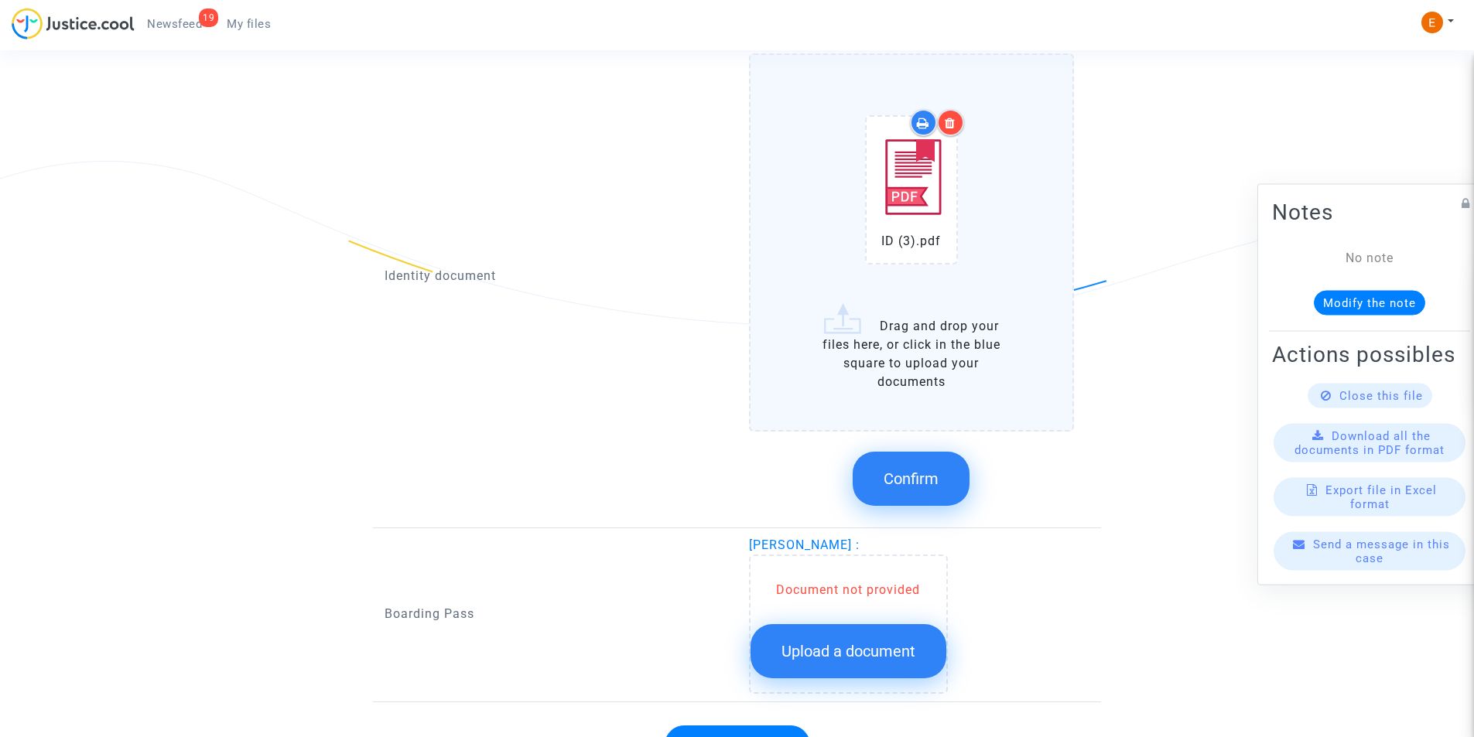
click at [929, 448] on div "Confirm" at bounding box center [912, 479] width 326 height 82
click at [928, 473] on span "Confirm" at bounding box center [910, 479] width 55 height 19
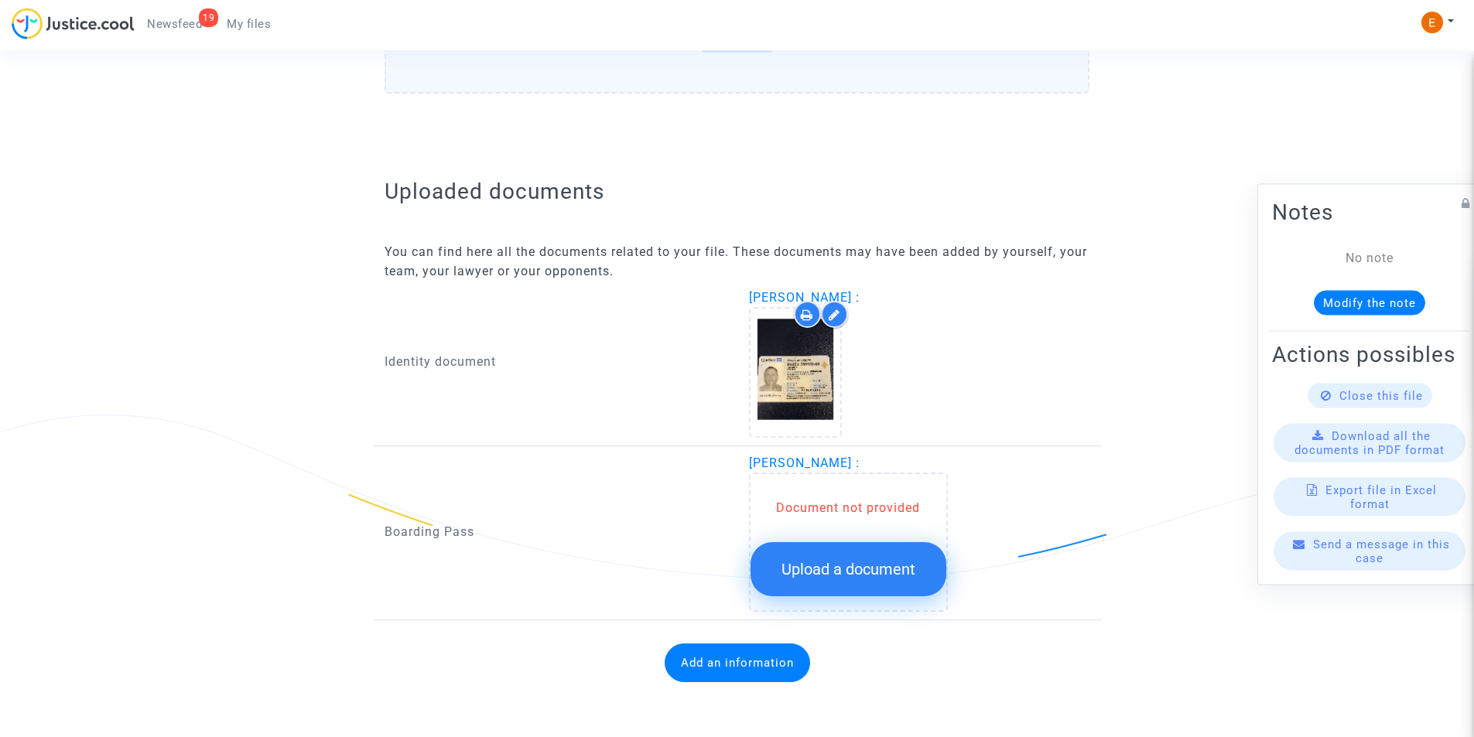
scroll to position [822, 0]
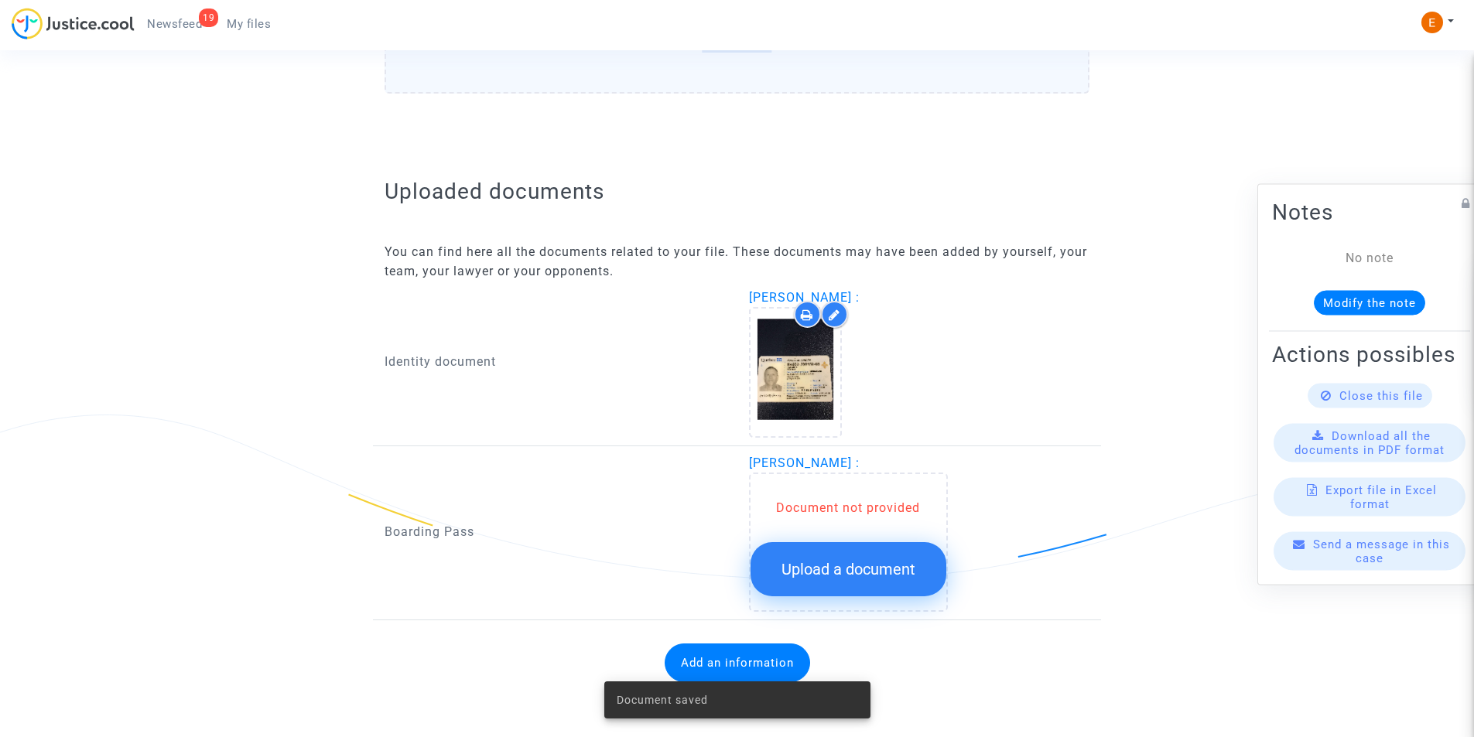
click at [841, 576] on span "Upload a document" at bounding box center [848, 569] width 134 height 19
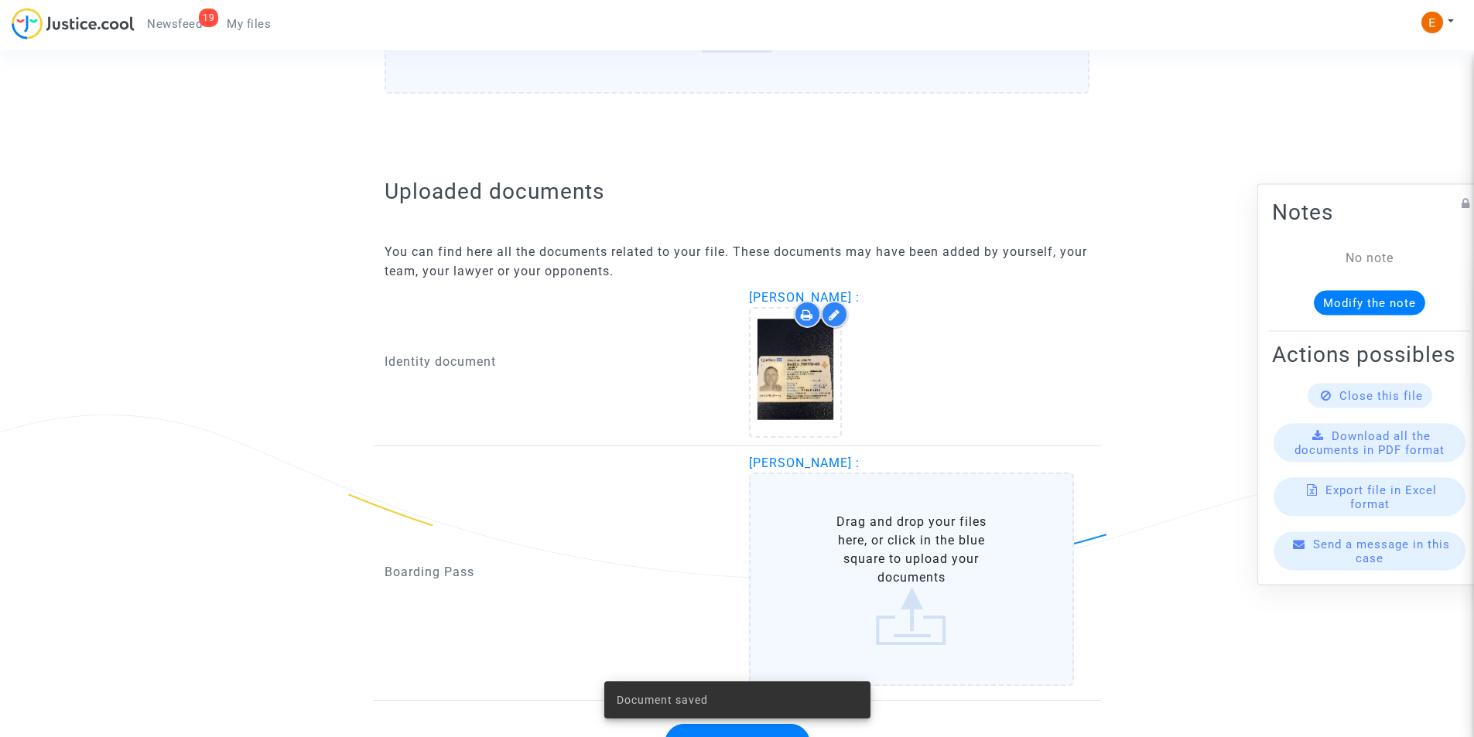
click at [840, 573] on label "Drag and drop your files here, or click in the blue square to upload your docum…" at bounding box center [912, 580] width 326 height 214
click at [0, 0] on input "Drag and drop your files here, or click in the blue square to upload your docum…" at bounding box center [0, 0] width 0 height 0
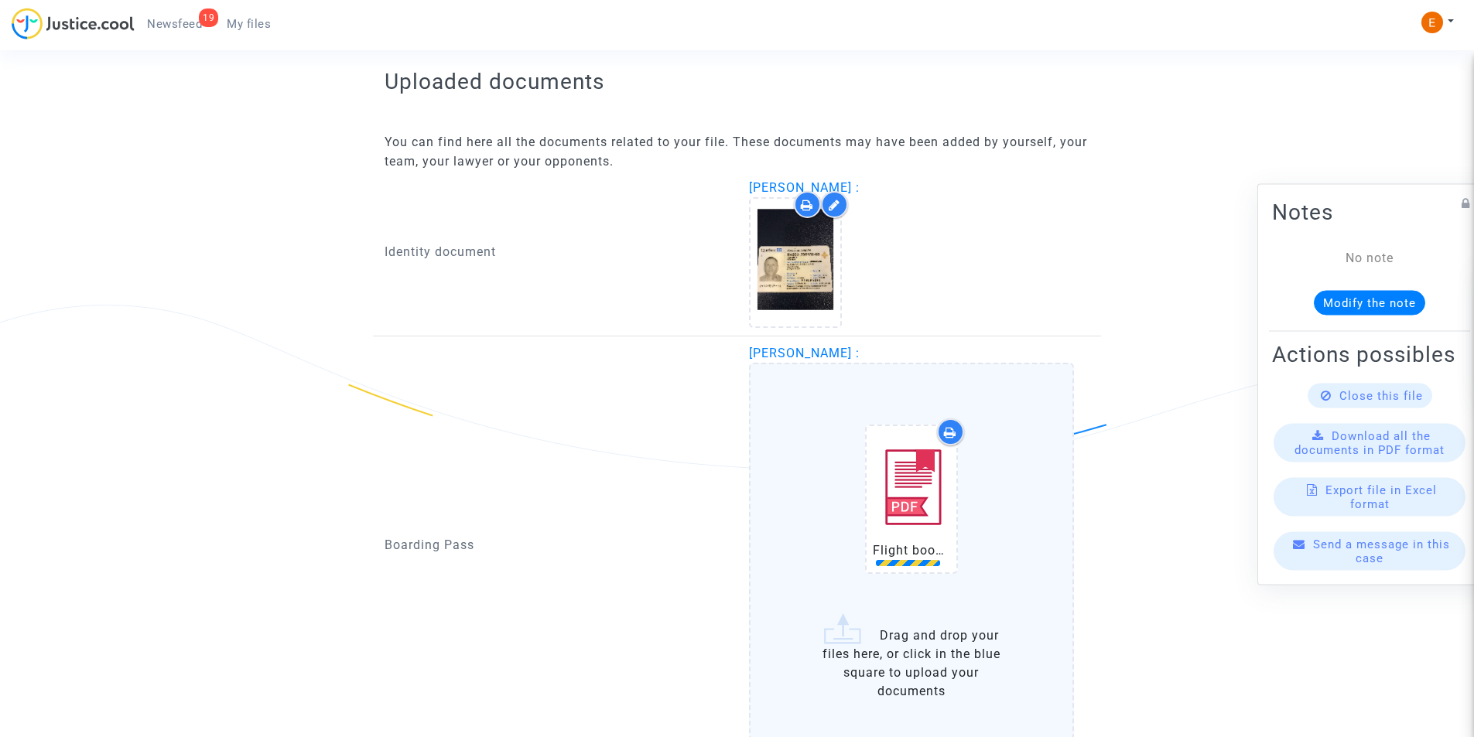
scroll to position [1067, 0]
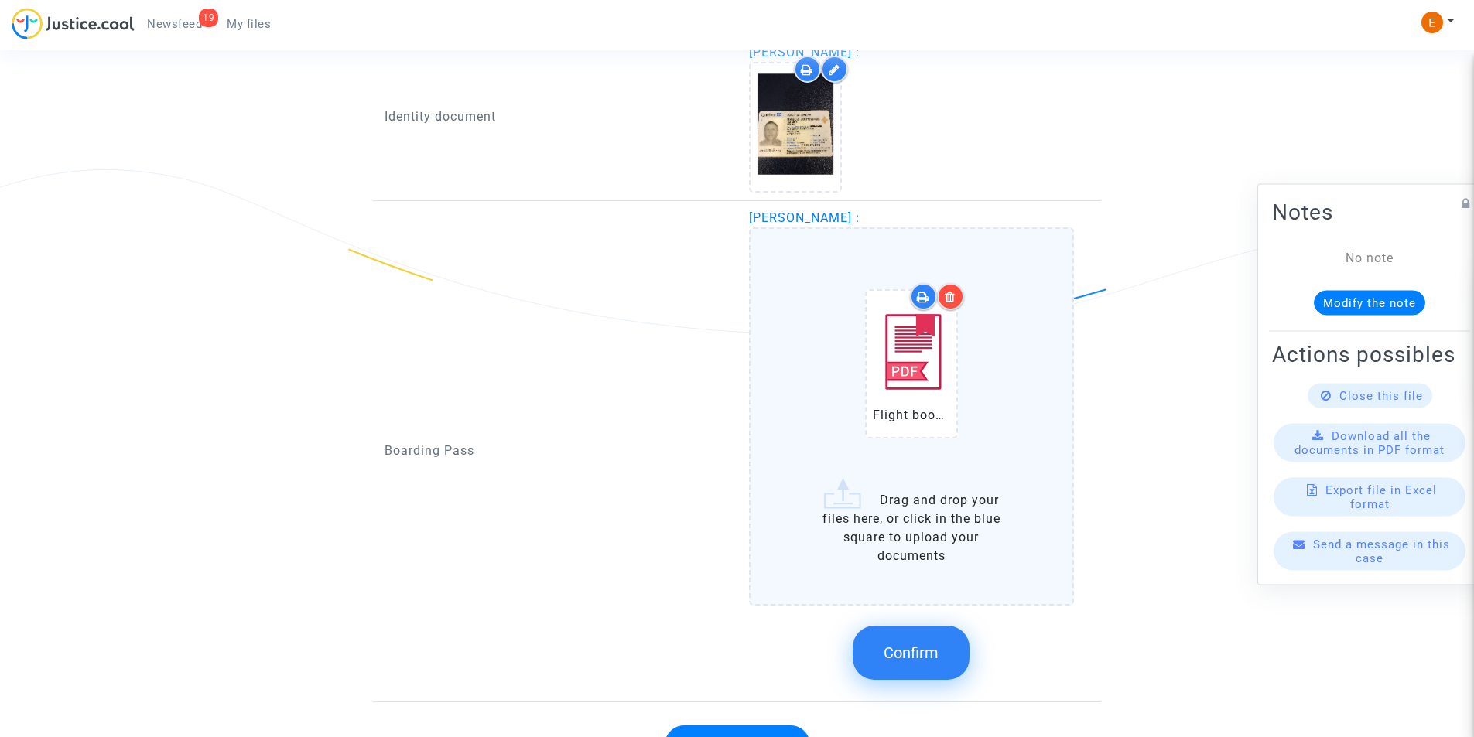
click at [895, 659] on span "Confirm" at bounding box center [910, 653] width 55 height 19
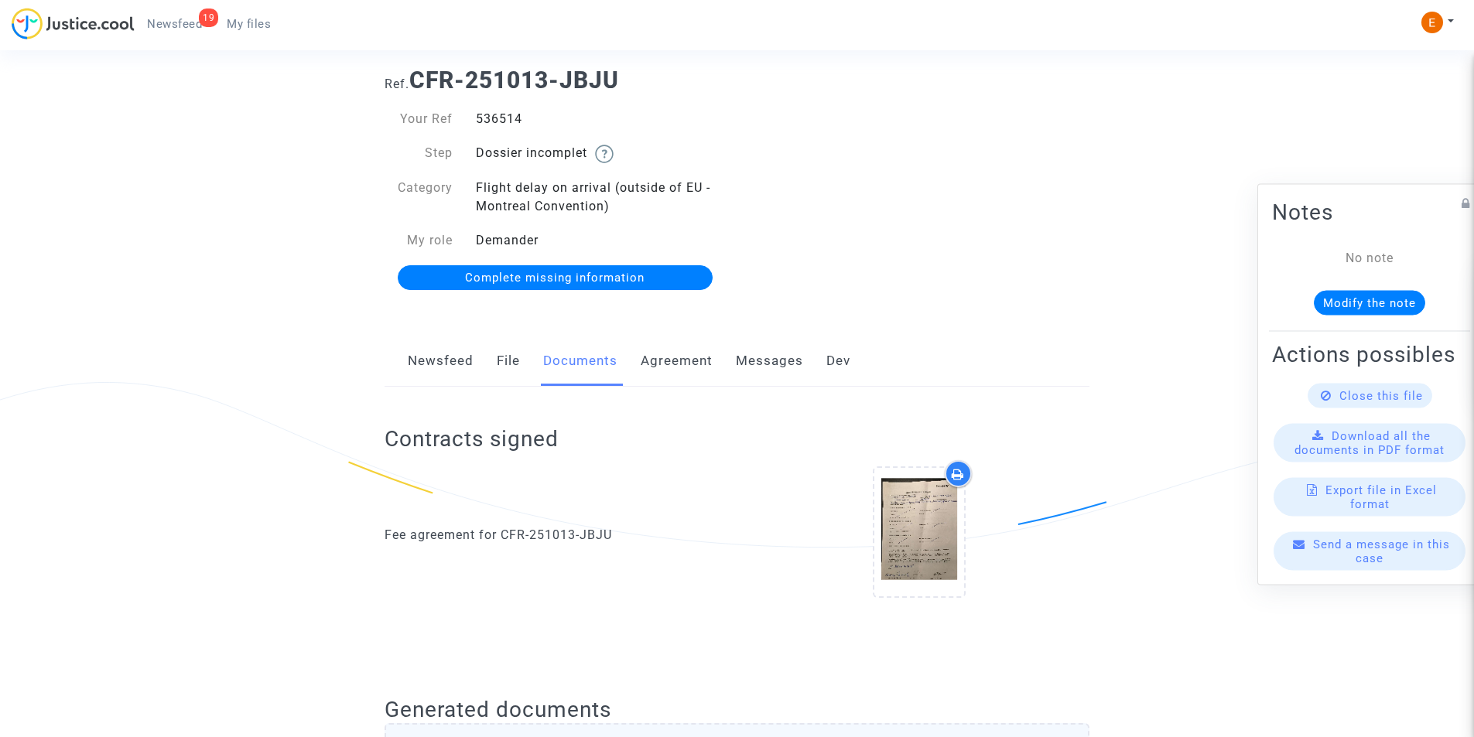
scroll to position [0, 0]
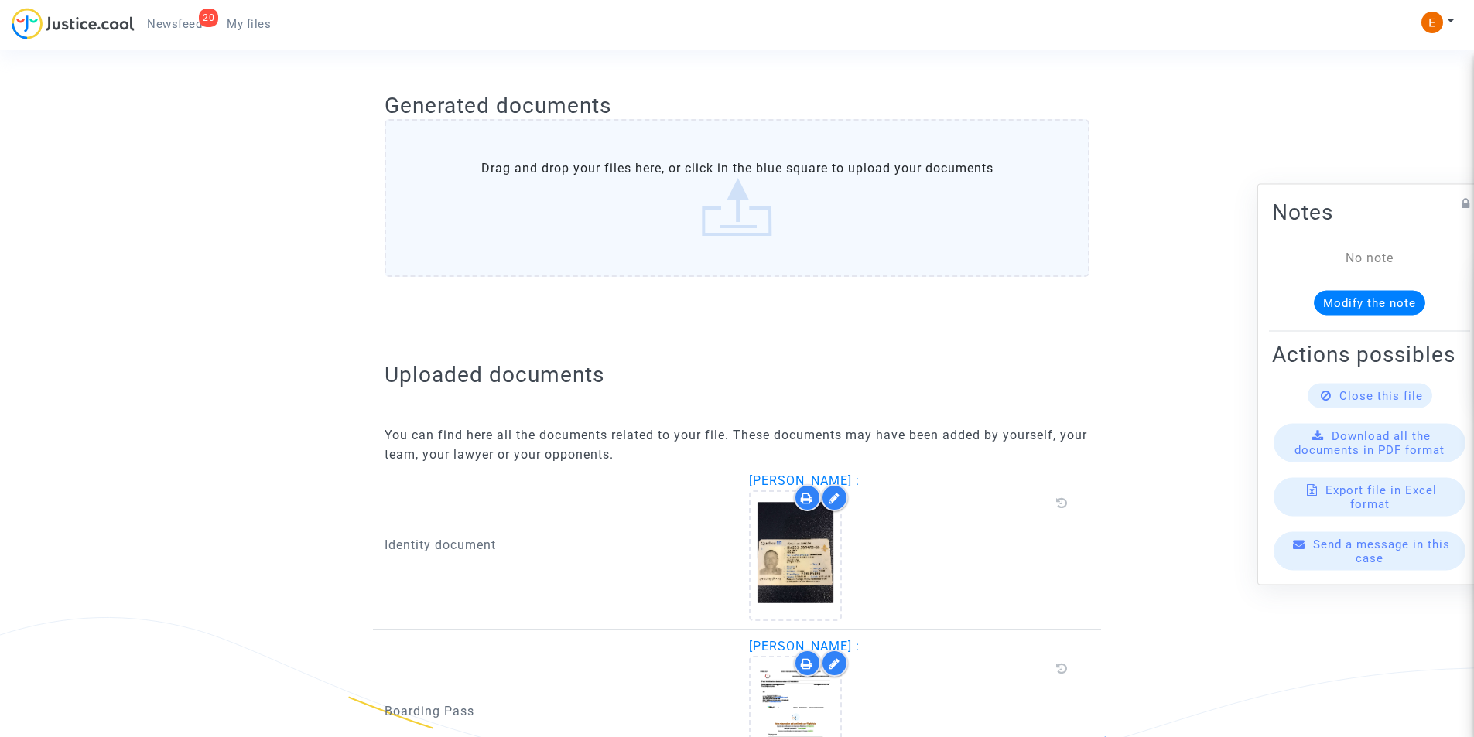
scroll to position [794, 0]
